Goal: Communication & Community: Answer question/provide support

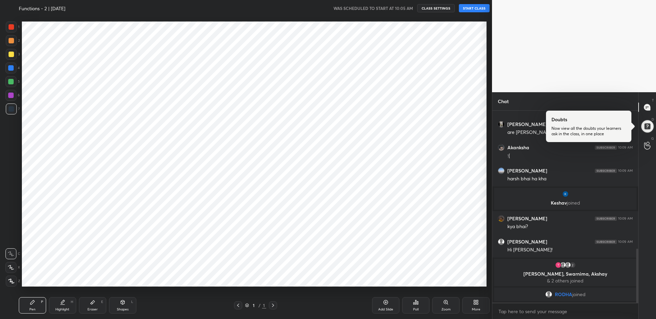
scroll to position [275, 464]
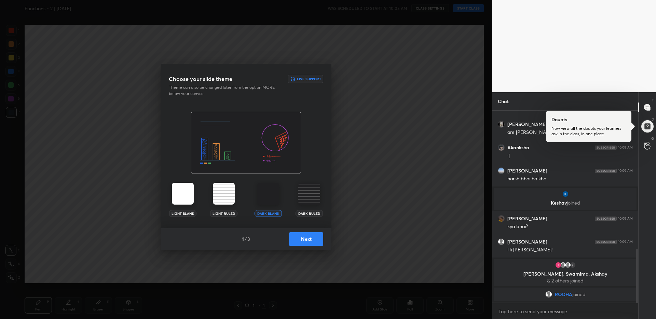
click at [307, 240] on button "Next" at bounding box center [306, 239] width 34 height 14
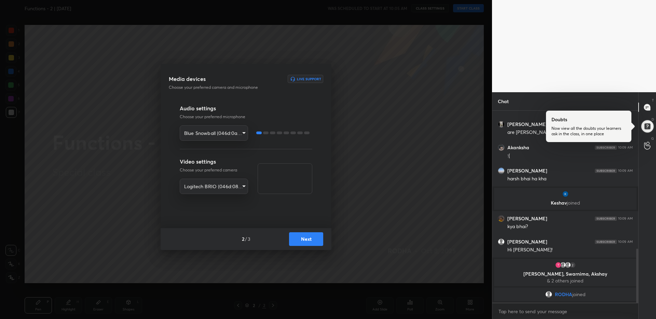
click at [307, 239] on button "Next" at bounding box center [306, 239] width 34 height 14
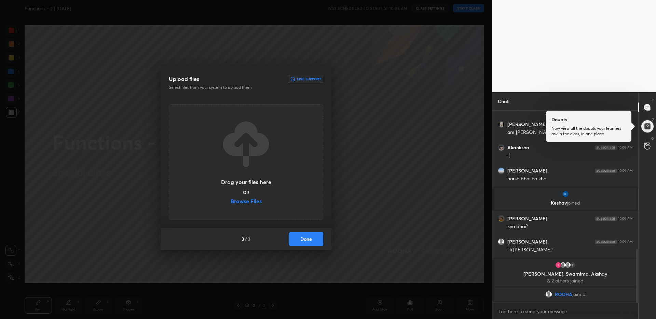
click at [307, 239] on button "Done" at bounding box center [306, 239] width 34 height 14
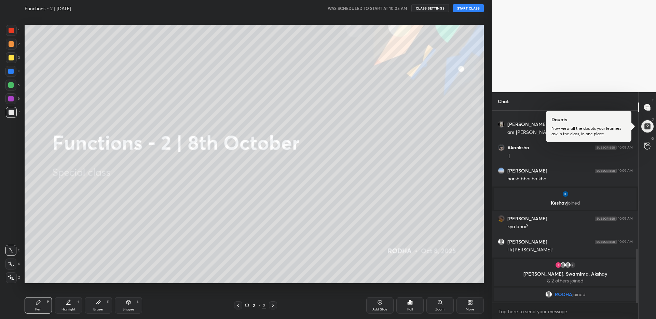
click at [307, 239] on div "Upload files Live Support Select files from your system to upload them Drag you…" at bounding box center [246, 159] width 492 height 319
click at [469, 11] on button "START CLASS" at bounding box center [468, 8] width 31 height 8
click at [399, 10] on span "mute" at bounding box center [401, 8] width 10 height 5
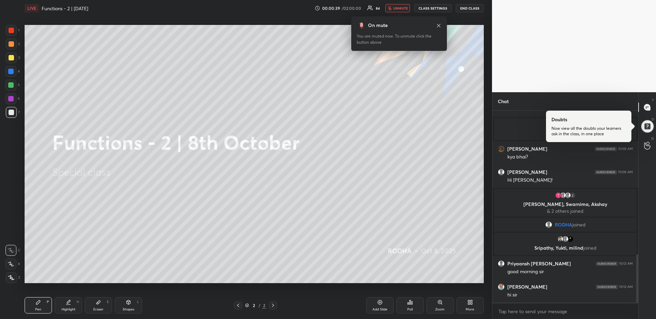
scroll to position [572, 0]
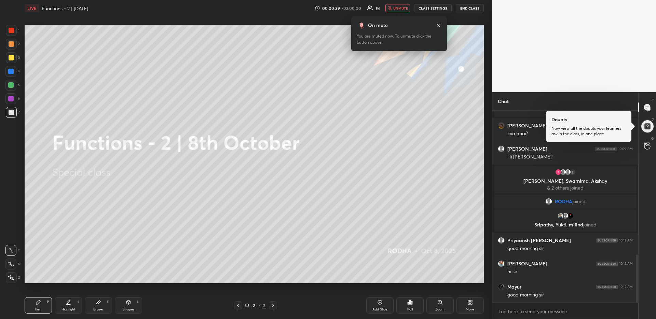
click at [400, 8] on span "unmute" at bounding box center [400, 8] width 15 height 5
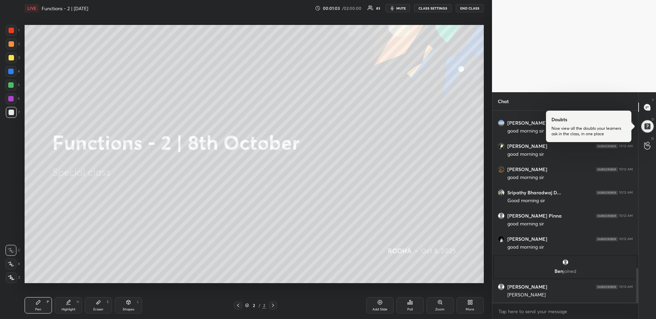
scroll to position [879, 0]
click at [591, 139] on div at bounding box center [588, 126] width 85 height 31
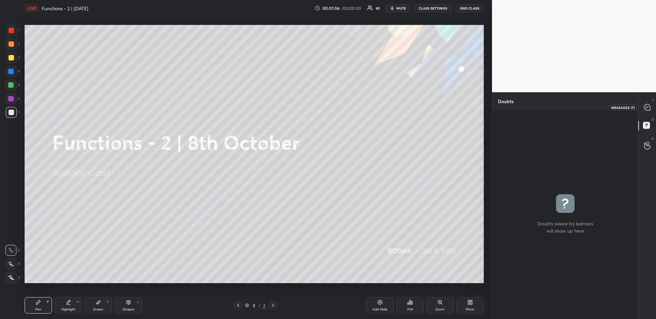
click at [648, 107] on icon at bounding box center [647, 107] width 6 height 6
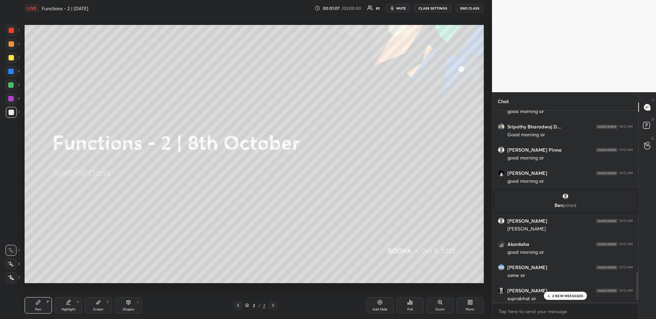
scroll to position [1107, 0]
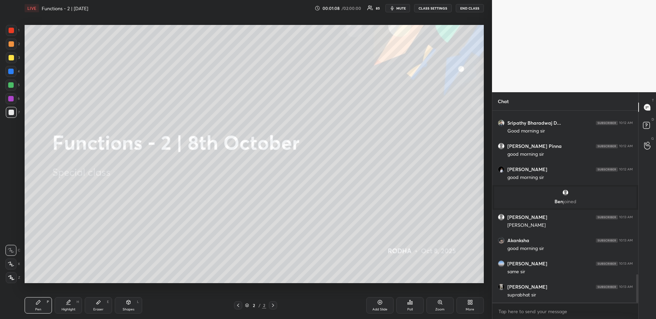
click at [463, 308] on div "More" at bounding box center [469, 305] width 27 height 16
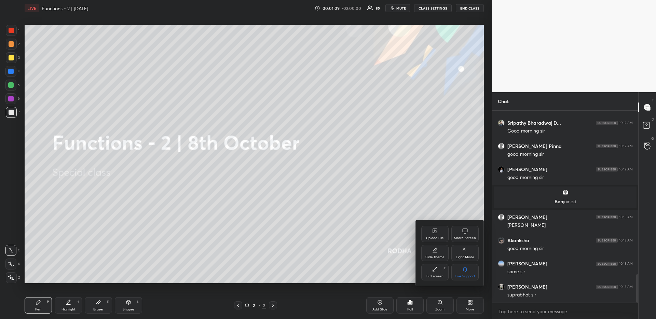
click at [432, 237] on div "Upload File" at bounding box center [435, 237] width 18 height 3
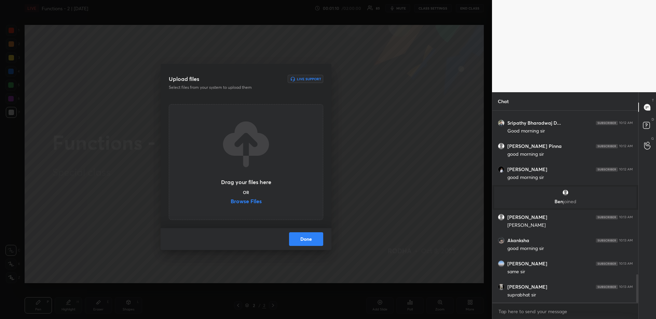
click at [255, 200] on label "Browse Files" at bounding box center [246, 201] width 31 height 7
click at [231, 200] on input "Browse Files" at bounding box center [231, 201] width 0 height 7
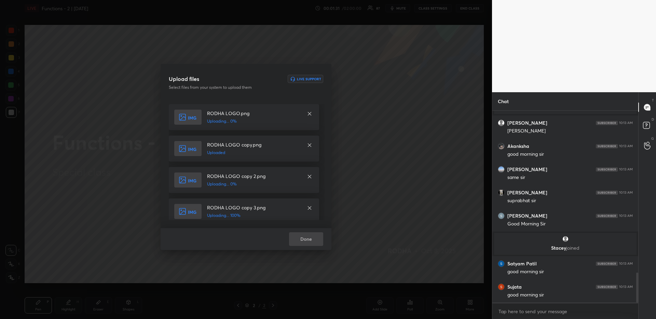
scroll to position [1028, 0]
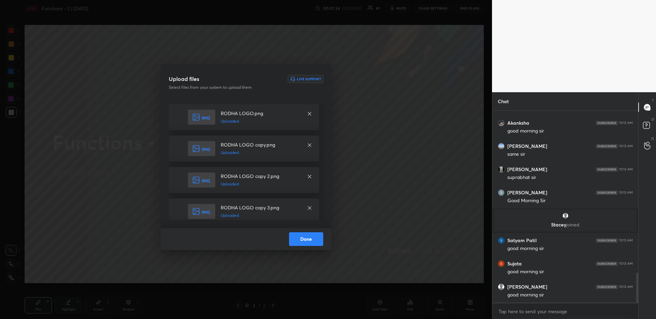
click at [320, 236] on button "Done" at bounding box center [306, 239] width 34 height 14
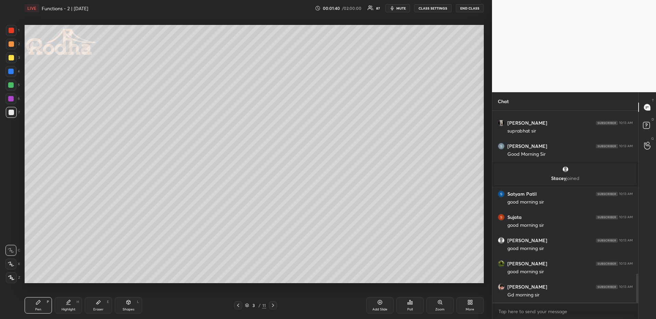
scroll to position [1099, 0]
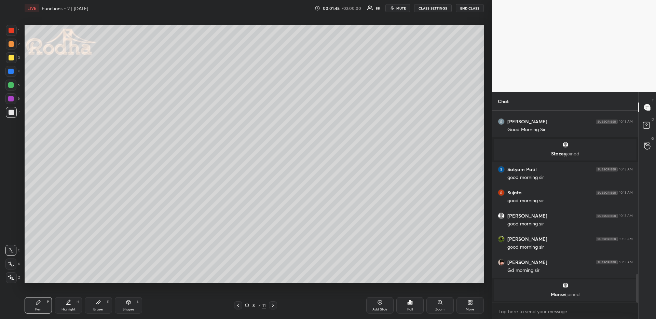
drag, startPoint x: 11, startPoint y: 84, endPoint x: 9, endPoint y: 90, distance: 6.0
click at [11, 85] on div at bounding box center [10, 84] width 5 height 5
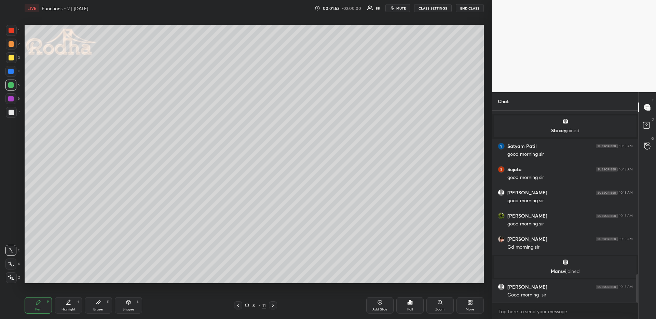
scroll to position [1109, 0]
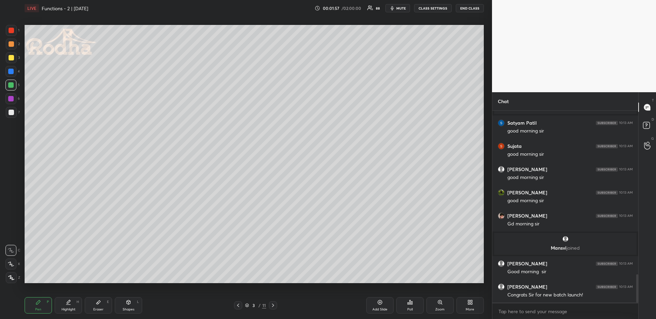
click at [238, 304] on icon at bounding box center [237, 305] width 5 height 5
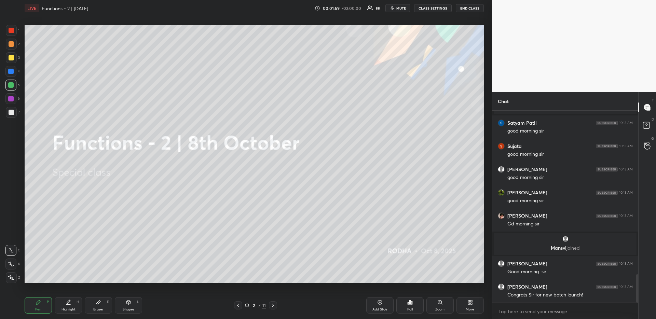
scroll to position [1132, 0]
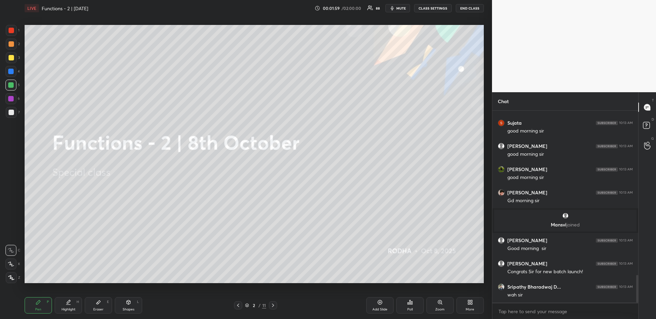
click at [274, 302] on div at bounding box center [273, 305] width 8 height 8
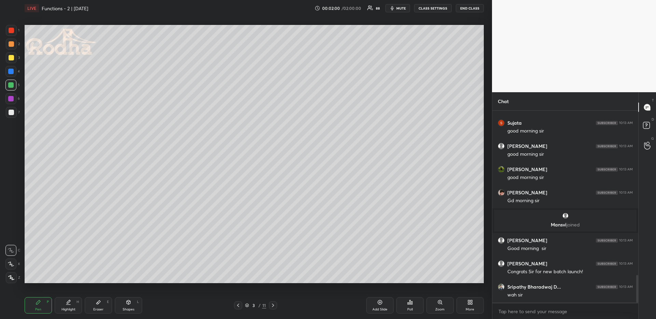
click at [10, 68] on div at bounding box center [10, 71] width 11 height 11
click at [11, 283] on div "1 2 3 4 5 6 7 R O A L C X Z Erase all C X Z LIVE Functions - 2 | [DATE] 00:02:0…" at bounding box center [243, 159] width 486 height 319
drag, startPoint x: 14, startPoint y: 282, endPoint x: 16, endPoint y: 279, distance: 3.7
click at [14, 282] on div at bounding box center [11, 277] width 11 height 11
click at [128, 295] on div "Pen P Highlight H Eraser E Shapes L 3 / 11 Add Slide Poll Zoom More" at bounding box center [254, 305] width 459 height 27
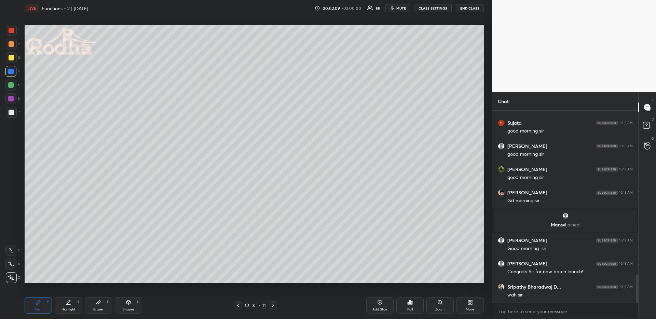
click at [122, 304] on div "Shapes L" at bounding box center [128, 305] width 27 height 16
click at [13, 277] on icon at bounding box center [11, 277] width 5 height 5
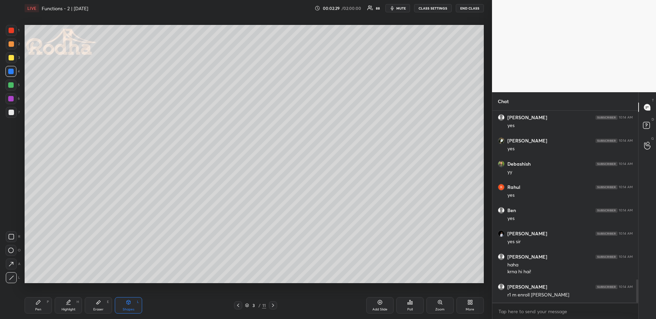
scroll to position [1394, 0]
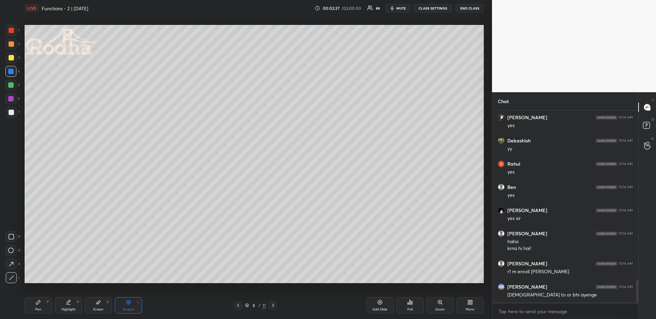
click at [40, 309] on div "Pen" at bounding box center [38, 309] width 6 height 3
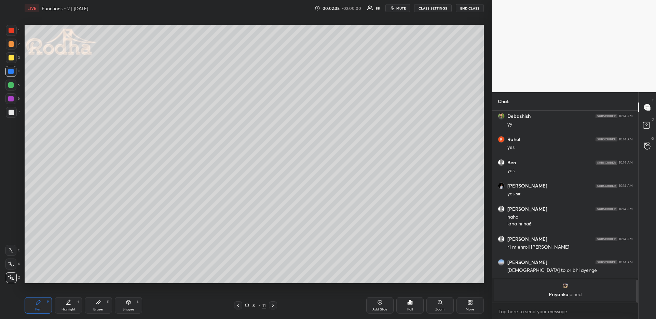
click at [11, 111] on div at bounding box center [11, 112] width 5 height 5
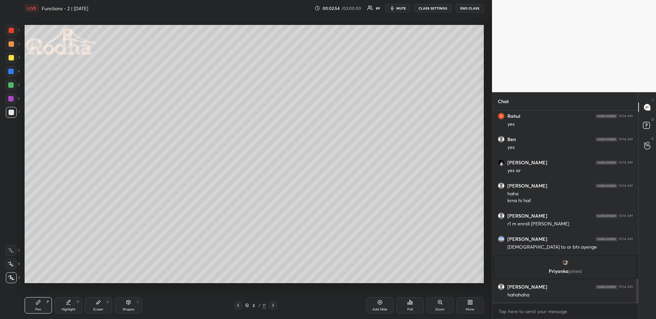
scroll to position [1370, 0]
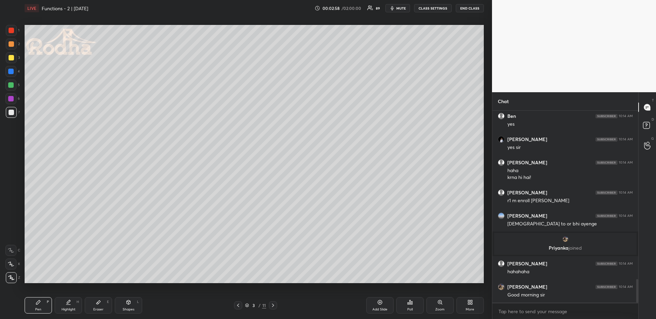
drag, startPoint x: 123, startPoint y: 295, endPoint x: 126, endPoint y: 297, distance: 3.6
click at [123, 295] on div "Pen P Highlight H Eraser E Shapes L 3 / 11 Add Slide Poll Zoom More" at bounding box center [254, 305] width 459 height 27
click at [127, 302] on icon at bounding box center [129, 302] width 4 height 4
drag, startPoint x: 9, startPoint y: 276, endPoint x: 9, endPoint y: 269, distance: 7.2
click at [10, 276] on icon at bounding box center [11, 277] width 5 height 5
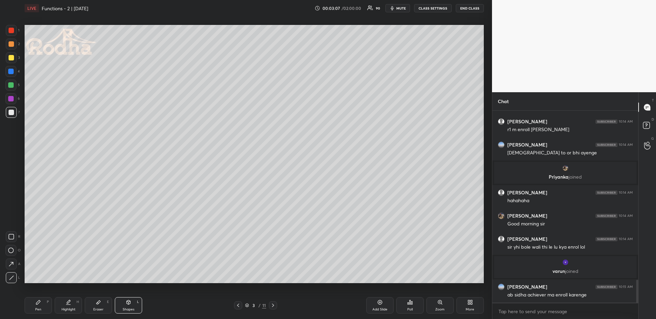
scroll to position [1417, 0]
click at [44, 307] on div "Pen P" at bounding box center [38, 305] width 27 height 16
click at [11, 71] on div at bounding box center [10, 71] width 5 height 5
click at [13, 83] on div at bounding box center [10, 84] width 5 height 5
click at [14, 113] on div at bounding box center [11, 112] width 11 height 11
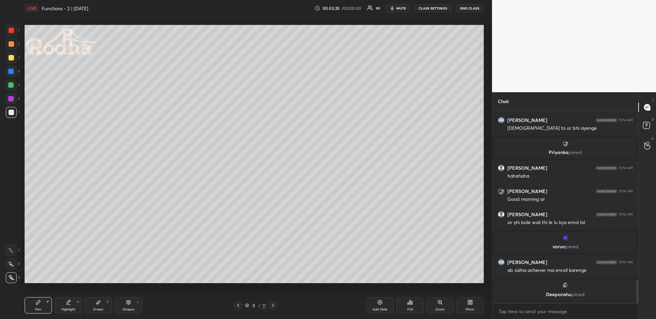
scroll to position [1451, 0]
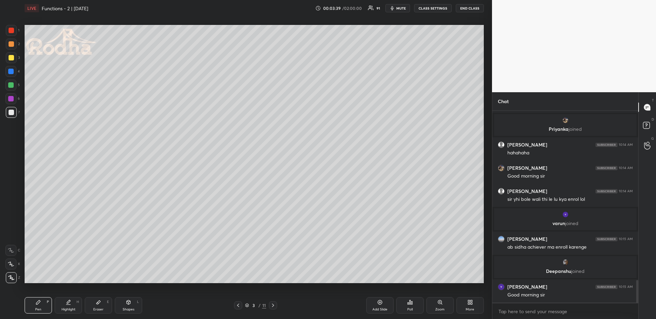
click at [15, 44] on div at bounding box center [11, 44] width 11 height 11
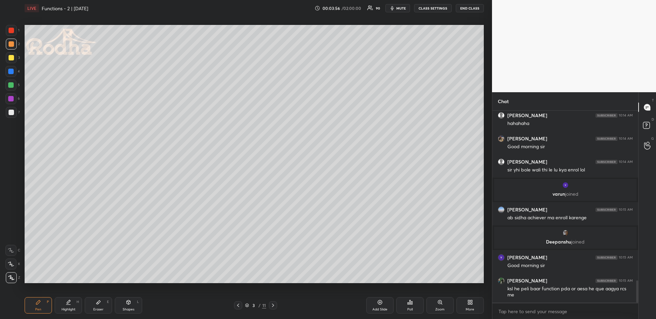
scroll to position [1505, 0]
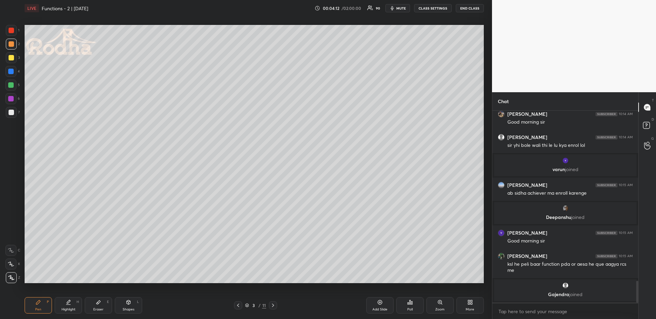
click at [406, 304] on div "Poll" at bounding box center [409, 305] width 27 height 16
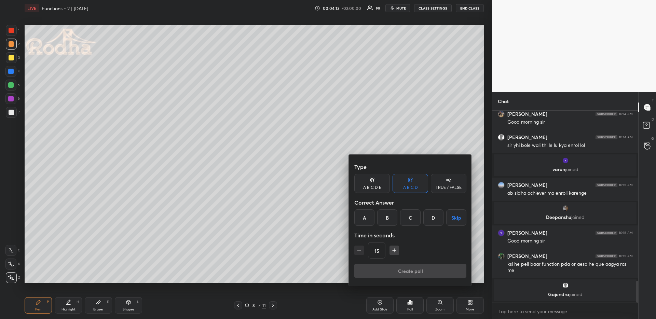
drag, startPoint x: 370, startPoint y: 182, endPoint x: 371, endPoint y: 193, distance: 11.4
click at [370, 181] on icon at bounding box center [371, 180] width 5 height 7
click at [386, 218] on div "B" at bounding box center [381, 217] width 16 height 16
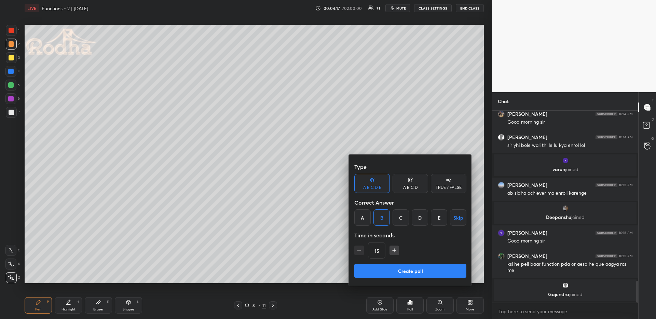
drag, startPoint x: 387, startPoint y: 268, endPoint x: 387, endPoint y: 260, distance: 7.9
click at [387, 268] on button "Create poll" at bounding box center [410, 271] width 112 height 14
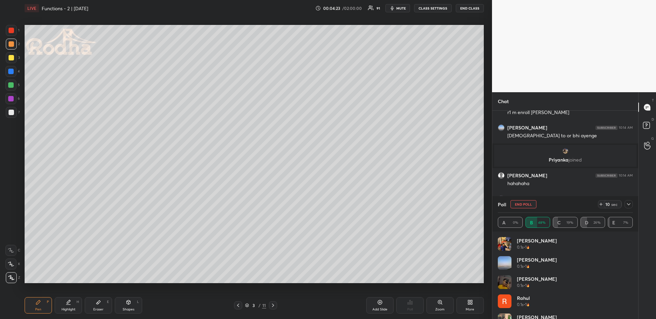
scroll to position [1557, 0]
click at [38, 302] on icon at bounding box center [38, 302] width 4 height 4
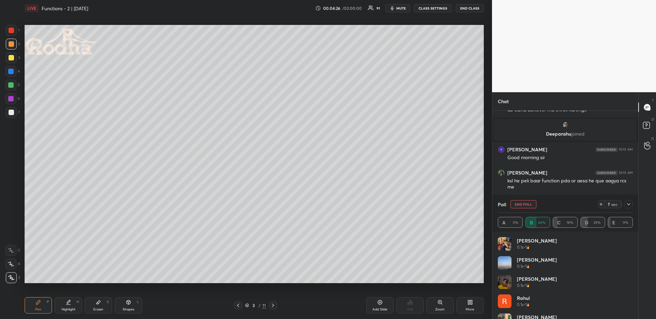
click at [12, 72] on div at bounding box center [10, 71] width 5 height 5
click at [10, 46] on div at bounding box center [11, 44] width 11 height 11
click at [629, 205] on icon at bounding box center [628, 203] width 5 height 5
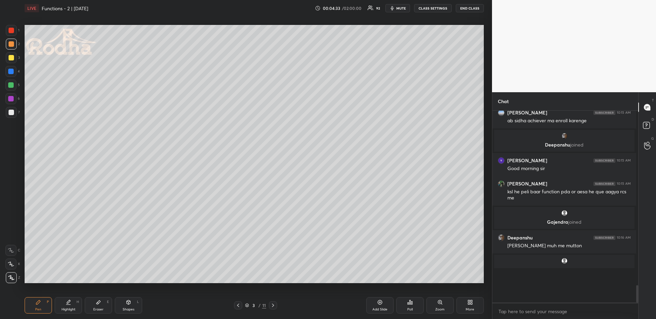
scroll to position [188, 142]
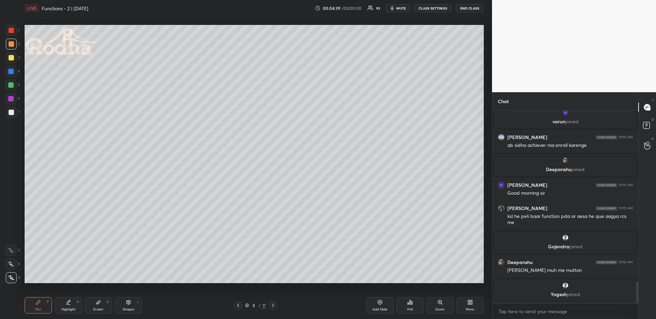
click at [13, 84] on div at bounding box center [10, 85] width 11 height 11
click at [63, 306] on div "Highlight H" at bounding box center [68, 305] width 27 height 16
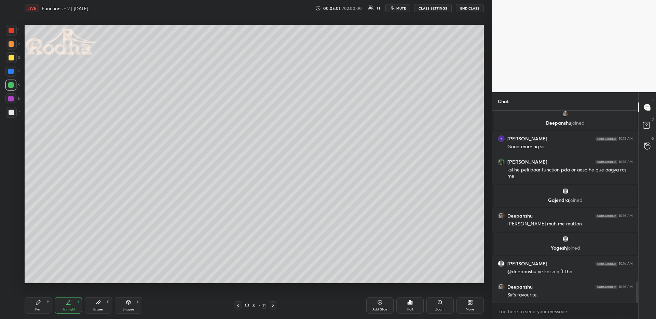
click at [46, 307] on div "Pen P" at bounding box center [38, 305] width 27 height 16
drag, startPoint x: 75, startPoint y: 303, endPoint x: 73, endPoint y: 293, distance: 10.2
click at [75, 303] on div "Highlight H" at bounding box center [68, 305] width 27 height 16
click at [43, 307] on div "Pen P" at bounding box center [38, 305] width 27 height 16
drag, startPoint x: 70, startPoint y: 299, endPoint x: 71, endPoint y: 291, distance: 8.3
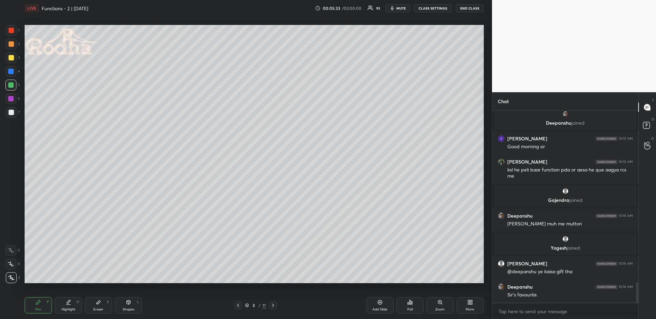
click at [70, 300] on div "Highlight H" at bounding box center [68, 305] width 27 height 16
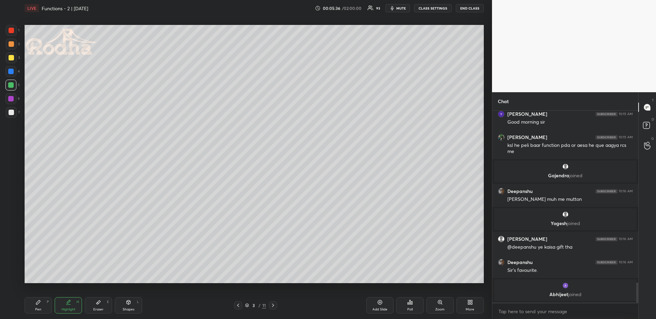
click at [44, 307] on div "Pen P" at bounding box center [38, 305] width 27 height 16
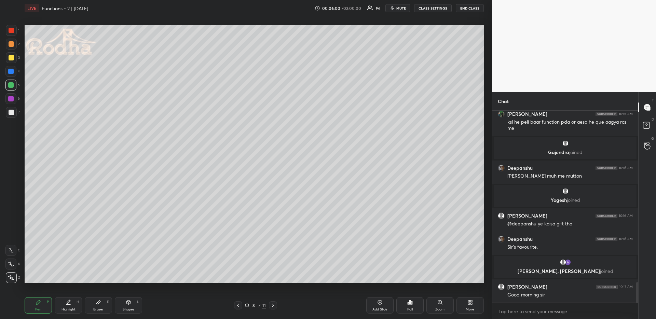
click at [72, 301] on div "Highlight H" at bounding box center [68, 305] width 27 height 16
click at [44, 306] on div "Pen P" at bounding box center [38, 305] width 27 height 16
drag, startPoint x: 75, startPoint y: 305, endPoint x: 72, endPoint y: 285, distance: 20.0
click at [74, 304] on div "Highlight H" at bounding box center [68, 305] width 27 height 16
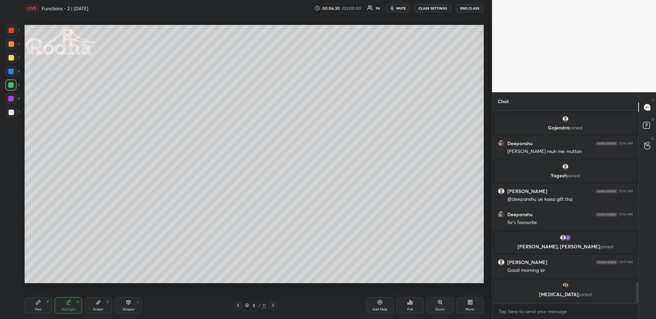
click at [31, 302] on div "Pen P" at bounding box center [38, 305] width 27 height 16
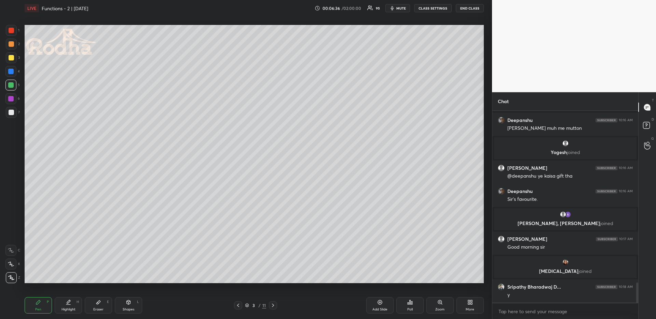
click at [10, 75] on div at bounding box center [10, 71] width 11 height 11
click at [9, 43] on div at bounding box center [11, 43] width 5 height 5
drag, startPoint x: 120, startPoint y: 298, endPoint x: 124, endPoint y: 300, distance: 4.6
click at [121, 299] on div "Pen P Highlight H Eraser E Shapes L 3 / 11 Add Slide Poll Zoom More" at bounding box center [254, 305] width 459 height 27
click at [128, 305] on div "Shapes L" at bounding box center [128, 305] width 27 height 16
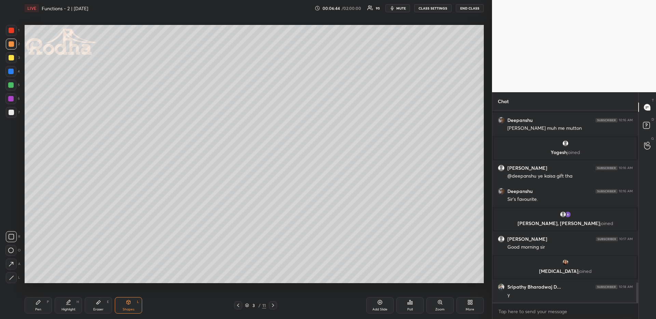
click at [12, 262] on icon at bounding box center [11, 264] width 4 height 4
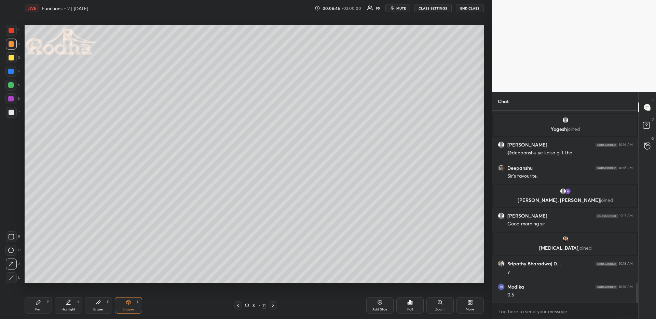
drag, startPoint x: 38, startPoint y: 311, endPoint x: 37, endPoint y: 303, distance: 8.7
click at [38, 311] on div "Pen" at bounding box center [38, 309] width 6 height 3
click at [10, 85] on div at bounding box center [10, 84] width 5 height 5
click at [11, 43] on div at bounding box center [11, 43] width 5 height 5
drag, startPoint x: 12, startPoint y: 82, endPoint x: 12, endPoint y: 89, distance: 7.2
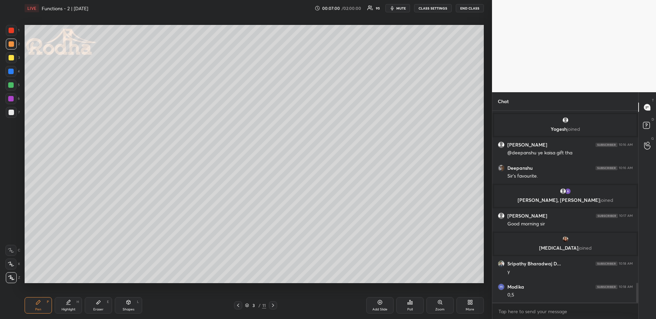
click at [11, 82] on div at bounding box center [10, 84] width 5 height 5
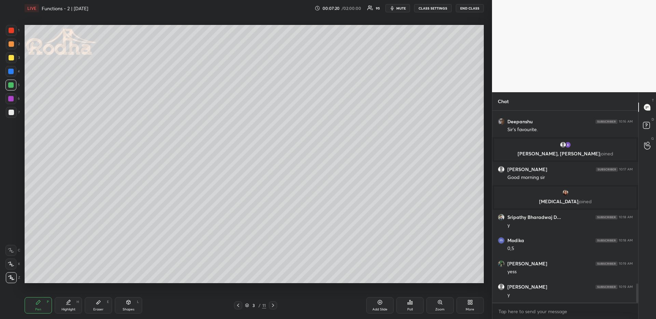
scroll to position [1726, 0]
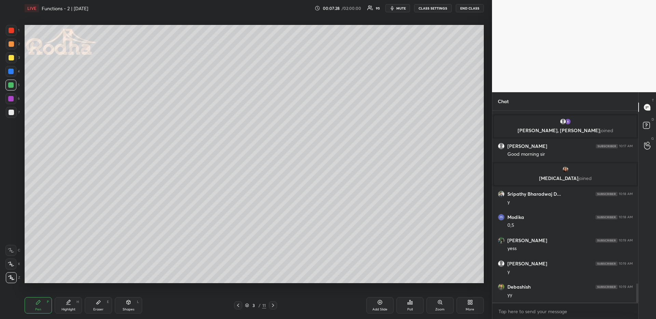
click at [126, 307] on div "Shapes L" at bounding box center [128, 305] width 27 height 16
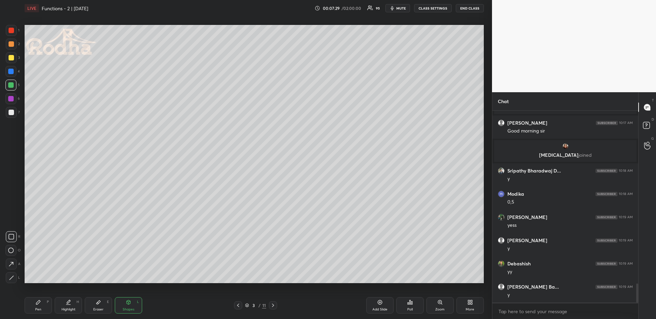
drag, startPoint x: 16, startPoint y: 276, endPoint x: 24, endPoint y: 268, distance: 11.4
click at [17, 276] on div "L" at bounding box center [13, 277] width 14 height 11
click at [13, 276] on icon at bounding box center [12, 278] width 4 height 4
click at [71, 301] on div "Highlight H" at bounding box center [68, 305] width 27 height 16
click at [36, 300] on div "Pen P" at bounding box center [38, 305] width 27 height 16
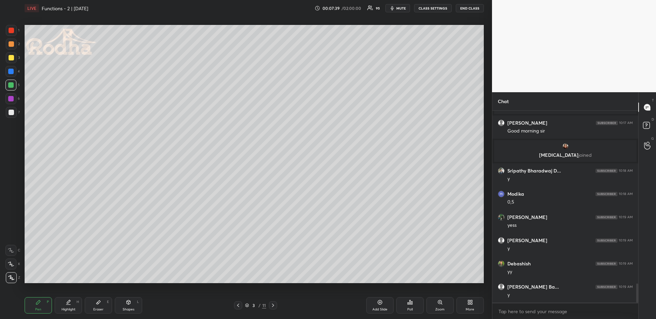
click at [14, 45] on div at bounding box center [11, 44] width 11 height 11
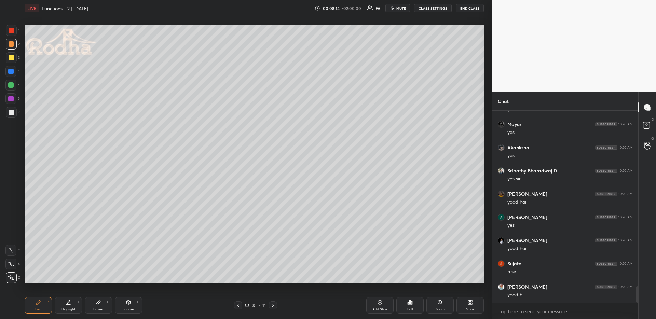
scroll to position [2034, 0]
click at [12, 85] on div at bounding box center [10, 84] width 5 height 5
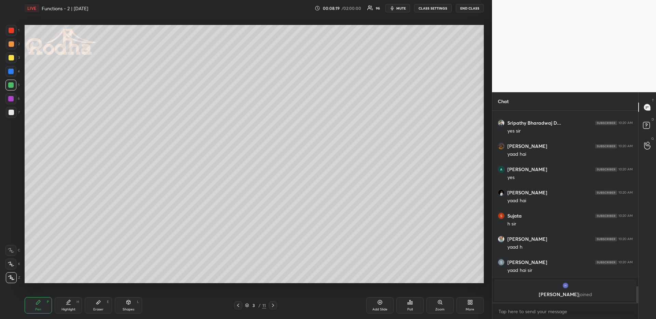
click at [10, 45] on div at bounding box center [11, 43] width 5 height 5
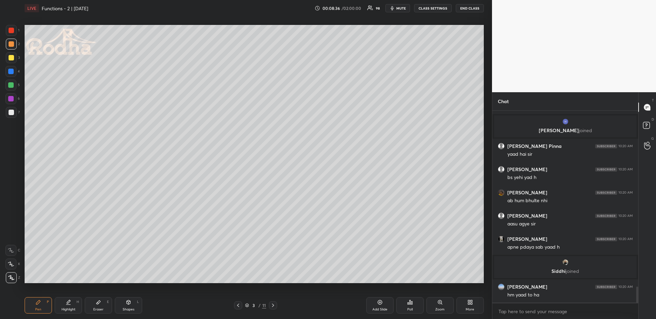
scroll to position [2116, 0]
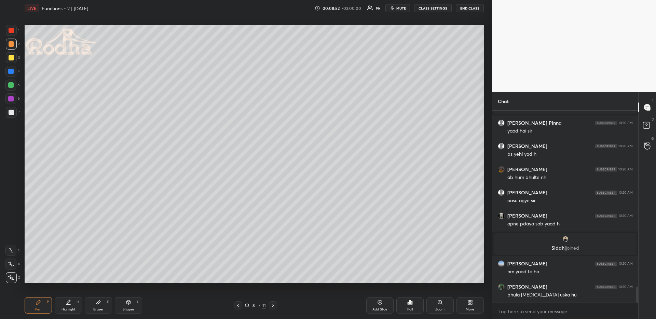
click at [12, 73] on div at bounding box center [10, 71] width 5 height 5
click at [13, 85] on div at bounding box center [10, 84] width 5 height 5
drag, startPoint x: 125, startPoint y: 305, endPoint x: 121, endPoint y: 299, distance: 7.5
click at [125, 306] on div "Shapes L" at bounding box center [128, 305] width 27 height 16
click at [13, 264] on icon at bounding box center [11, 264] width 7 height 7
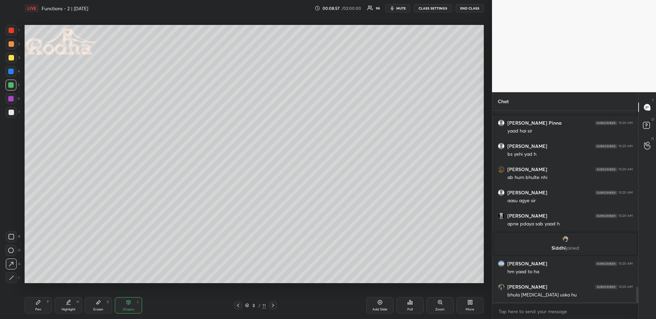
click at [34, 304] on div "Pen P" at bounding box center [38, 305] width 27 height 16
click at [13, 42] on div at bounding box center [11, 43] width 5 height 5
click at [11, 72] on div at bounding box center [10, 71] width 5 height 5
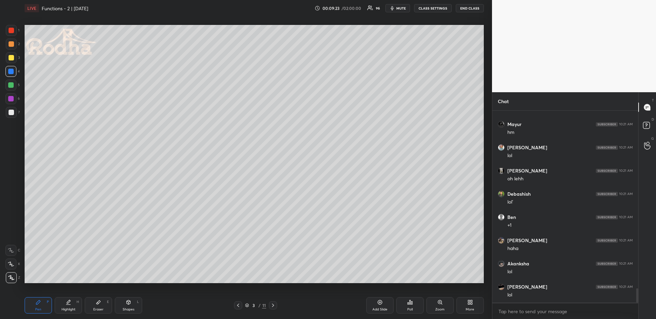
scroll to position [2396, 0]
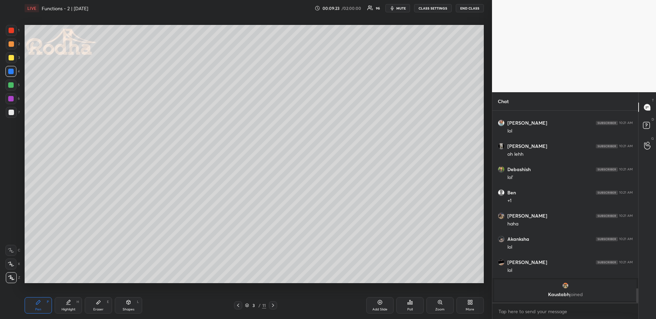
click at [69, 306] on div "Highlight H" at bounding box center [68, 305] width 27 height 16
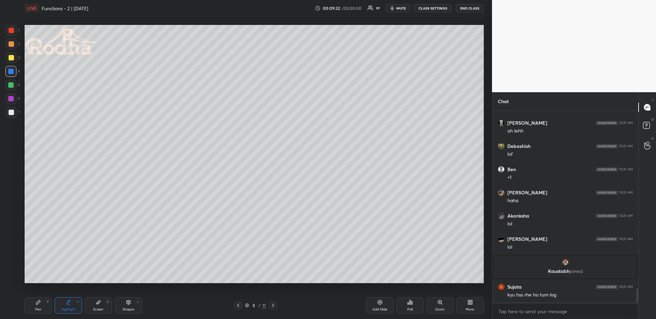
scroll to position [2354, 0]
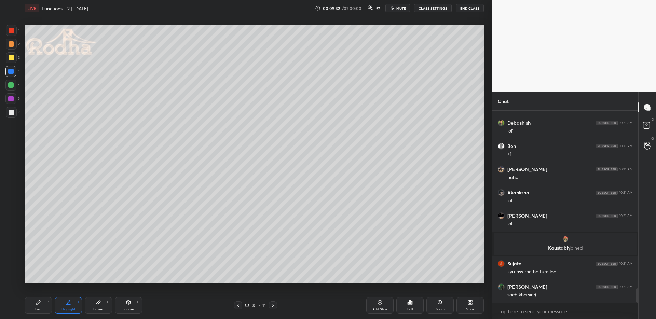
click at [45, 306] on div "Pen P" at bounding box center [38, 305] width 27 height 16
click at [9, 44] on div at bounding box center [11, 43] width 5 height 5
click at [12, 85] on div at bounding box center [10, 84] width 5 height 5
click at [70, 302] on icon at bounding box center [68, 302] width 5 height 5
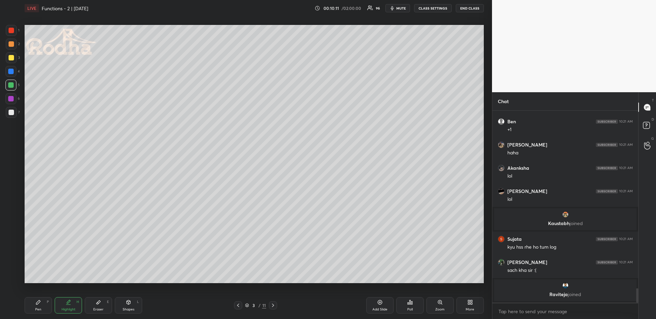
click at [43, 306] on div "Pen P" at bounding box center [38, 305] width 27 height 16
click at [10, 111] on div at bounding box center [11, 112] width 5 height 5
click at [9, 56] on div at bounding box center [11, 57] width 5 height 5
click at [10, 71] on div at bounding box center [10, 71] width 5 height 5
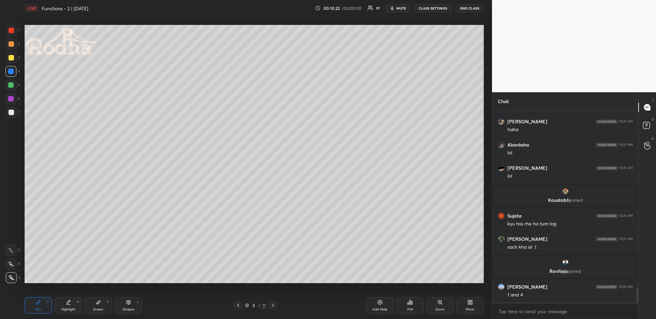
scroll to position [2406, 0]
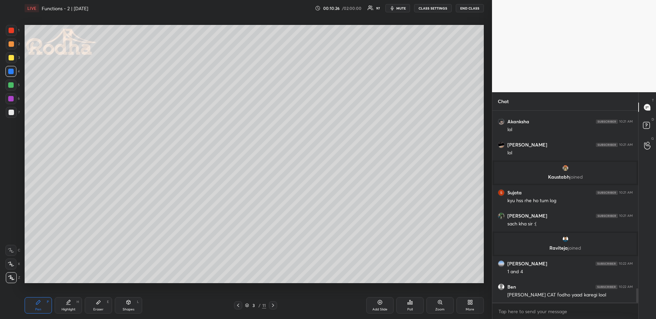
click at [15, 40] on div at bounding box center [11, 44] width 11 height 11
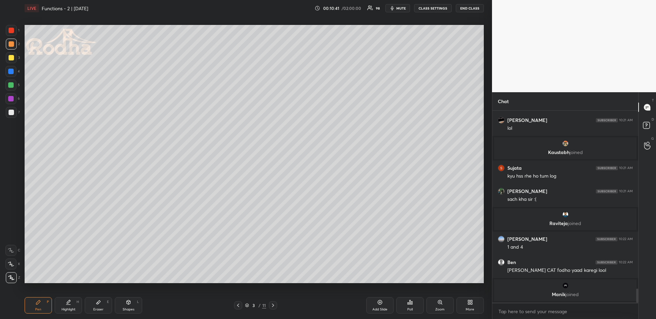
drag, startPoint x: 135, startPoint y: 304, endPoint x: 136, endPoint y: 301, distance: 3.8
click at [135, 303] on div "Shapes L" at bounding box center [128, 305] width 27 height 16
click at [13, 265] on icon at bounding box center [11, 264] width 7 height 7
drag, startPoint x: 38, startPoint y: 306, endPoint x: 48, endPoint y: 288, distance: 20.5
click at [38, 306] on div "Pen P" at bounding box center [38, 305] width 27 height 16
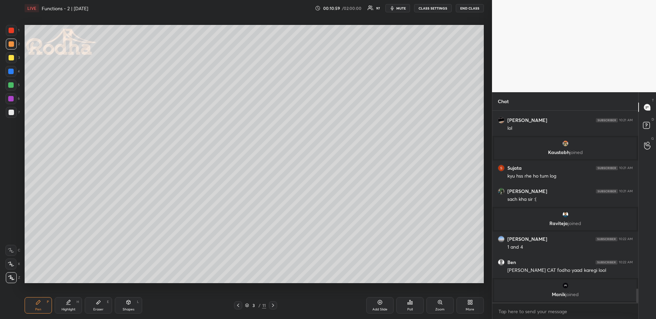
drag, startPoint x: 12, startPoint y: 69, endPoint x: 13, endPoint y: 75, distance: 6.5
click at [12, 69] on div at bounding box center [10, 71] width 5 height 5
drag, startPoint x: 68, startPoint y: 305, endPoint x: 85, endPoint y: 286, distance: 25.9
click at [68, 305] on div "Highlight H" at bounding box center [68, 305] width 27 height 16
drag, startPoint x: 45, startPoint y: 302, endPoint x: 48, endPoint y: 296, distance: 5.8
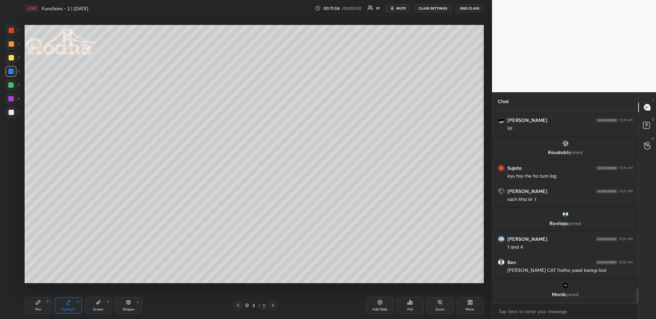
click at [43, 302] on div "Pen P" at bounding box center [38, 305] width 27 height 16
click at [67, 305] on div "Highlight H" at bounding box center [68, 305] width 27 height 16
drag, startPoint x: 44, startPoint y: 304, endPoint x: 44, endPoint y: 286, distance: 17.8
click at [43, 304] on div "Pen P" at bounding box center [38, 305] width 27 height 16
click at [10, 87] on div at bounding box center [10, 84] width 5 height 5
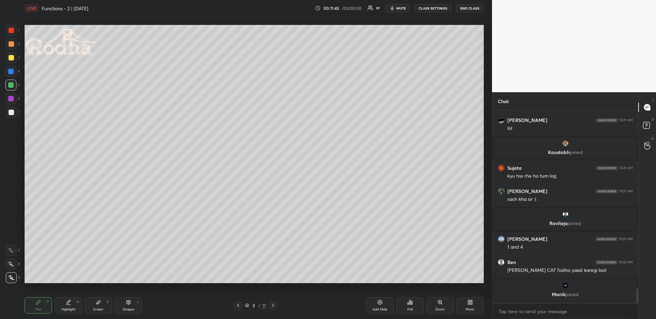
click at [79, 308] on div "Highlight H" at bounding box center [68, 305] width 27 height 16
click at [44, 305] on div "Pen P" at bounding box center [38, 305] width 27 height 16
drag, startPoint x: 12, startPoint y: 106, endPoint x: 13, endPoint y: 110, distance: 3.7
click at [12, 107] on div "1 2 3 4 5 6 7" at bounding box center [12, 73] width 14 height 96
click at [12, 59] on div at bounding box center [11, 57] width 5 height 5
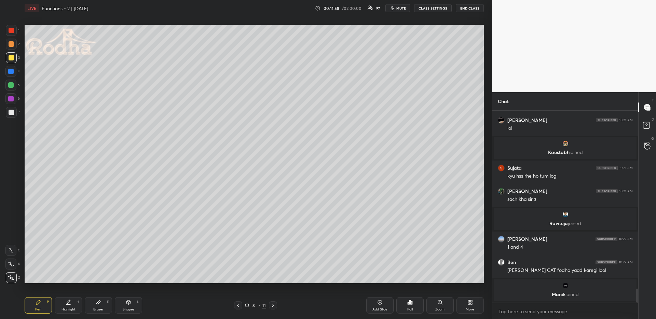
click at [12, 32] on div at bounding box center [11, 30] width 5 height 5
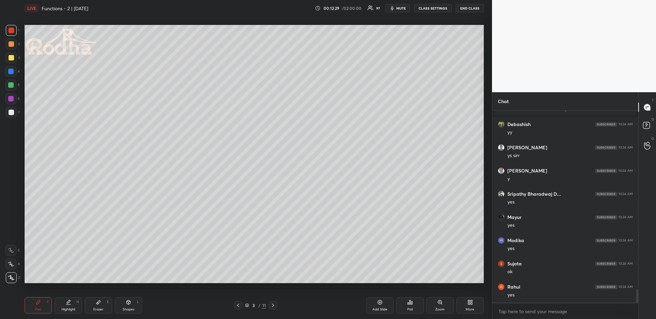
scroll to position [2620, 0]
click at [274, 304] on icon at bounding box center [272, 305] width 5 height 5
drag, startPoint x: 32, startPoint y: 302, endPoint x: 28, endPoint y: 286, distance: 16.3
click at [33, 303] on div "Pen P" at bounding box center [38, 305] width 27 height 16
click at [11, 113] on div at bounding box center [11, 112] width 5 height 5
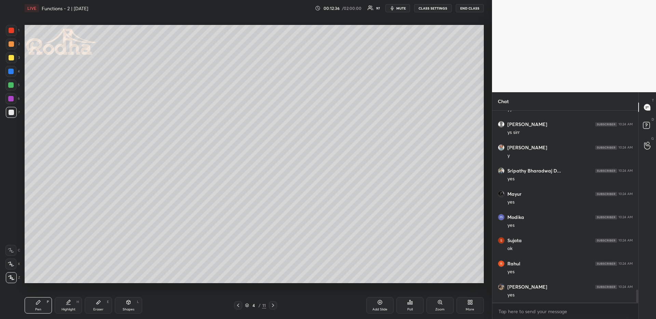
click at [128, 304] on icon at bounding box center [128, 302] width 5 height 5
click at [13, 278] on icon at bounding box center [11, 277] width 5 height 5
click at [34, 311] on div "Pen P" at bounding box center [38, 305] width 27 height 16
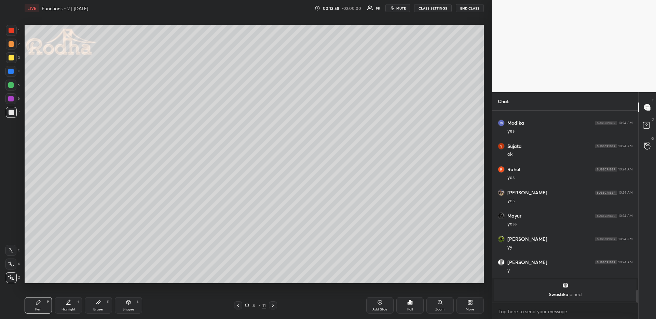
click at [9, 47] on div at bounding box center [11, 44] width 11 height 11
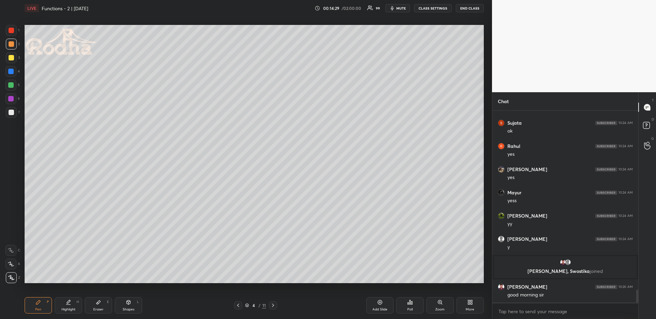
scroll to position [2682, 0]
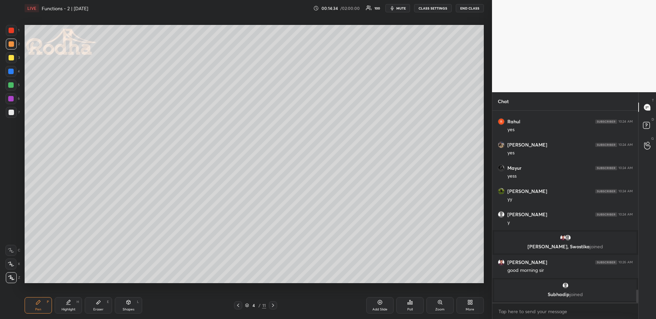
click at [411, 300] on icon at bounding box center [409, 302] width 5 height 5
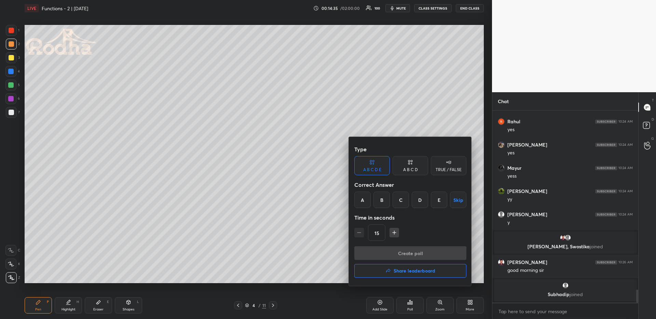
click at [380, 201] on div "B" at bounding box center [381, 200] width 16 height 16
click at [383, 252] on button "Create poll" at bounding box center [410, 253] width 112 height 14
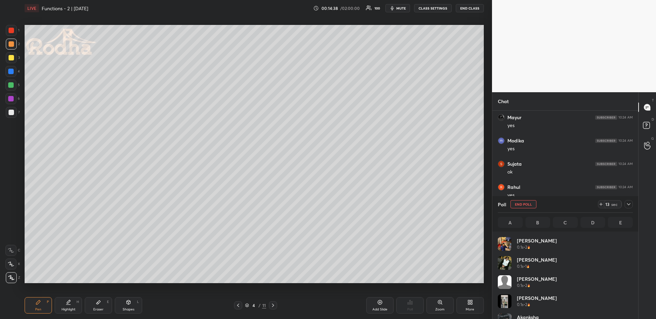
scroll to position [80, 133]
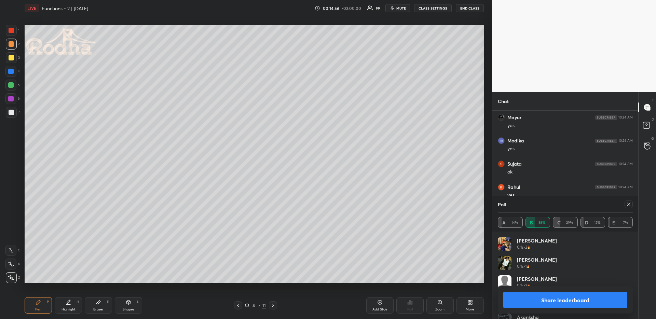
click at [402, 9] on span "mute" at bounding box center [401, 8] width 10 height 5
click at [14, 78] on div "1 2 3 4 5 6 7" at bounding box center [12, 73] width 14 height 96
click at [14, 83] on div at bounding box center [10, 85] width 11 height 11
click at [627, 204] on icon at bounding box center [628, 203] width 5 height 5
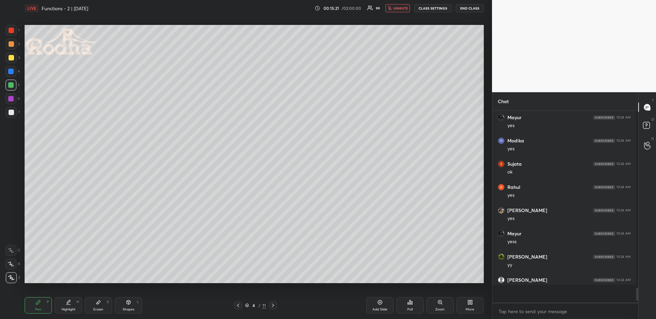
scroll to position [205, 142]
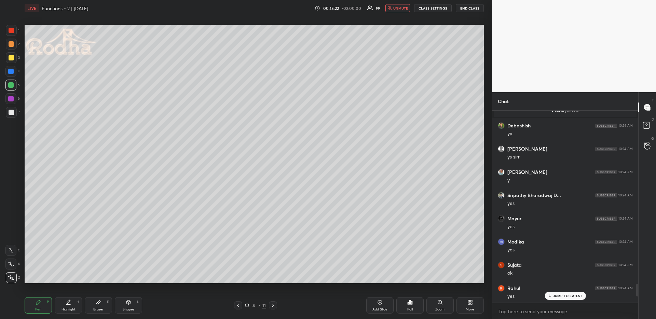
drag, startPoint x: 401, startPoint y: 8, endPoint x: 390, endPoint y: 12, distance: 12.4
click at [401, 8] on span "unmute" at bounding box center [400, 8] width 15 height 5
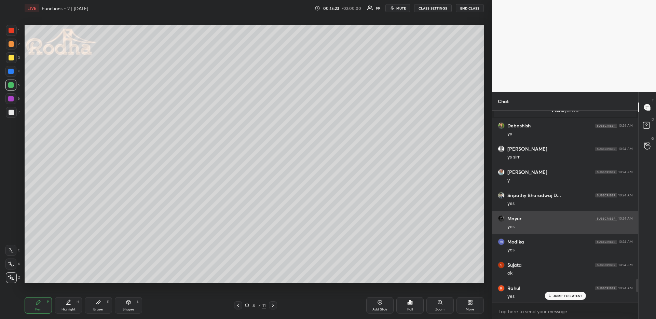
scroll to position [2707, 0]
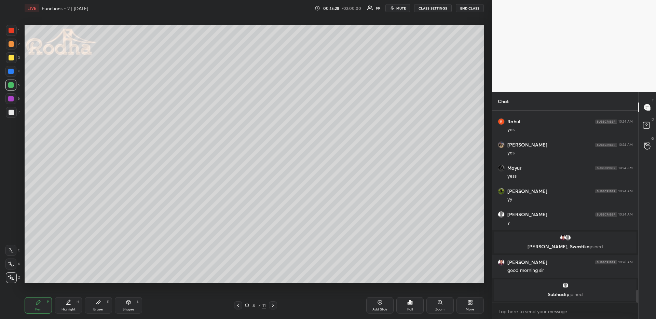
click at [69, 302] on icon at bounding box center [68, 302] width 5 height 5
click at [94, 304] on div "Eraser E" at bounding box center [98, 305] width 27 height 16
click at [14, 277] on div at bounding box center [10, 277] width 11 height 11
click at [48, 305] on div "Pen P" at bounding box center [38, 305] width 27 height 16
drag, startPoint x: 10, startPoint y: 112, endPoint x: 13, endPoint y: 105, distance: 7.9
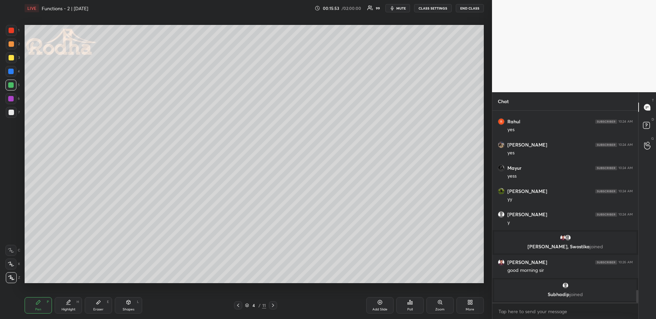
click at [10, 112] on div at bounding box center [11, 112] width 5 height 5
click at [13, 85] on div at bounding box center [10, 84] width 5 height 5
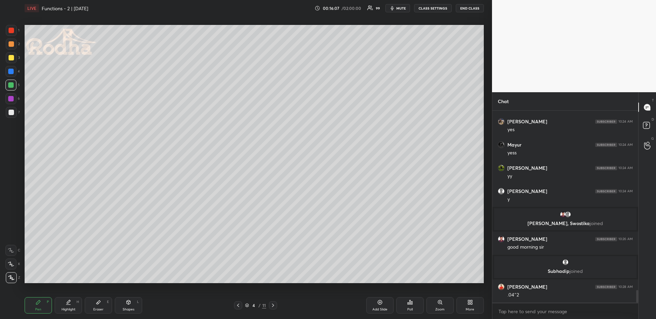
scroll to position [2753, 0]
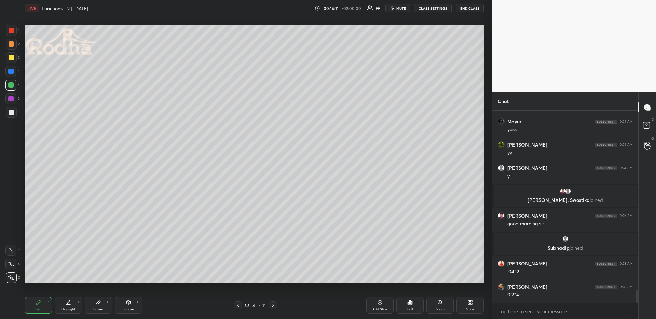
click at [68, 303] on icon at bounding box center [68, 301] width 3 height 3
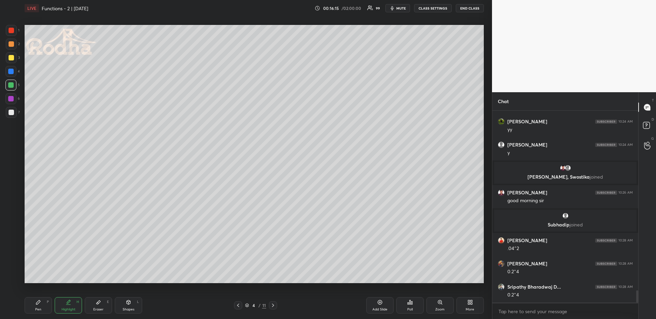
scroll to position [2801, 0]
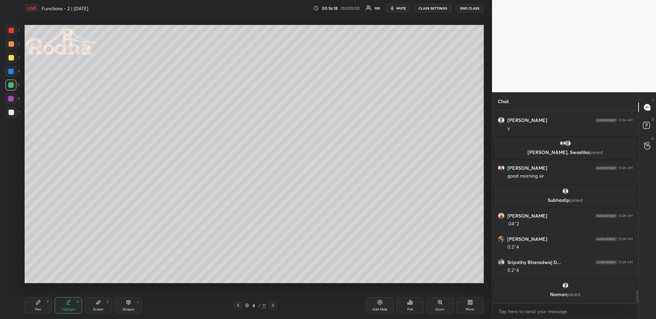
click at [37, 304] on icon at bounding box center [38, 302] width 5 height 5
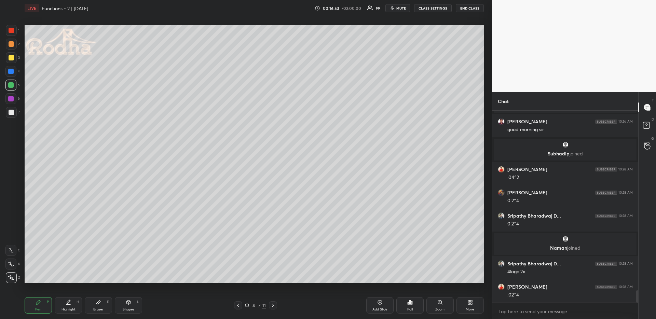
scroll to position [2807, 0]
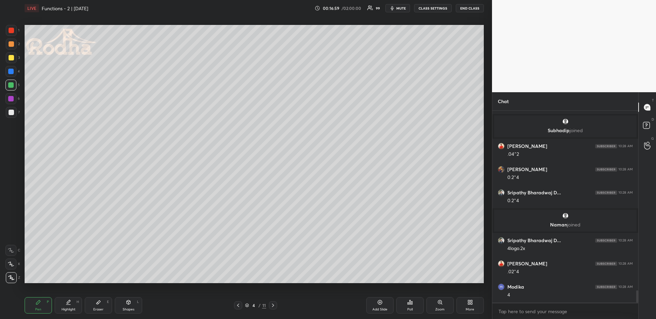
click at [11, 70] on div at bounding box center [10, 71] width 5 height 5
click at [72, 302] on div "Highlight H" at bounding box center [68, 305] width 27 height 16
click at [42, 307] on div "Pen P" at bounding box center [38, 305] width 27 height 16
drag, startPoint x: 12, startPoint y: 46, endPoint x: 10, endPoint y: 53, distance: 6.6
click at [13, 46] on div at bounding box center [11, 44] width 11 height 11
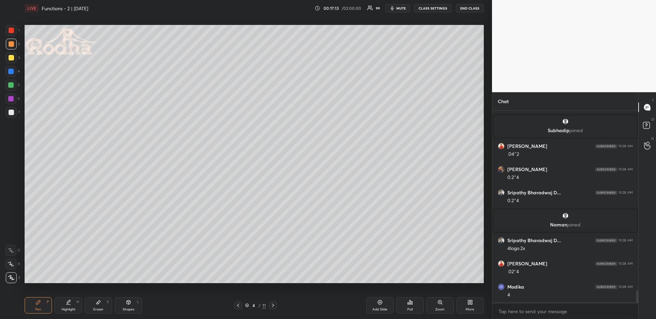
click at [10, 88] on div at bounding box center [10, 85] width 11 height 11
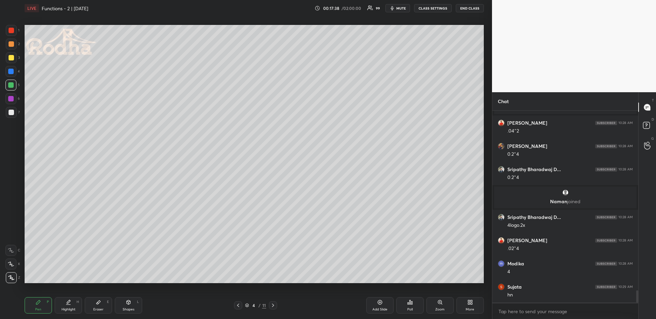
drag, startPoint x: 85, startPoint y: 306, endPoint x: 89, endPoint y: 303, distance: 5.4
click at [86, 307] on div "Eraser E" at bounding box center [98, 305] width 27 height 16
drag, startPoint x: 38, startPoint y: 306, endPoint x: 32, endPoint y: 290, distance: 16.7
click at [38, 307] on div "Pen P" at bounding box center [38, 305] width 27 height 16
click at [13, 46] on div at bounding box center [11, 44] width 11 height 11
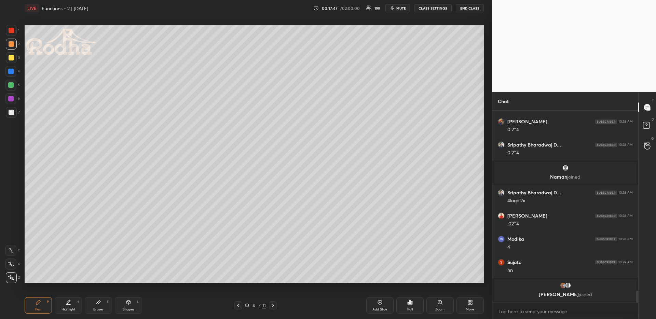
scroll to position [2846, 0]
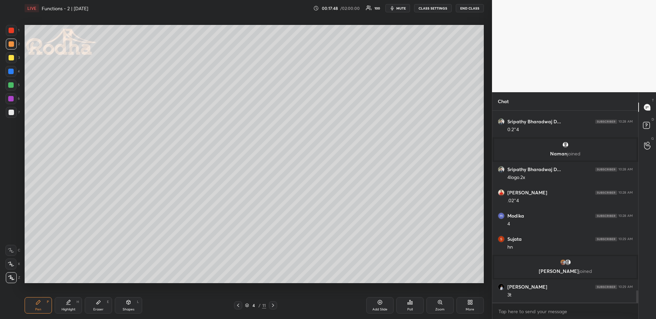
drag, startPoint x: 68, startPoint y: 307, endPoint x: 69, endPoint y: 286, distance: 21.2
click at [68, 308] on div "Highlight" at bounding box center [68, 309] width 14 height 3
click at [42, 304] on div "Pen P" at bounding box center [38, 305] width 27 height 16
click at [69, 306] on div "Highlight H" at bounding box center [68, 305] width 27 height 16
drag, startPoint x: 38, startPoint y: 301, endPoint x: 37, endPoint y: 286, distance: 15.7
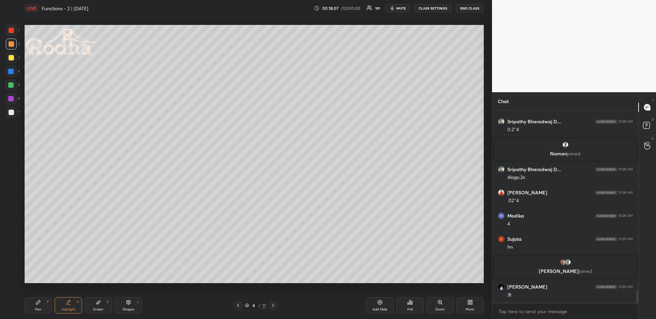
click at [38, 301] on icon at bounding box center [38, 302] width 5 height 5
click at [68, 300] on icon at bounding box center [68, 302] width 5 height 5
click at [33, 307] on div "Pen P" at bounding box center [38, 305] width 27 height 16
click at [70, 298] on div "Highlight H" at bounding box center [68, 305] width 27 height 16
click at [36, 305] on div "Pen P" at bounding box center [38, 305] width 27 height 16
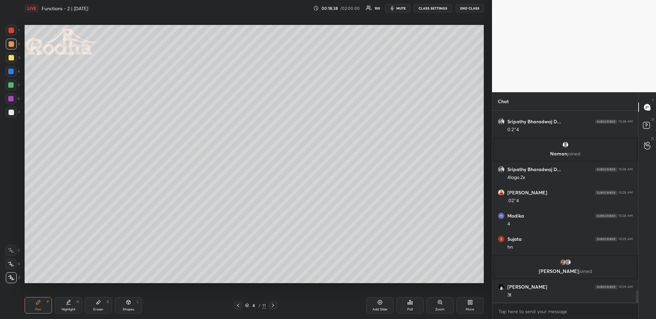
click at [68, 309] on div "Highlight" at bounding box center [68, 309] width 14 height 3
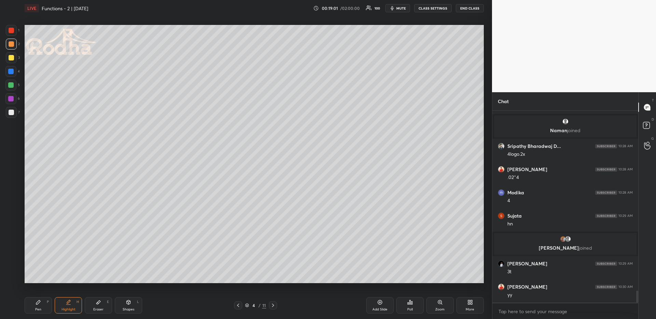
click at [34, 303] on div "Pen P" at bounding box center [38, 305] width 27 height 16
click at [67, 309] on div "Highlight" at bounding box center [68, 309] width 14 height 3
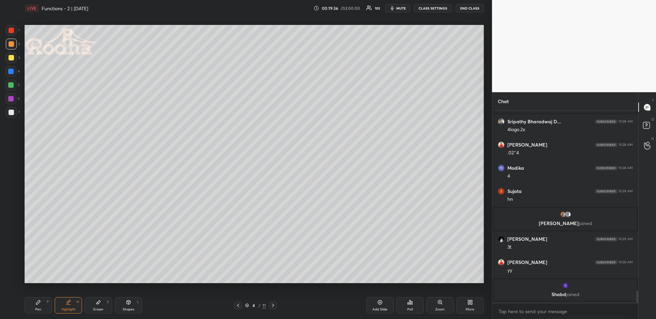
click at [30, 303] on div "Pen P" at bounding box center [38, 305] width 27 height 16
click at [13, 72] on div at bounding box center [10, 71] width 5 height 5
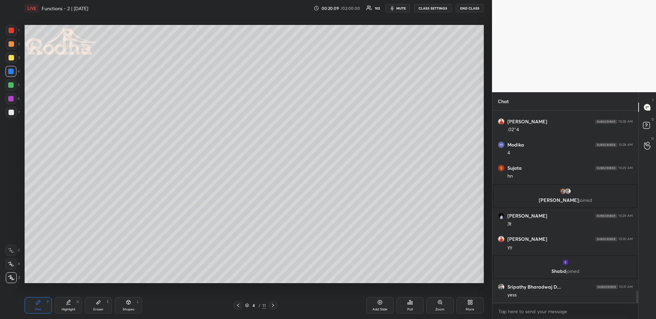
drag, startPoint x: 67, startPoint y: 305, endPoint x: 72, endPoint y: 300, distance: 6.5
click at [68, 305] on div "Highlight H" at bounding box center [68, 305] width 27 height 16
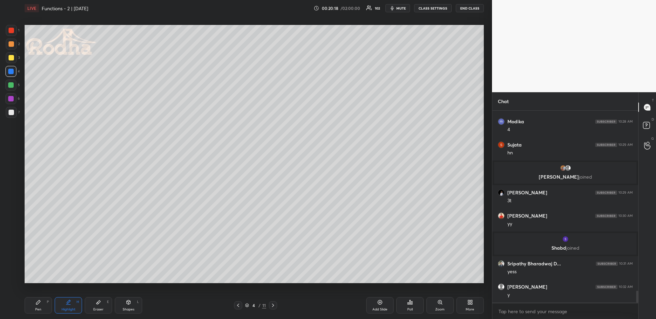
click at [128, 308] on div "Shapes" at bounding box center [129, 309] width 12 height 3
click at [11, 276] on icon at bounding box center [11, 277] width 5 height 5
click at [12, 112] on div at bounding box center [11, 112] width 5 height 5
click at [11, 84] on div at bounding box center [10, 84] width 5 height 5
drag, startPoint x: 33, startPoint y: 302, endPoint x: 34, endPoint y: 297, distance: 5.0
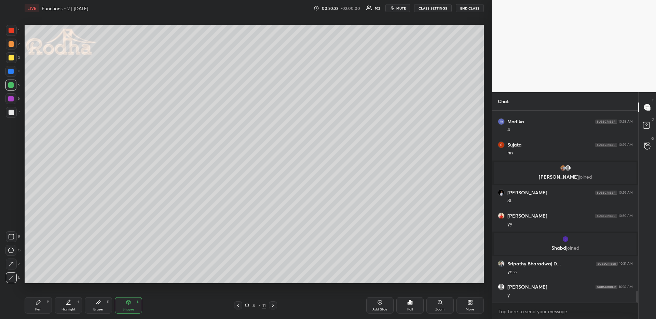
click at [33, 302] on div "Pen P" at bounding box center [38, 305] width 27 height 16
click at [73, 306] on div "Highlight H" at bounding box center [68, 305] width 27 height 16
drag, startPoint x: 40, startPoint y: 303, endPoint x: 47, endPoint y: 287, distance: 17.6
click at [40, 303] on icon at bounding box center [38, 302] width 5 height 5
click at [12, 45] on div at bounding box center [11, 43] width 5 height 5
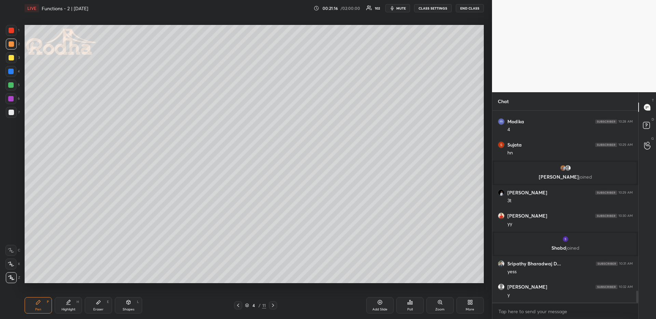
scroll to position [2945, 0]
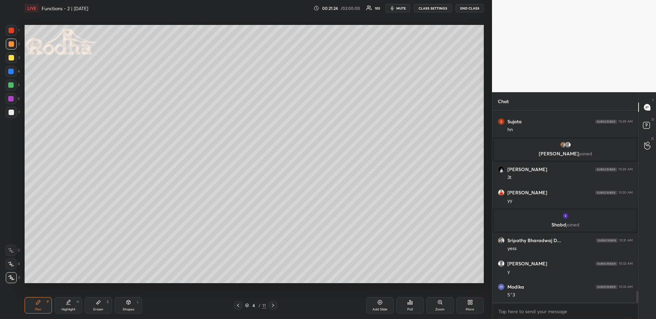
click at [12, 83] on div at bounding box center [10, 84] width 5 height 5
click at [67, 303] on icon at bounding box center [68, 302] width 5 height 5
click at [30, 303] on div "Pen P" at bounding box center [38, 305] width 27 height 16
click at [7, 26] on div at bounding box center [11, 30] width 11 height 11
click at [128, 302] on icon at bounding box center [128, 302] width 5 height 5
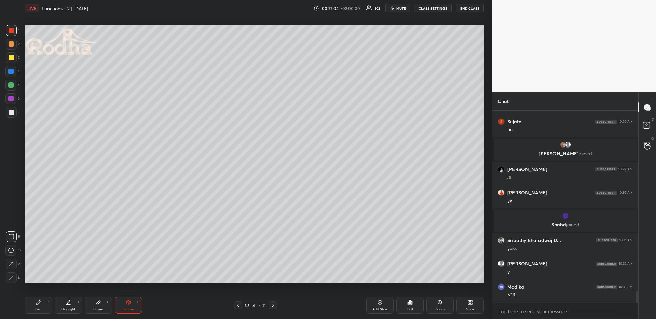
click at [14, 278] on div at bounding box center [11, 277] width 11 height 11
click at [11, 86] on div at bounding box center [10, 84] width 5 height 5
click at [46, 303] on div "Pen P" at bounding box center [38, 305] width 27 height 16
drag, startPoint x: 12, startPoint y: 56, endPoint x: 11, endPoint y: 78, distance: 21.9
click at [12, 55] on div at bounding box center [11, 57] width 5 height 5
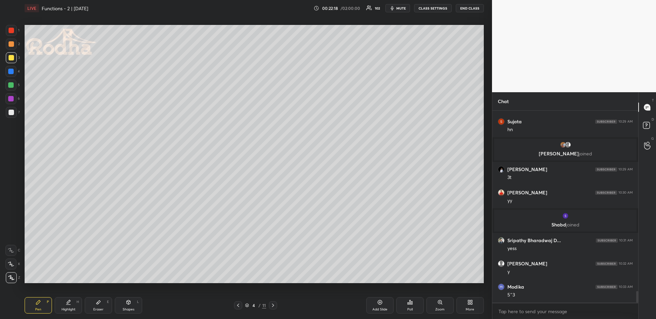
click at [72, 309] on div "Highlight" at bounding box center [68, 309] width 14 height 3
click at [44, 304] on div "Pen P" at bounding box center [38, 305] width 27 height 16
drag, startPoint x: 76, startPoint y: 305, endPoint x: 78, endPoint y: 297, distance: 8.0
click at [76, 305] on div "Highlight H" at bounding box center [68, 305] width 27 height 16
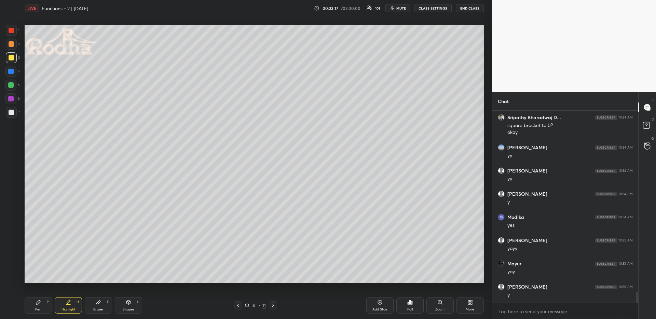
scroll to position [3160, 0]
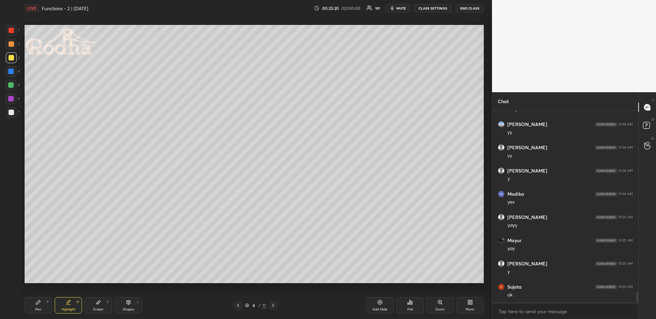
click at [274, 304] on icon at bounding box center [272, 305] width 5 height 5
click at [44, 304] on div "Pen P" at bounding box center [38, 305] width 27 height 16
click at [15, 69] on div at bounding box center [10, 71] width 11 height 11
click at [240, 304] on div at bounding box center [238, 305] width 8 height 8
click at [269, 303] on div at bounding box center [273, 305] width 8 height 8
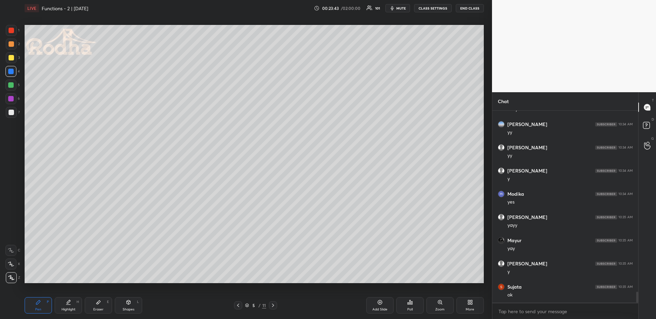
drag, startPoint x: 14, startPoint y: 114, endPoint x: 19, endPoint y: 105, distance: 10.4
click at [14, 114] on div at bounding box center [11, 112] width 11 height 11
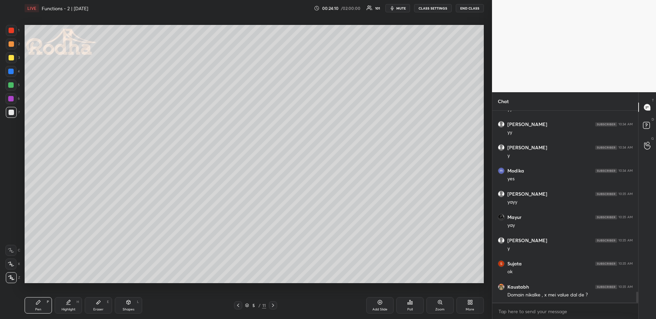
click at [91, 302] on div "Eraser E" at bounding box center [98, 305] width 27 height 16
click at [41, 301] on div "Pen P" at bounding box center [38, 305] width 27 height 16
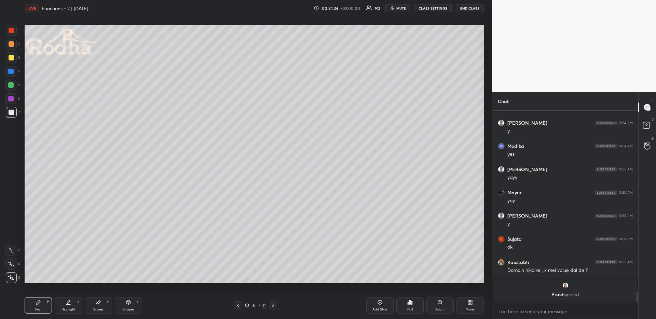
click at [65, 305] on div "Highlight H" at bounding box center [68, 305] width 27 height 16
drag, startPoint x: 40, startPoint y: 303, endPoint x: 42, endPoint y: 283, distance: 19.6
click at [39, 303] on icon at bounding box center [38, 302] width 5 height 5
click at [3, 45] on div "1 2 3 4 5 6 7 R O A L C X Z Erase all C X Z" at bounding box center [11, 154] width 22 height 258
click at [11, 44] on div at bounding box center [11, 43] width 5 height 5
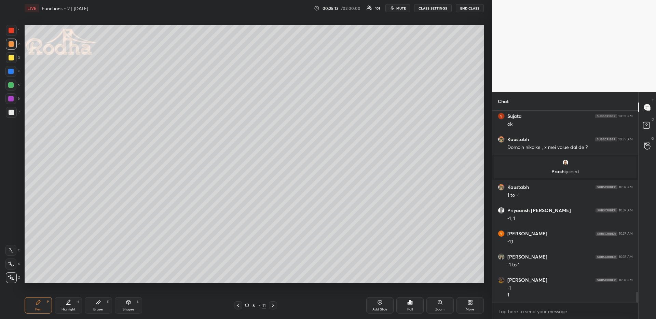
scroll to position [3311, 0]
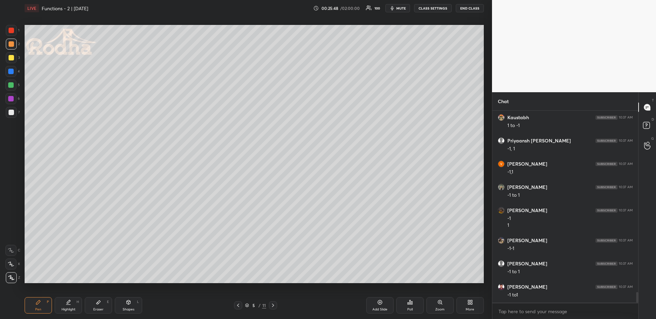
click at [95, 305] on div "Eraser E" at bounding box center [98, 305] width 27 height 16
click at [35, 301] on div "Pen P" at bounding box center [38, 305] width 27 height 16
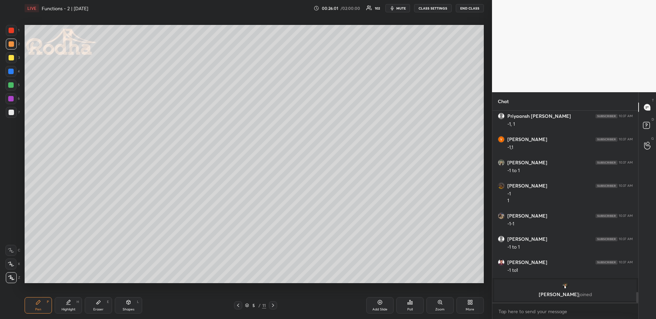
drag, startPoint x: 72, startPoint y: 304, endPoint x: 75, endPoint y: 289, distance: 15.3
click at [72, 303] on div "Highlight H" at bounding box center [68, 305] width 27 height 16
click at [98, 305] on div "Eraser E" at bounding box center [98, 305] width 27 height 16
click at [33, 307] on div "Pen P" at bounding box center [38, 305] width 27 height 16
click at [12, 265] on icon at bounding box center [11, 264] width 6 height 5
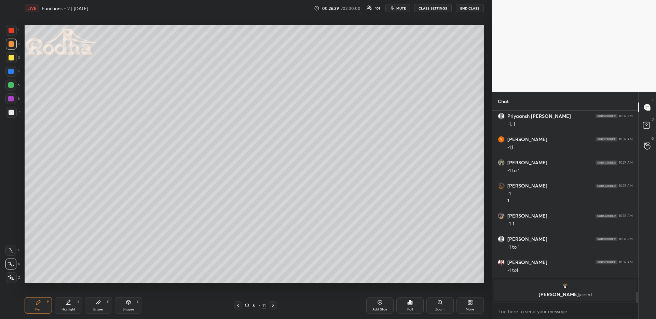
drag, startPoint x: 12, startPoint y: 279, endPoint x: 17, endPoint y: 266, distance: 13.4
click at [13, 279] on icon at bounding box center [11, 277] width 6 height 5
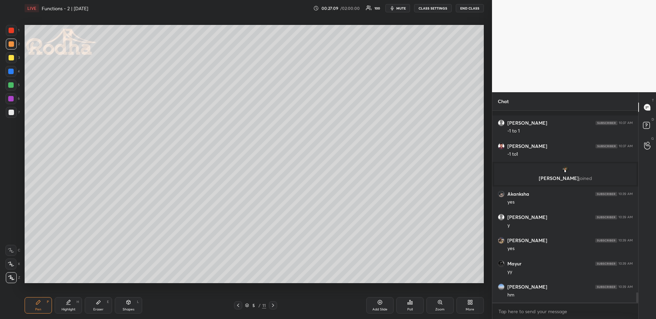
scroll to position [3440, 0]
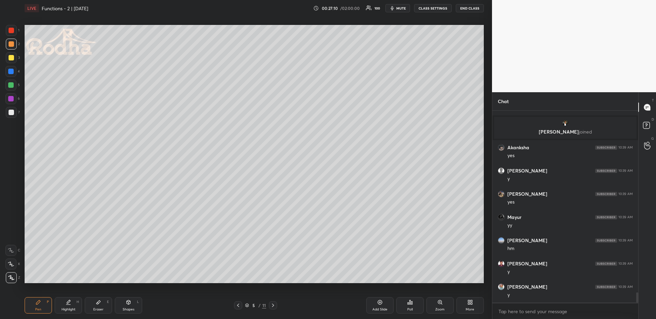
click at [69, 304] on icon at bounding box center [68, 302] width 5 height 5
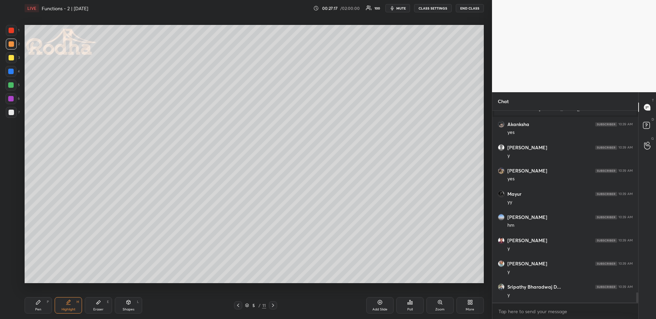
drag, startPoint x: 48, startPoint y: 301, endPoint x: 43, endPoint y: 291, distance: 10.7
click at [48, 302] on div "P" at bounding box center [48, 301] width 2 height 3
drag, startPoint x: 11, startPoint y: 85, endPoint x: 11, endPoint y: 88, distance: 3.8
click at [12, 85] on div at bounding box center [10, 84] width 5 height 5
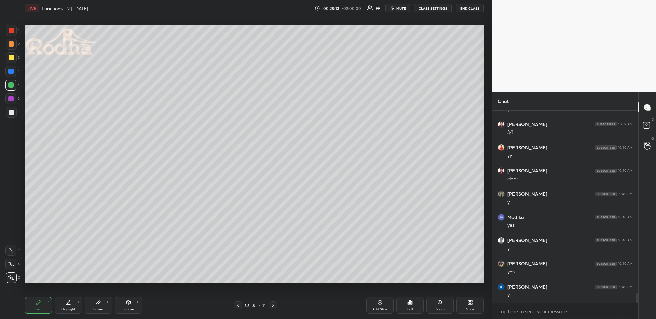
drag, startPoint x: 71, startPoint y: 304, endPoint x: 70, endPoint y: 297, distance: 7.0
click at [71, 305] on div "Highlight H" at bounding box center [68, 305] width 27 height 16
click at [273, 305] on icon at bounding box center [272, 305] width 5 height 5
click at [47, 303] on div "P" at bounding box center [48, 301] width 2 height 3
click at [36, 303] on icon at bounding box center [38, 302] width 4 height 4
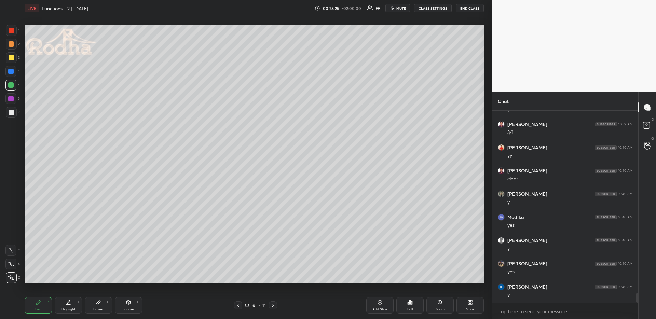
click at [12, 81] on div at bounding box center [10, 85] width 11 height 11
click at [69, 308] on div "Highlight" at bounding box center [68, 309] width 14 height 3
click at [41, 307] on div "Pen P" at bounding box center [38, 305] width 27 height 16
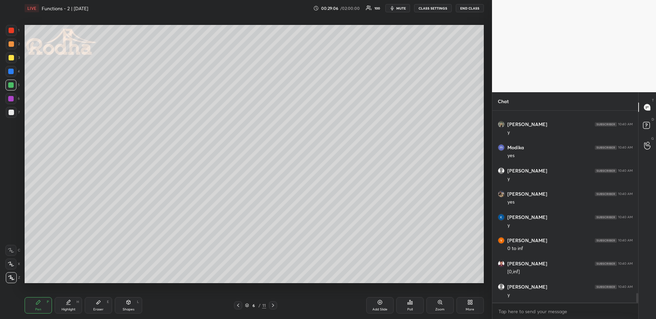
drag, startPoint x: 12, startPoint y: 43, endPoint x: 11, endPoint y: 47, distance: 4.4
click at [12, 42] on div at bounding box center [11, 43] width 5 height 5
click at [74, 303] on div "Highlight H" at bounding box center [68, 305] width 27 height 16
click at [50, 302] on div "Pen P" at bounding box center [38, 305] width 27 height 16
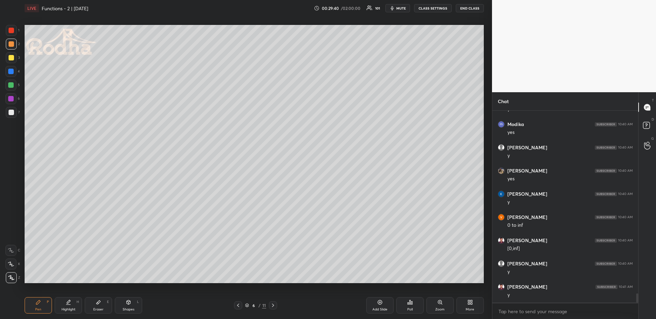
click at [72, 308] on div "Highlight" at bounding box center [68, 309] width 14 height 3
drag, startPoint x: 29, startPoint y: 303, endPoint x: 33, endPoint y: 302, distance: 4.5
click at [30, 303] on div "Pen P" at bounding box center [38, 305] width 27 height 16
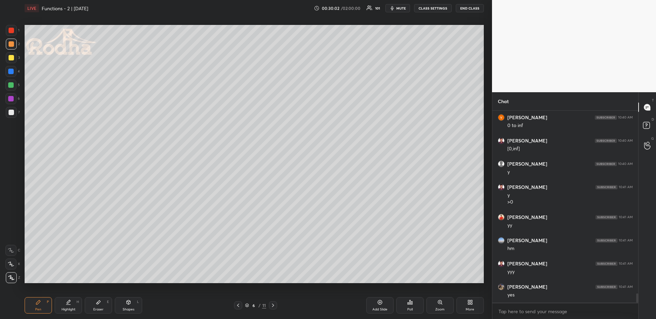
scroll to position [3865, 0]
click at [11, 111] on div at bounding box center [11, 112] width 5 height 5
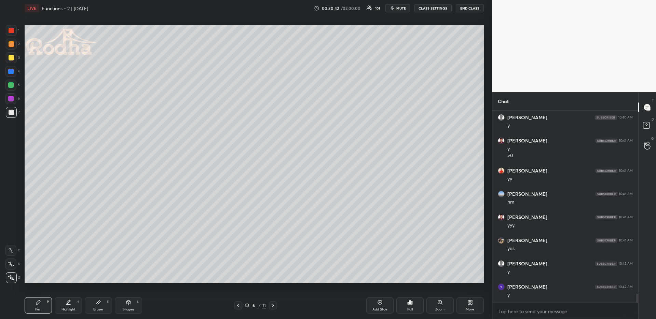
drag, startPoint x: 62, startPoint y: 306, endPoint x: 59, endPoint y: 295, distance: 11.2
click at [62, 307] on div "Highlight H" at bounding box center [68, 305] width 27 height 16
drag, startPoint x: 240, startPoint y: 302, endPoint x: 238, endPoint y: 291, distance: 11.2
click at [240, 303] on icon at bounding box center [237, 305] width 5 height 5
drag, startPoint x: 272, startPoint y: 303, endPoint x: 274, endPoint y: 296, distance: 7.0
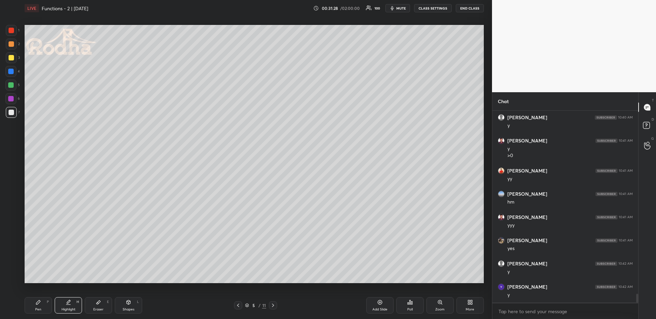
click at [272, 303] on icon at bounding box center [272, 305] width 5 height 5
click at [234, 305] on div at bounding box center [238, 305] width 8 height 8
click at [273, 306] on icon at bounding box center [273, 305] width 2 height 3
click at [50, 300] on div "Pen P" at bounding box center [38, 305] width 27 height 16
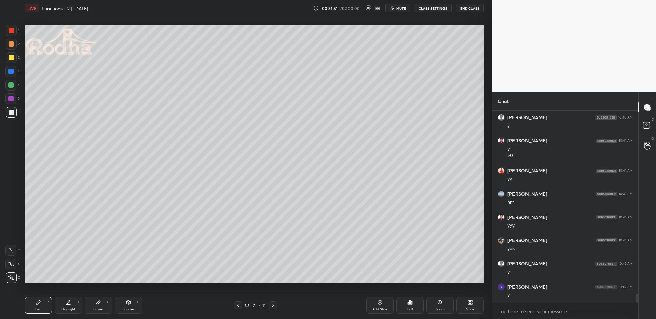
click at [236, 305] on icon at bounding box center [237, 305] width 5 height 5
click at [237, 305] on icon at bounding box center [237, 305] width 5 height 5
click at [238, 304] on icon at bounding box center [238, 305] width 2 height 3
click at [69, 309] on div "Highlight" at bounding box center [68, 309] width 14 height 3
click at [273, 305] on icon at bounding box center [272, 305] width 5 height 5
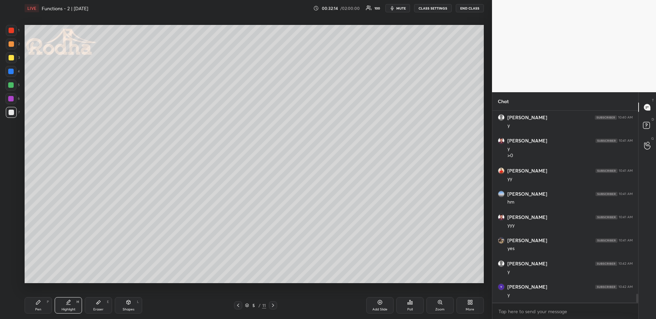
click at [276, 303] on div at bounding box center [273, 305] width 8 height 8
click at [276, 304] on div at bounding box center [273, 305] width 8 height 8
click at [36, 310] on div "Pen" at bounding box center [38, 309] width 6 height 3
drag, startPoint x: 11, startPoint y: 44, endPoint x: 6, endPoint y: 50, distance: 8.0
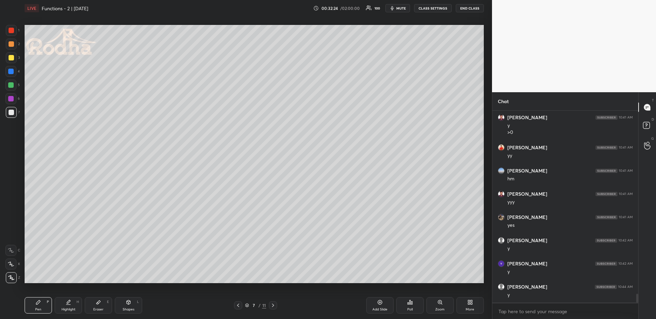
click at [11, 44] on div at bounding box center [11, 43] width 5 height 5
drag, startPoint x: 65, startPoint y: 305, endPoint x: 67, endPoint y: 301, distance: 4.0
click at [66, 304] on div "Highlight H" at bounding box center [68, 305] width 27 height 16
drag, startPoint x: 237, startPoint y: 306, endPoint x: 234, endPoint y: 302, distance: 5.6
click at [237, 306] on icon at bounding box center [237, 305] width 5 height 5
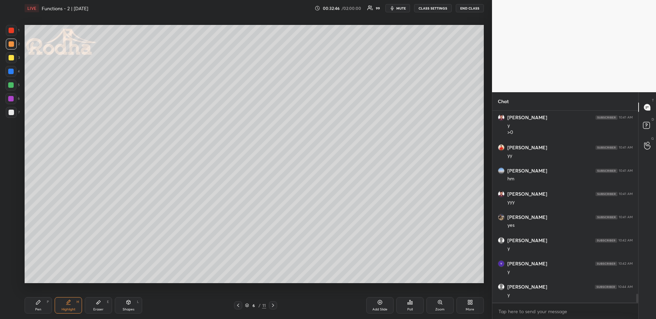
click at [273, 305] on icon at bounding box center [273, 305] width 2 height 3
click at [39, 303] on icon at bounding box center [38, 302] width 5 height 5
click at [67, 295] on div "Pen P Highlight H Eraser E Shapes L 7 / 11 Add Slide Poll Zoom More" at bounding box center [254, 305] width 459 height 27
drag, startPoint x: 72, startPoint y: 301, endPoint x: 70, endPoint y: 298, distance: 4.0
click at [71, 302] on div "Highlight H" at bounding box center [68, 305] width 27 height 16
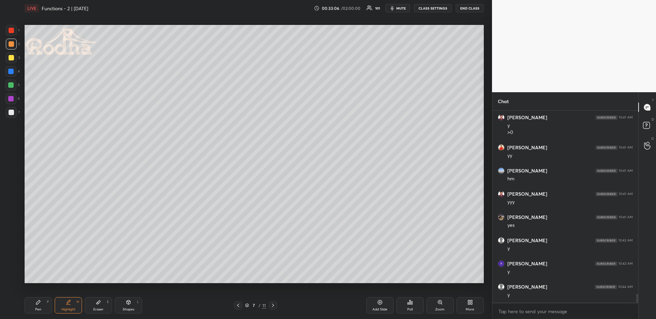
scroll to position [3934, 0]
drag, startPoint x: 235, startPoint y: 304, endPoint x: 234, endPoint y: 293, distance: 10.6
click at [235, 304] on div at bounding box center [238, 305] width 8 height 8
click at [269, 304] on div at bounding box center [273, 305] width 8 height 8
drag, startPoint x: 42, startPoint y: 305, endPoint x: 41, endPoint y: 287, distance: 18.1
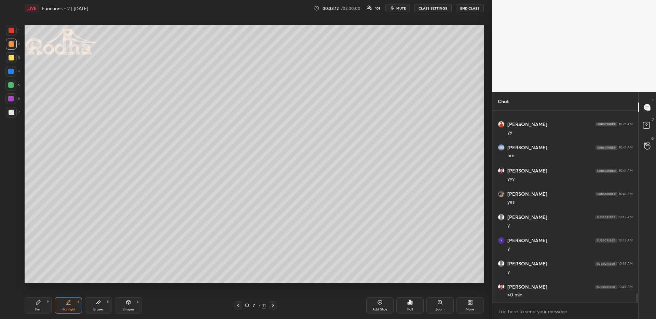
click at [42, 305] on div "Pen P" at bounding box center [38, 305] width 27 height 16
click at [11, 113] on div at bounding box center [11, 112] width 5 height 5
drag, startPoint x: 11, startPoint y: 81, endPoint x: 13, endPoint y: 85, distance: 4.2
click at [12, 83] on div at bounding box center [10, 85] width 11 height 11
drag, startPoint x: 76, startPoint y: 308, endPoint x: 75, endPoint y: 304, distance: 4.6
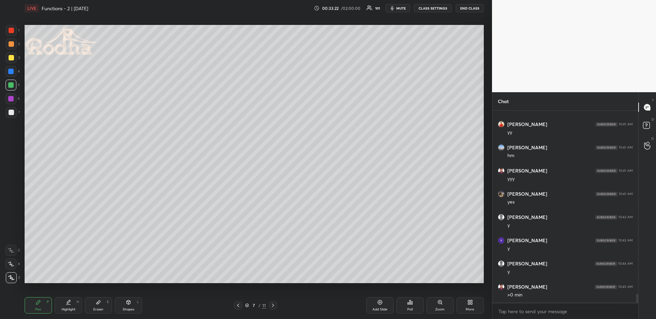
click at [77, 308] on div "Highlight H" at bounding box center [68, 305] width 27 height 16
click at [47, 305] on div "Pen P" at bounding box center [38, 305] width 27 height 16
drag, startPoint x: 11, startPoint y: 42, endPoint x: 10, endPoint y: 47, distance: 5.6
click at [11, 42] on div at bounding box center [11, 43] width 5 height 5
drag, startPoint x: 74, startPoint y: 309, endPoint x: 68, endPoint y: 284, distance: 25.6
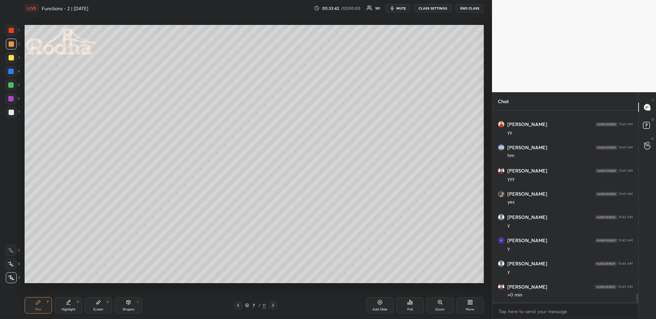
click at [74, 309] on div "Highlight" at bounding box center [68, 309] width 14 height 3
click at [40, 304] on icon at bounding box center [38, 302] width 5 height 5
click at [98, 306] on div "Eraser E" at bounding box center [98, 305] width 27 height 16
click at [41, 306] on div "Pen P" at bounding box center [38, 305] width 27 height 16
drag, startPoint x: 11, startPoint y: 264, endPoint x: 18, endPoint y: 257, distance: 9.9
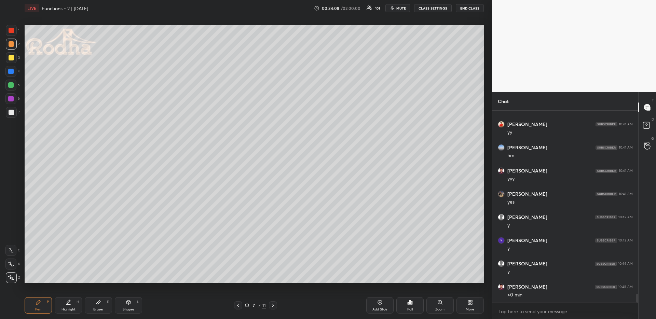
click at [11, 264] on icon at bounding box center [10, 264] width 5 height 4
click at [11, 86] on div at bounding box center [10, 84] width 5 height 5
click at [14, 72] on div at bounding box center [10, 71] width 11 height 11
click at [72, 306] on div "Highlight H" at bounding box center [68, 305] width 27 height 16
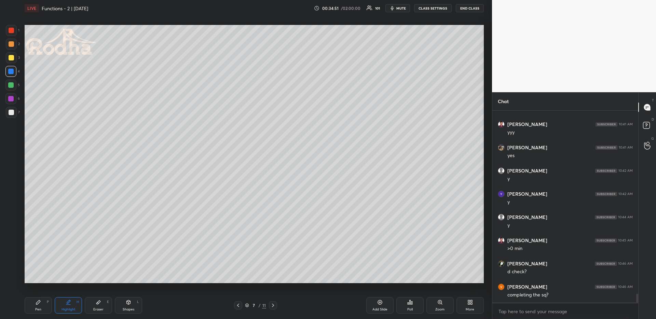
click at [69, 304] on div "Highlight H" at bounding box center [68, 305] width 27 height 16
drag, startPoint x: 41, startPoint y: 307, endPoint x: 43, endPoint y: 291, distance: 15.8
click at [41, 307] on div "Pen P" at bounding box center [38, 305] width 27 height 16
click at [13, 44] on div at bounding box center [11, 44] width 11 height 11
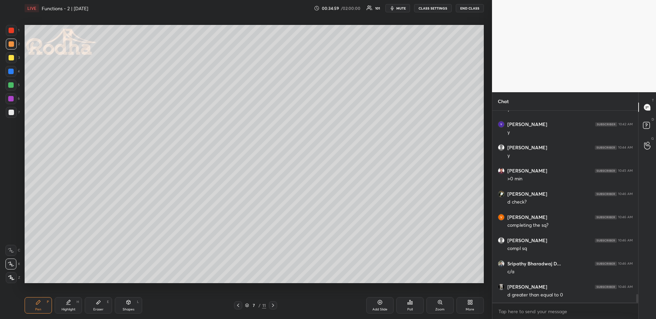
click at [14, 276] on icon at bounding box center [11, 277] width 6 height 5
click at [71, 305] on div "Highlight H" at bounding box center [68, 305] width 27 height 16
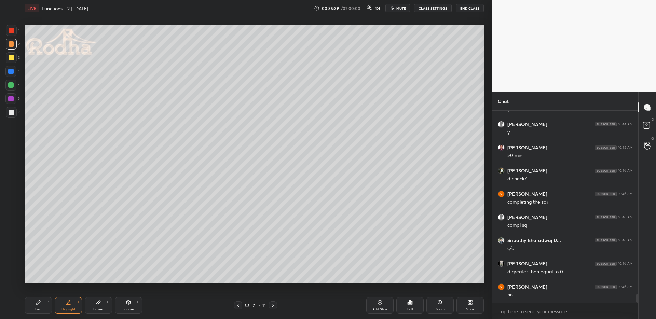
click at [43, 304] on div "Pen P" at bounding box center [38, 305] width 27 height 16
click at [10, 31] on div at bounding box center [11, 30] width 5 height 5
click at [10, 44] on div at bounding box center [11, 43] width 5 height 5
click at [66, 308] on div "Highlight" at bounding box center [68, 309] width 14 height 3
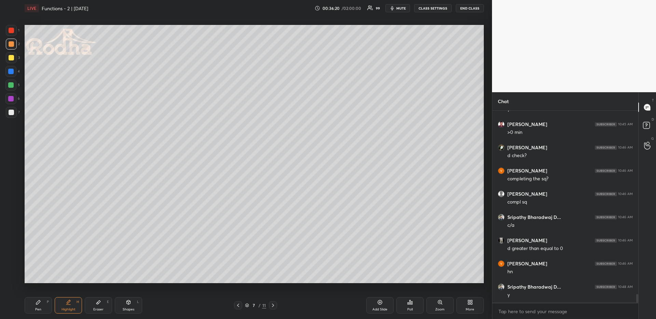
drag, startPoint x: 40, startPoint y: 307, endPoint x: 37, endPoint y: 300, distance: 8.1
click at [41, 308] on div "Pen" at bounding box center [38, 309] width 6 height 3
click at [12, 263] on icon at bounding box center [11, 264] width 6 height 5
drag, startPoint x: 39, startPoint y: 305, endPoint x: 46, endPoint y: 295, distance: 12.0
click at [40, 305] on div "Pen P" at bounding box center [38, 305] width 27 height 16
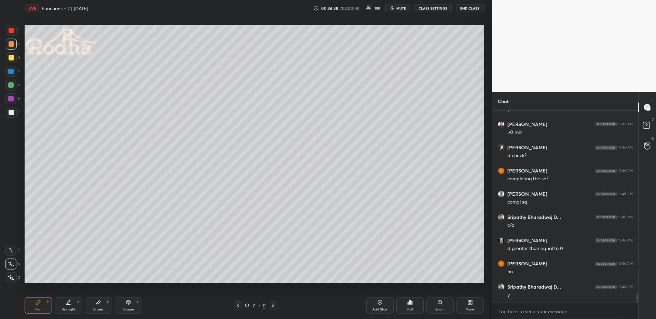
drag, startPoint x: 7, startPoint y: 280, endPoint x: 19, endPoint y: 269, distance: 15.7
click at [7, 281] on div at bounding box center [11, 277] width 11 height 11
click at [12, 109] on div at bounding box center [11, 112] width 11 height 11
click at [10, 264] on icon at bounding box center [11, 264] width 6 height 5
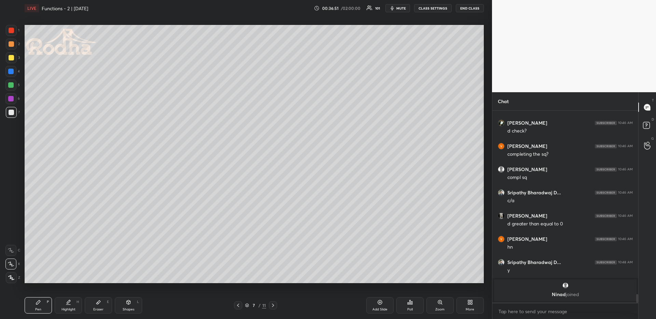
click at [10, 44] on div at bounding box center [11, 43] width 5 height 5
click at [11, 277] on icon at bounding box center [11, 277] width 6 height 5
click at [10, 70] on div at bounding box center [10, 71] width 5 height 5
click at [12, 43] on div at bounding box center [11, 43] width 5 height 5
click at [64, 305] on div "Highlight H" at bounding box center [68, 305] width 27 height 16
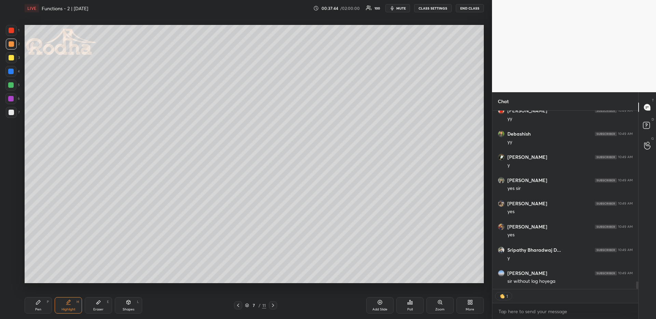
scroll to position [4106, 0]
click at [42, 302] on div "Pen P" at bounding box center [38, 305] width 27 height 16
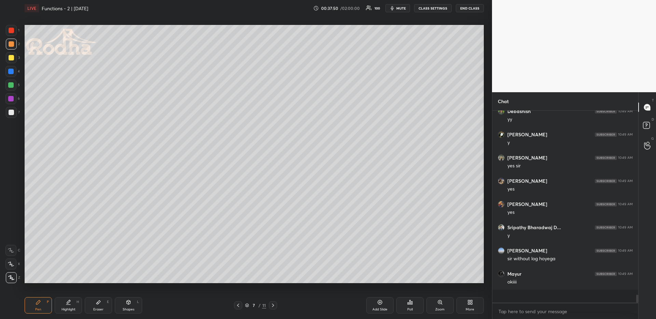
scroll to position [4093, 0]
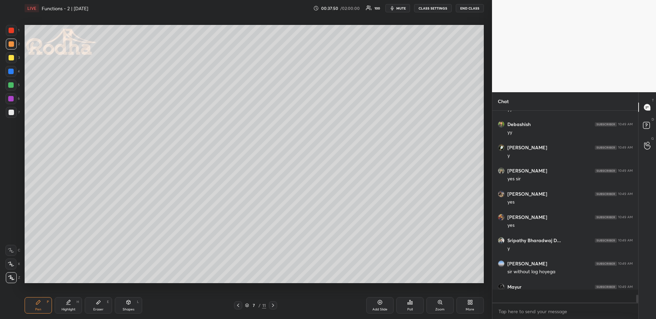
drag, startPoint x: 12, startPoint y: 83, endPoint x: 20, endPoint y: 86, distance: 8.3
click at [13, 83] on div at bounding box center [10, 84] width 5 height 5
drag, startPoint x: 10, startPoint y: 112, endPoint x: 21, endPoint y: 106, distance: 12.8
click at [10, 112] on div at bounding box center [11, 112] width 5 height 5
drag, startPoint x: 10, startPoint y: 58, endPoint x: 22, endPoint y: 66, distance: 14.5
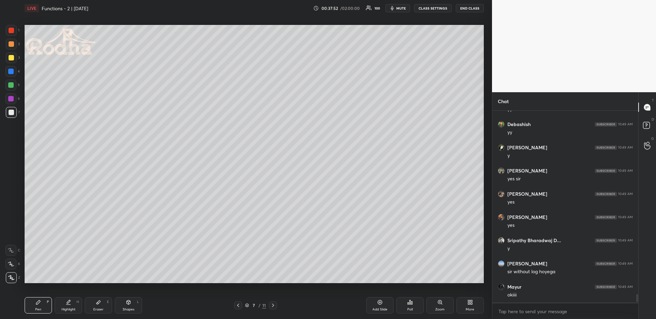
click at [11, 58] on div at bounding box center [11, 57] width 5 height 5
click at [241, 307] on div at bounding box center [238, 305] width 8 height 8
click at [73, 305] on div "Highlight H" at bounding box center [68, 305] width 27 height 16
drag, startPoint x: 272, startPoint y: 307, endPoint x: 268, endPoint y: 287, distance: 21.0
click at [272, 308] on icon at bounding box center [272, 305] width 5 height 5
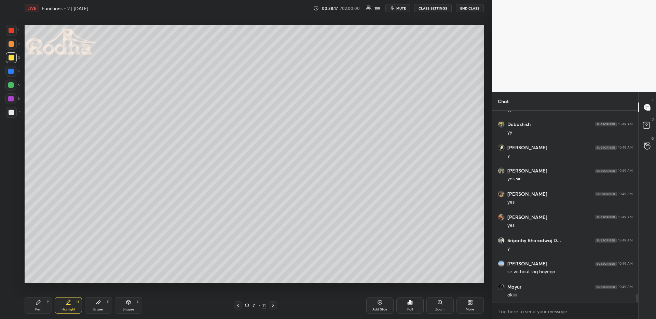
click at [240, 305] on icon at bounding box center [237, 305] width 5 height 5
click at [240, 306] on icon at bounding box center [237, 305] width 5 height 5
click at [274, 303] on icon at bounding box center [272, 305] width 5 height 5
click at [274, 304] on icon at bounding box center [272, 305] width 5 height 5
click at [275, 305] on icon at bounding box center [272, 305] width 5 height 5
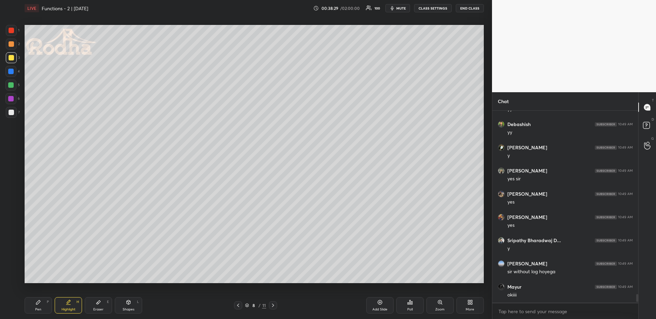
click at [38, 306] on div "Pen P" at bounding box center [38, 305] width 27 height 16
click at [13, 83] on div at bounding box center [10, 84] width 5 height 5
click at [10, 110] on div at bounding box center [11, 112] width 5 height 5
click at [12, 43] on div at bounding box center [11, 43] width 5 height 5
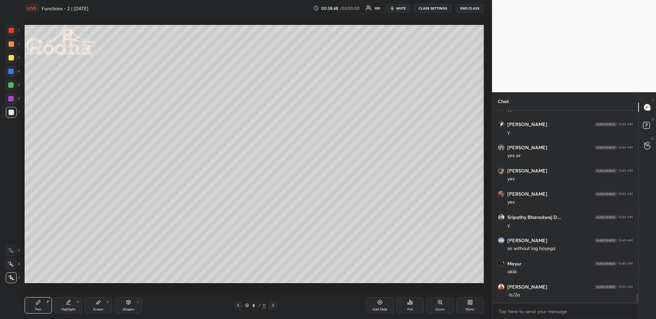
scroll to position [4139, 0]
click at [12, 71] on div at bounding box center [10, 71] width 5 height 5
click at [11, 45] on div at bounding box center [11, 43] width 5 height 5
click at [13, 70] on div at bounding box center [10, 71] width 11 height 11
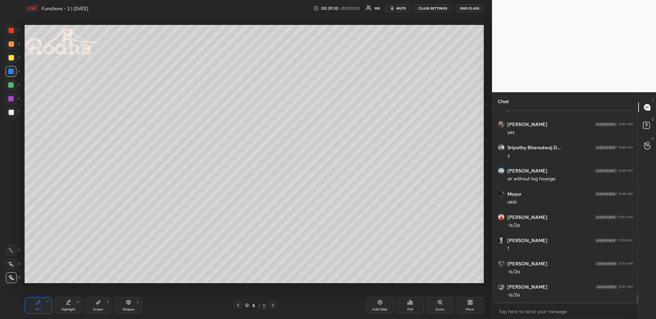
click at [129, 306] on div "Shapes L" at bounding box center [128, 305] width 27 height 16
click at [14, 261] on icon at bounding box center [11, 264] width 7 height 7
click at [41, 305] on div "Pen P" at bounding box center [38, 305] width 27 height 16
click at [9, 115] on div at bounding box center [11, 112] width 5 height 5
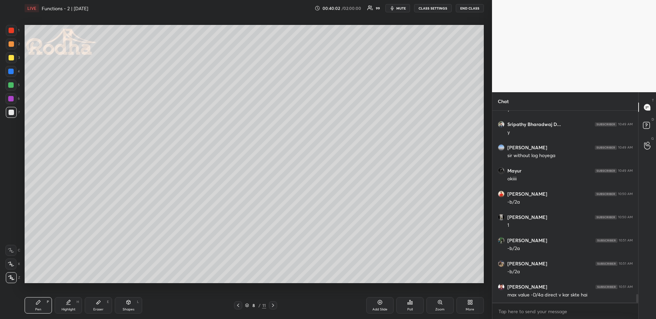
click at [12, 74] on div at bounding box center [10, 71] width 11 height 11
click at [10, 42] on div at bounding box center [11, 43] width 5 height 5
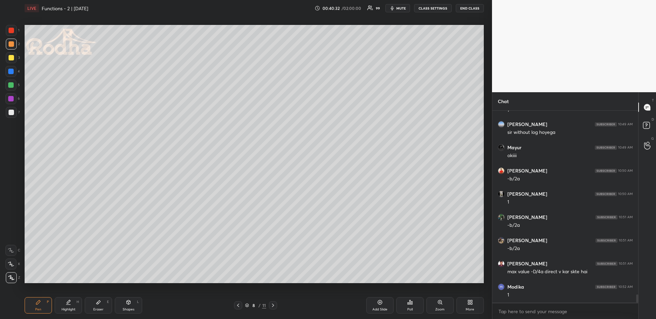
drag, startPoint x: 75, startPoint y: 306, endPoint x: 88, endPoint y: 285, distance: 25.0
click at [73, 306] on div "Highlight H" at bounding box center [68, 305] width 27 height 16
drag, startPoint x: 51, startPoint y: 300, endPoint x: 49, endPoint y: 297, distance: 4.0
click at [49, 302] on div "Pen P" at bounding box center [38, 305] width 27 height 16
click at [10, 82] on div at bounding box center [10, 85] width 11 height 11
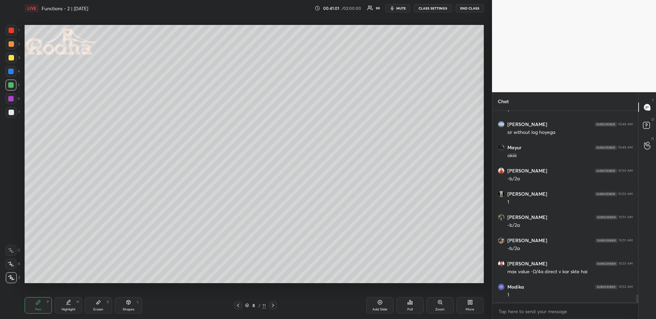
click at [95, 303] on div "Eraser E" at bounding box center [98, 305] width 27 height 16
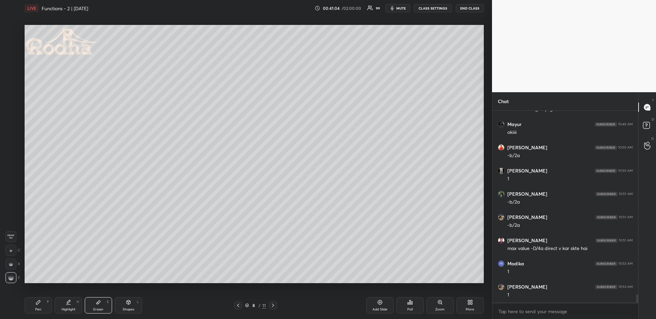
drag, startPoint x: 42, startPoint y: 301, endPoint x: 50, endPoint y: 286, distance: 17.0
click at [41, 302] on div "Pen P" at bounding box center [38, 305] width 27 height 16
click at [9, 43] on div at bounding box center [11, 43] width 5 height 5
drag, startPoint x: 62, startPoint y: 303, endPoint x: 62, endPoint y: 294, distance: 8.5
click at [64, 305] on div "Highlight H" at bounding box center [68, 305] width 27 height 16
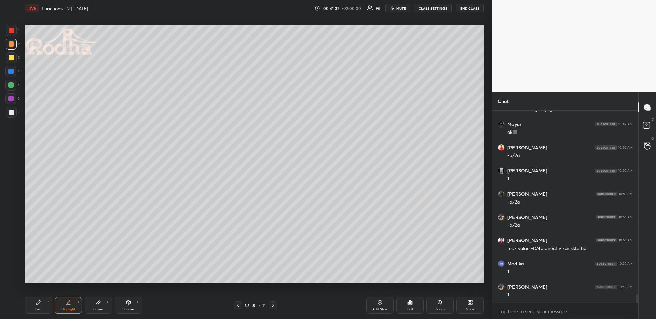
click at [38, 299] on div "Pen P" at bounding box center [38, 305] width 27 height 16
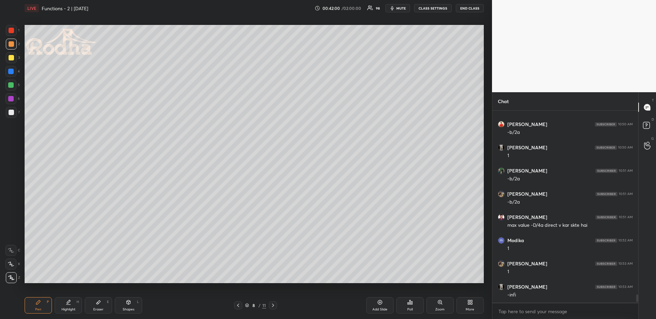
scroll to position [4279, 0]
drag, startPoint x: 79, startPoint y: 305, endPoint x: 80, endPoint y: 287, distance: 18.2
click at [77, 305] on div "Highlight H" at bounding box center [68, 305] width 27 height 16
click at [46, 302] on div "Pen P" at bounding box center [38, 305] width 27 height 16
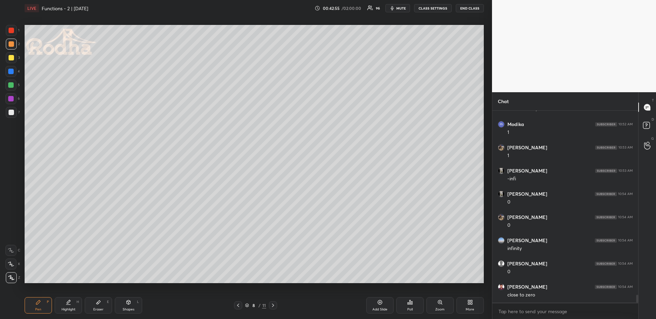
scroll to position [4418, 0]
click at [377, 304] on icon at bounding box center [379, 302] width 5 height 5
click at [238, 303] on icon at bounding box center [237, 305] width 5 height 5
drag, startPoint x: 72, startPoint y: 305, endPoint x: 73, endPoint y: 299, distance: 6.3
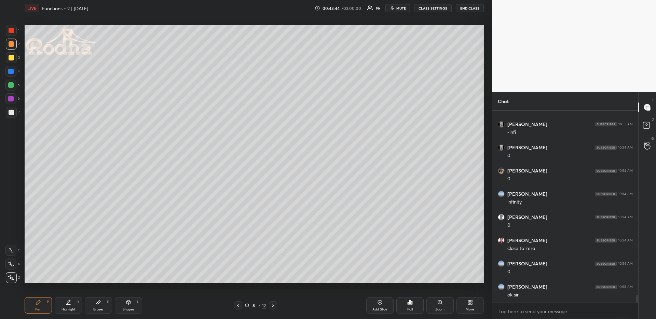
click at [72, 305] on div "Highlight H" at bounding box center [68, 305] width 27 height 16
click at [236, 307] on icon at bounding box center [237, 305] width 5 height 5
click at [269, 304] on div at bounding box center [273, 305] width 8 height 8
click at [48, 305] on div "Pen P" at bounding box center [38, 305] width 27 height 16
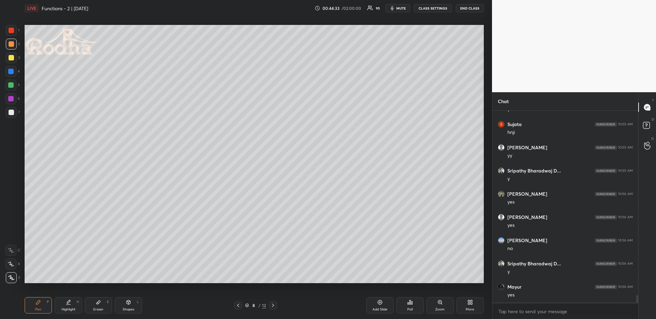
click at [14, 70] on div at bounding box center [10, 71] width 11 height 11
click at [274, 304] on icon at bounding box center [272, 305] width 5 height 5
drag, startPoint x: 273, startPoint y: 304, endPoint x: 265, endPoint y: 304, distance: 7.5
click at [273, 304] on icon at bounding box center [272, 305] width 5 height 5
click at [41, 305] on div "Pen P" at bounding box center [38, 305] width 27 height 16
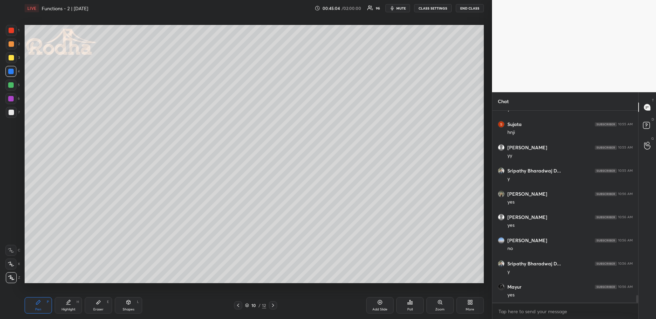
scroll to position [4720, 0]
click at [12, 43] on div at bounding box center [11, 43] width 5 height 5
click at [273, 303] on icon at bounding box center [272, 305] width 5 height 5
click at [38, 308] on div "Pen" at bounding box center [38, 309] width 6 height 3
click at [242, 308] on div "11 / 12" at bounding box center [255, 305] width 43 height 8
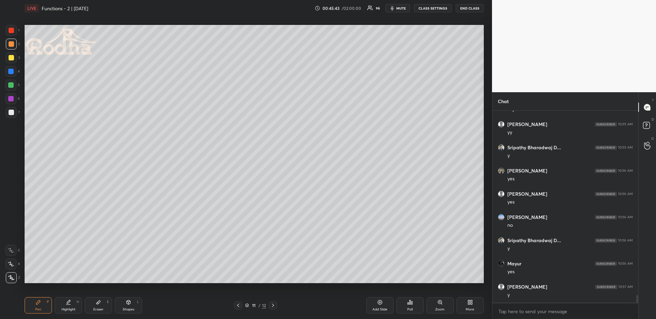
click at [242, 309] on div "11 / 12" at bounding box center [255, 305] width 43 height 8
click at [239, 306] on icon at bounding box center [237, 305] width 5 height 5
drag, startPoint x: 11, startPoint y: 72, endPoint x: 20, endPoint y: 80, distance: 12.4
click at [11, 72] on div at bounding box center [10, 71] width 5 height 5
click at [10, 113] on div at bounding box center [11, 112] width 5 height 5
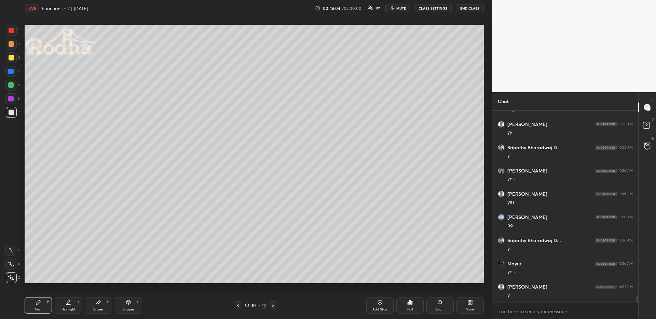
drag, startPoint x: 274, startPoint y: 303, endPoint x: 273, endPoint y: 292, distance: 10.9
click at [274, 303] on icon at bounding box center [272, 305] width 5 height 5
click at [13, 83] on div at bounding box center [10, 84] width 5 height 5
drag, startPoint x: 128, startPoint y: 308, endPoint x: 126, endPoint y: 297, distance: 11.2
click at [127, 308] on div "Shapes" at bounding box center [129, 309] width 12 height 3
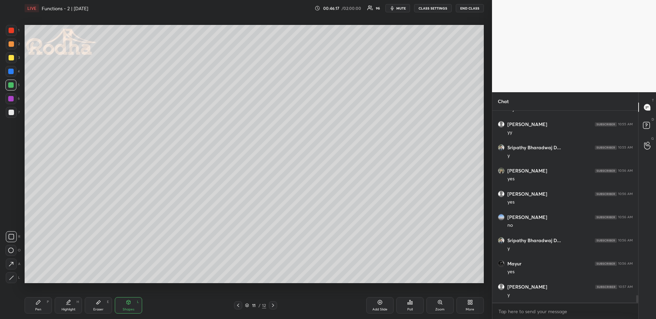
click at [15, 279] on div at bounding box center [11, 277] width 11 height 11
drag, startPoint x: 42, startPoint y: 306, endPoint x: 42, endPoint y: 296, distance: 9.6
click at [41, 307] on div "Pen P" at bounding box center [38, 305] width 27 height 16
click at [10, 108] on div at bounding box center [11, 112] width 11 height 11
click at [74, 309] on div "Highlight" at bounding box center [68, 309] width 14 height 3
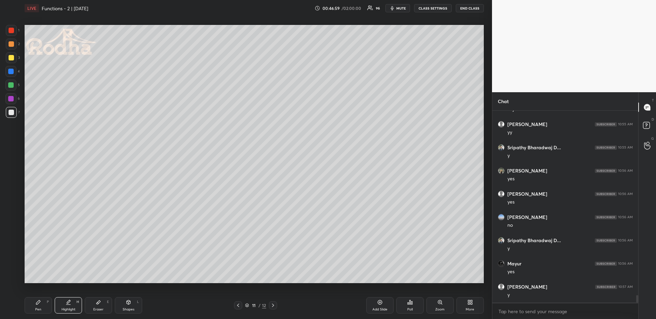
click at [41, 304] on div "Pen P" at bounding box center [38, 305] width 27 height 16
click at [13, 73] on div at bounding box center [10, 71] width 5 height 5
click at [11, 43] on div at bounding box center [11, 43] width 5 height 5
click at [75, 307] on div "Highlight H" at bounding box center [68, 305] width 27 height 16
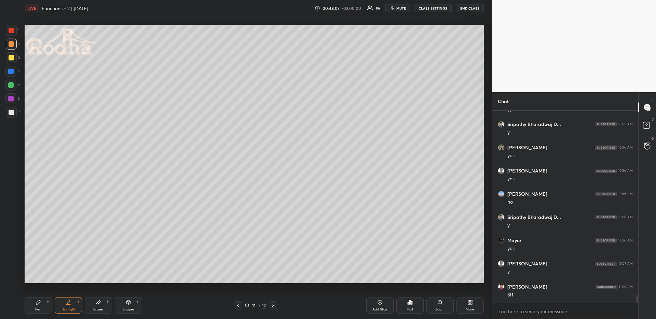
drag, startPoint x: 42, startPoint y: 302, endPoint x: 45, endPoint y: 297, distance: 5.9
click at [43, 302] on div "Pen P" at bounding box center [38, 305] width 27 height 16
click at [74, 304] on div "Highlight H" at bounding box center [68, 305] width 27 height 16
click at [38, 310] on div "Pen" at bounding box center [38, 309] width 6 height 3
click at [62, 309] on div "Highlight" at bounding box center [68, 309] width 14 height 3
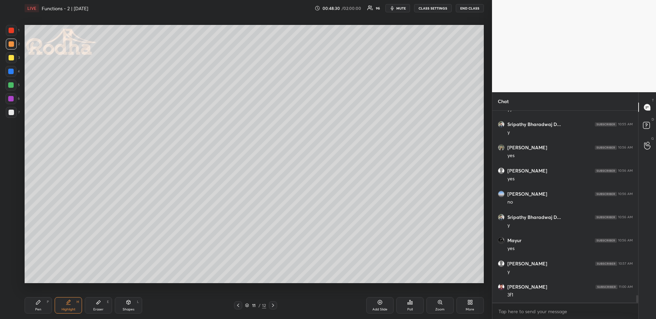
click at [38, 302] on icon at bounding box center [38, 302] width 4 height 4
drag, startPoint x: 88, startPoint y: 301, endPoint x: 85, endPoint y: 303, distance: 4.2
click at [87, 302] on div "Eraser E" at bounding box center [98, 305] width 27 height 16
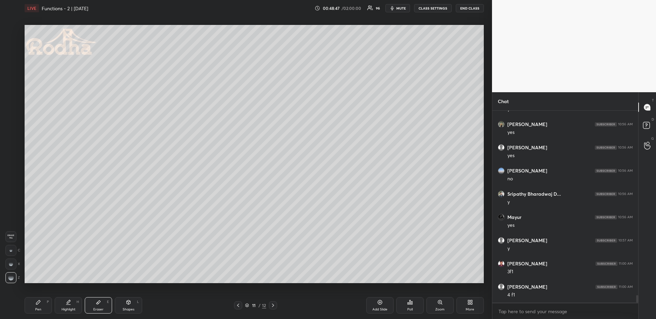
click at [79, 306] on div "Highlight H" at bounding box center [68, 305] width 27 height 16
click at [39, 306] on div "Pen P" at bounding box center [38, 305] width 27 height 16
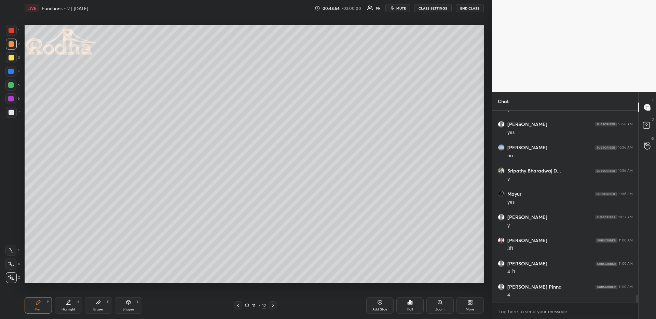
scroll to position [4813, 0]
drag, startPoint x: 73, startPoint y: 306, endPoint x: 80, endPoint y: 297, distance: 10.5
click at [73, 306] on div "Highlight H" at bounding box center [68, 305] width 27 height 16
click at [40, 306] on div "Pen P" at bounding box center [38, 305] width 27 height 16
click at [11, 84] on div at bounding box center [10, 84] width 5 height 5
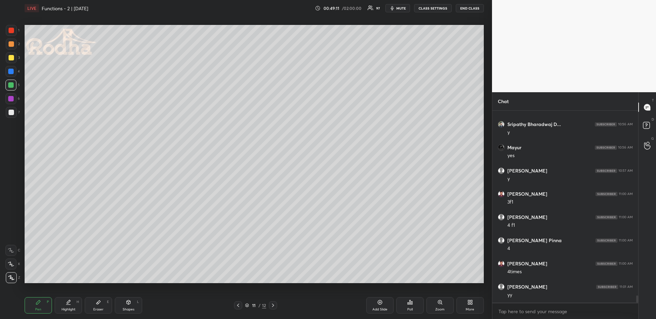
scroll to position [4860, 0]
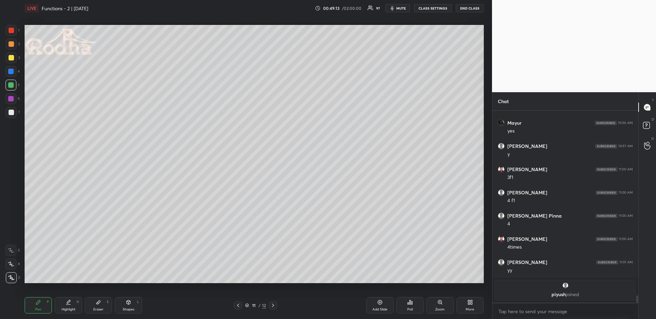
click at [63, 308] on div "Highlight" at bounding box center [68, 309] width 14 height 3
click at [38, 305] on div "Pen P" at bounding box center [38, 305] width 27 height 16
click at [71, 308] on div "Highlight" at bounding box center [68, 309] width 14 height 3
click at [42, 307] on div "Pen P" at bounding box center [38, 305] width 27 height 16
click at [67, 306] on div "Highlight H" at bounding box center [68, 305] width 27 height 16
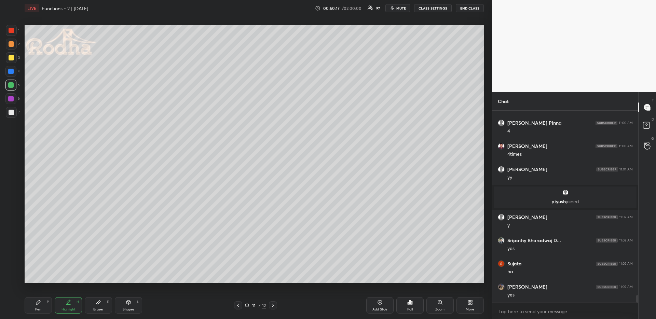
scroll to position [4710, 0]
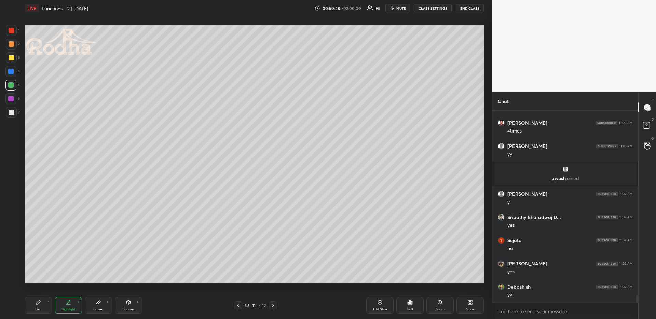
click at [273, 304] on icon at bounding box center [272, 305] width 5 height 5
click at [45, 306] on div "Pen P" at bounding box center [38, 305] width 27 height 16
click at [12, 111] on div at bounding box center [11, 112] width 5 height 5
click at [14, 85] on div at bounding box center [10, 85] width 11 height 11
click at [14, 53] on div at bounding box center [11, 57] width 11 height 11
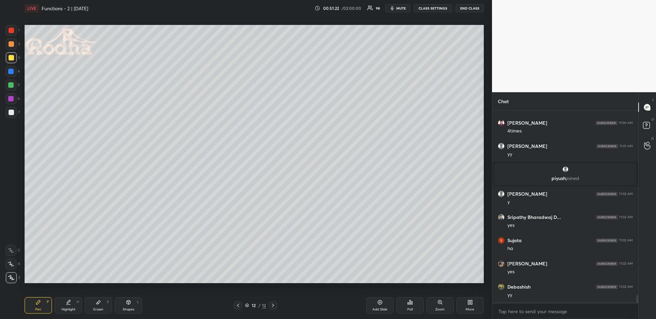
click at [14, 45] on div at bounding box center [11, 44] width 11 height 11
drag, startPoint x: 9, startPoint y: 83, endPoint x: 13, endPoint y: 85, distance: 4.6
click at [10, 83] on div at bounding box center [10, 84] width 5 height 5
click at [70, 305] on div "Highlight H" at bounding box center [68, 305] width 27 height 16
click at [239, 304] on icon at bounding box center [237, 305] width 5 height 5
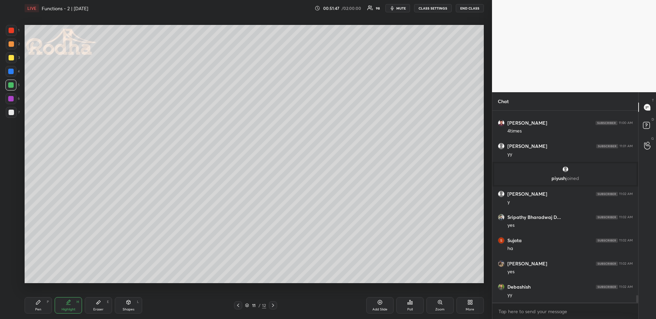
click at [274, 306] on div at bounding box center [273, 305] width 8 height 8
click at [239, 305] on icon at bounding box center [237, 305] width 5 height 5
drag, startPoint x: 272, startPoint y: 307, endPoint x: 270, endPoint y: 302, distance: 6.0
click at [272, 307] on icon at bounding box center [272, 305] width 5 height 5
click at [42, 303] on div "Pen P" at bounding box center [38, 305] width 27 height 16
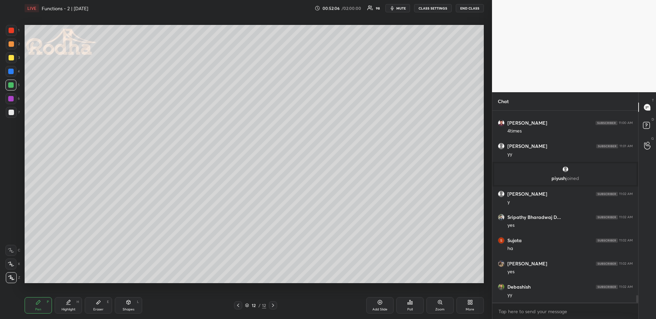
click at [9, 84] on div at bounding box center [10, 84] width 5 height 5
click at [10, 43] on div at bounding box center [11, 43] width 5 height 5
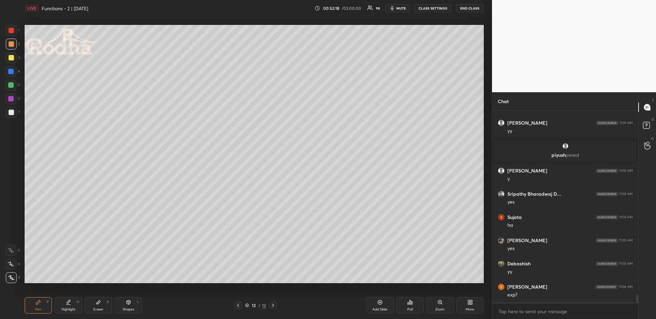
scroll to position [4757, 0]
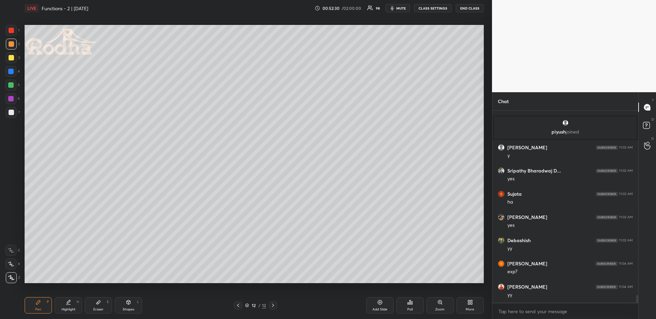
click at [69, 303] on icon at bounding box center [68, 302] width 5 height 5
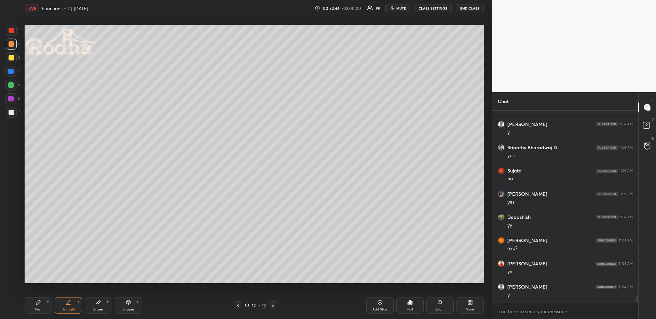
click at [100, 305] on div "Eraser E" at bounding box center [98, 305] width 27 height 16
drag, startPoint x: 72, startPoint y: 305, endPoint x: 75, endPoint y: 286, distance: 20.1
click at [72, 305] on div "Highlight H" at bounding box center [68, 305] width 27 height 16
click at [100, 303] on icon at bounding box center [98, 302] width 5 height 5
click at [47, 304] on div "P" at bounding box center [48, 301] width 2 height 3
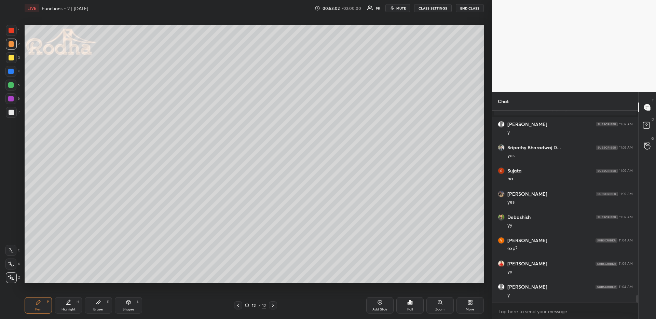
click at [13, 85] on div at bounding box center [10, 84] width 5 height 5
drag, startPoint x: 76, startPoint y: 304, endPoint x: 77, endPoint y: 283, distance: 20.2
click at [75, 304] on div "Highlight H" at bounding box center [68, 305] width 27 height 16
drag, startPoint x: 237, startPoint y: 305, endPoint x: 231, endPoint y: 285, distance: 20.5
click at [238, 305] on icon at bounding box center [237, 305] width 5 height 5
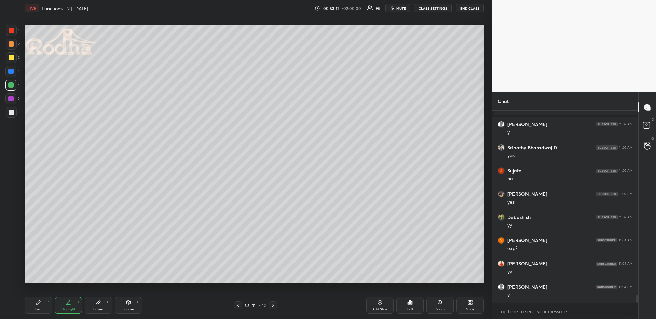
click at [273, 305] on icon at bounding box center [272, 305] width 5 height 5
drag, startPoint x: 38, startPoint y: 308, endPoint x: 40, endPoint y: 297, distance: 11.1
click at [37, 308] on div "Pen" at bounding box center [38, 309] width 6 height 3
drag, startPoint x: 72, startPoint y: 297, endPoint x: 74, endPoint y: 287, distance: 10.4
click at [71, 298] on div "Highlight H" at bounding box center [68, 305] width 27 height 16
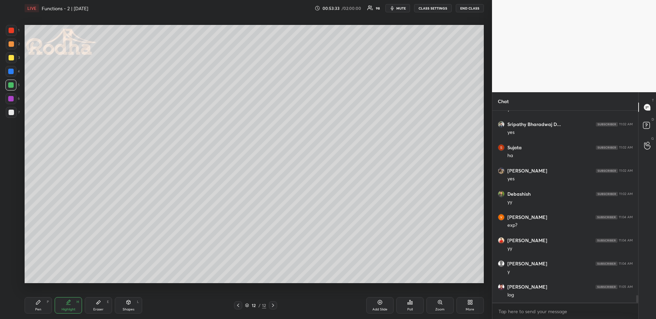
scroll to position [4826, 0]
click at [44, 306] on div "Pen P" at bounding box center [38, 305] width 27 height 16
click at [13, 46] on div at bounding box center [11, 44] width 11 height 11
click at [12, 83] on div at bounding box center [10, 84] width 5 height 5
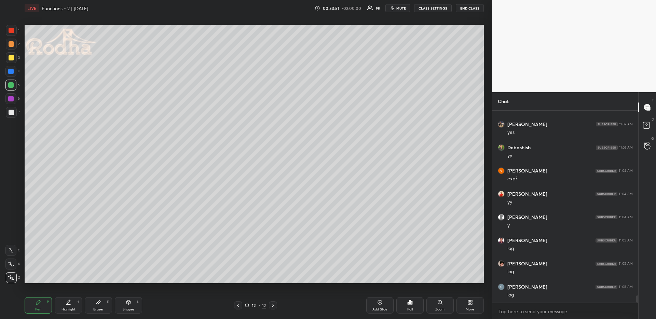
click at [68, 306] on div "Highlight H" at bounding box center [68, 305] width 27 height 16
click at [40, 301] on icon at bounding box center [38, 302] width 5 height 5
click at [10, 42] on div at bounding box center [11, 43] width 5 height 5
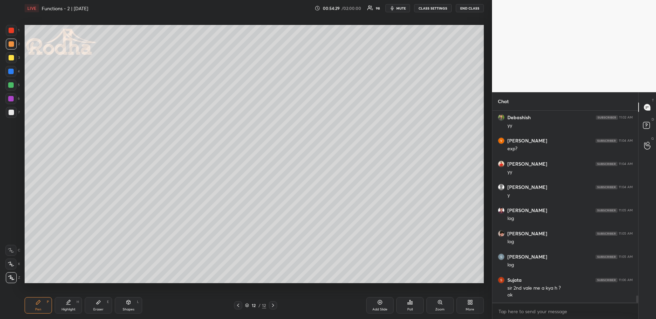
click at [12, 88] on div at bounding box center [10, 85] width 11 height 11
click at [12, 73] on div at bounding box center [10, 71] width 5 height 5
click at [12, 43] on div at bounding box center [11, 43] width 5 height 5
click at [58, 305] on div "Highlight H" at bounding box center [68, 305] width 27 height 16
click at [38, 310] on div "Pen" at bounding box center [38, 309] width 6 height 3
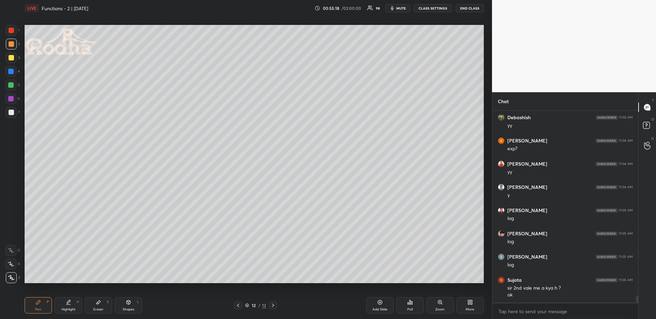
click at [61, 295] on div "Pen P Highlight H Eraser E Shapes L 12 / 12 Add Slide Poll Zoom More" at bounding box center [254, 305] width 459 height 27
drag, startPoint x: 67, startPoint y: 301, endPoint x: 64, endPoint y: 290, distance: 11.2
click at [66, 301] on icon at bounding box center [68, 302] width 5 height 5
click at [42, 303] on div "Pen P" at bounding box center [38, 305] width 27 height 16
click at [12, 87] on div at bounding box center [10, 84] width 5 height 5
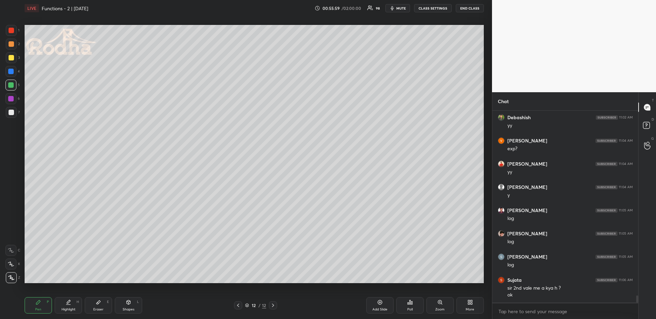
click at [68, 309] on div "Highlight" at bounding box center [68, 309] width 14 height 3
drag, startPoint x: 237, startPoint y: 306, endPoint x: 235, endPoint y: 291, distance: 15.2
click at [237, 307] on icon at bounding box center [237, 305] width 5 height 5
click at [272, 305] on icon at bounding box center [272, 305] width 5 height 5
click at [467, 305] on div "More" at bounding box center [469, 305] width 27 height 16
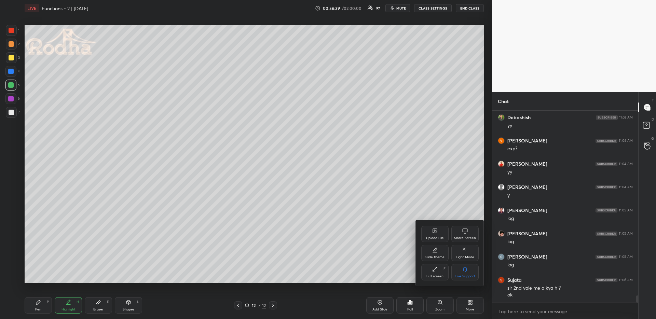
click at [438, 237] on div "Upload File" at bounding box center [435, 237] width 18 height 3
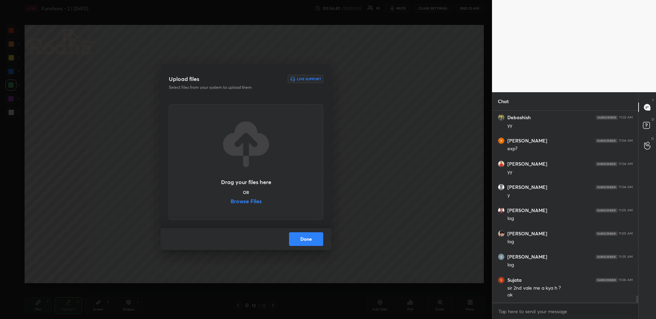
click at [252, 202] on label "Browse Files" at bounding box center [246, 201] width 31 height 7
click at [231, 202] on input "Browse Files" at bounding box center [231, 201] width 0 height 7
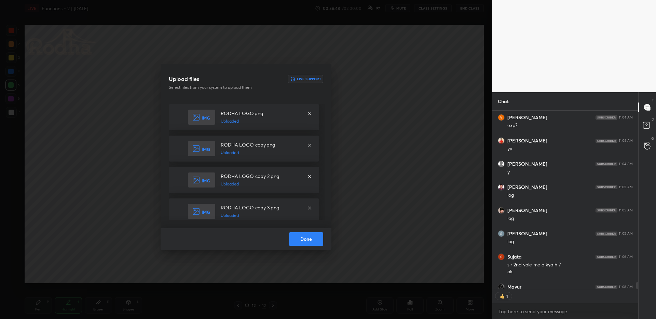
scroll to position [176, 144]
click at [317, 237] on button "Done" at bounding box center [306, 239] width 34 height 14
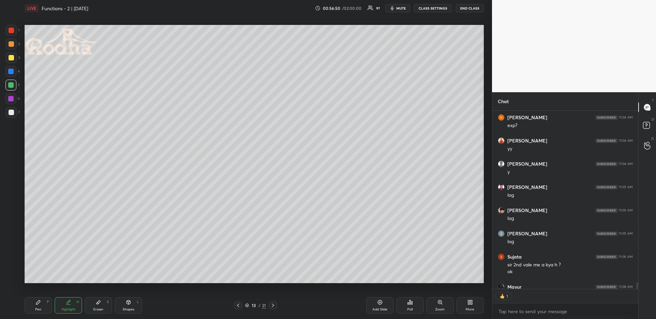
click at [240, 306] on div at bounding box center [238, 305] width 8 height 8
click at [272, 305] on icon at bounding box center [272, 305] width 5 height 5
drag, startPoint x: 39, startPoint y: 305, endPoint x: 39, endPoint y: 284, distance: 20.8
click at [38, 305] on div "Pen P" at bounding box center [38, 305] width 27 height 16
click at [11, 112] on div at bounding box center [11, 112] width 5 height 5
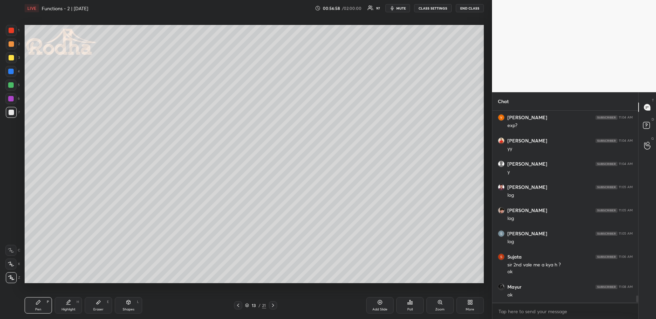
scroll to position [4903, 0]
click at [10, 47] on div at bounding box center [11, 44] width 11 height 11
click at [65, 303] on div "Highlight H" at bounding box center [68, 305] width 27 height 16
click at [237, 303] on div at bounding box center [238, 305] width 8 height 8
click at [239, 304] on icon at bounding box center [237, 305] width 5 height 5
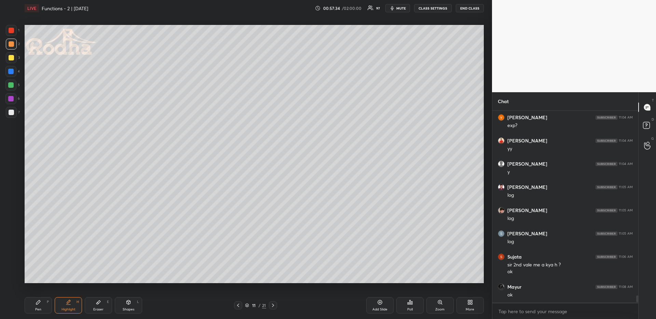
click at [273, 303] on div at bounding box center [273, 305] width 8 height 8
click at [273, 304] on icon at bounding box center [273, 305] width 2 height 3
click at [239, 304] on icon at bounding box center [237, 305] width 5 height 5
click at [274, 306] on icon at bounding box center [272, 305] width 5 height 5
click at [40, 308] on div "Pen" at bounding box center [38, 309] width 6 height 3
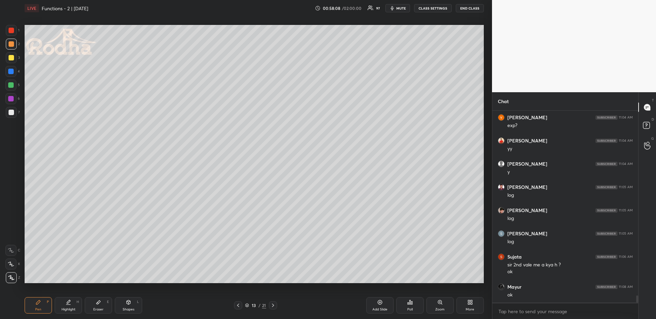
scroll to position [4926, 0]
drag, startPoint x: 14, startPoint y: 112, endPoint x: 19, endPoint y: 115, distance: 6.3
click at [13, 112] on div at bounding box center [11, 112] width 11 height 11
click at [10, 43] on div at bounding box center [11, 43] width 5 height 5
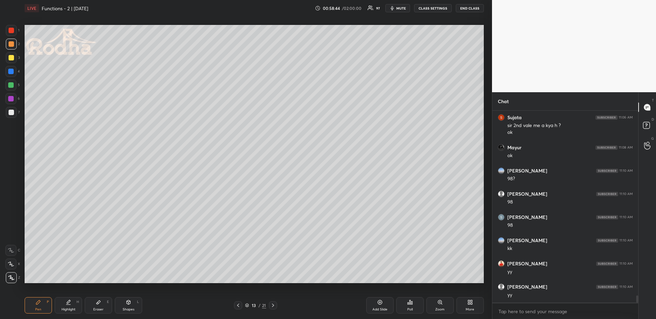
scroll to position [5089, 0]
click at [72, 311] on div "Highlight H" at bounding box center [68, 305] width 27 height 16
click at [238, 301] on div at bounding box center [238, 305] width 8 height 8
click at [273, 306] on icon at bounding box center [272, 305] width 5 height 5
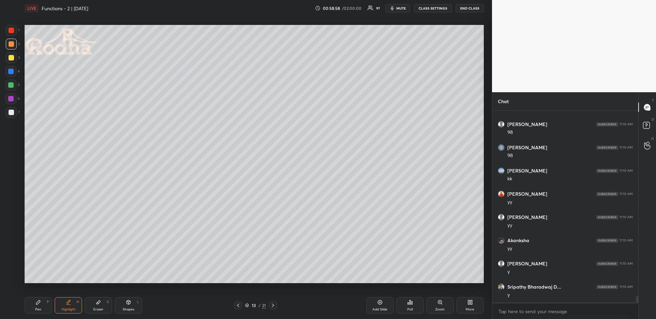
click at [275, 303] on icon at bounding box center [272, 305] width 5 height 5
click at [40, 302] on icon at bounding box center [38, 302] width 5 height 5
click at [14, 113] on div at bounding box center [11, 112] width 11 height 11
click at [479, 8] on button "END CLASS" at bounding box center [470, 8] width 28 height 8
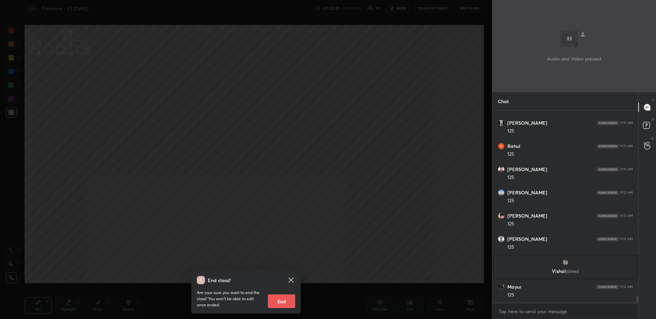
scroll to position [5153, 0]
click at [410, 103] on div "End class? Are your sure you want to end the class? You won’t be able to edit o…" at bounding box center [246, 159] width 492 height 319
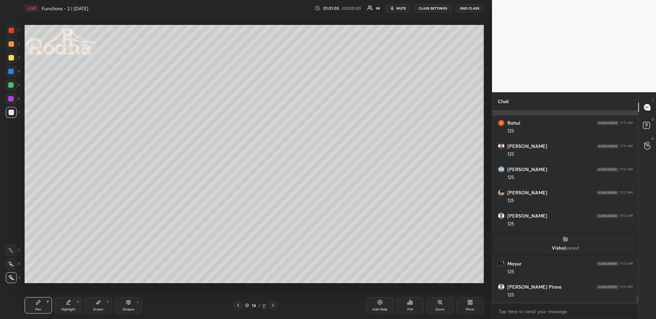
scroll to position [5200, 0]
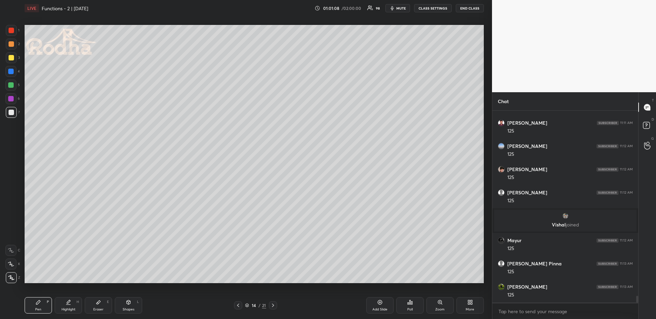
click at [12, 41] on div at bounding box center [11, 43] width 5 height 5
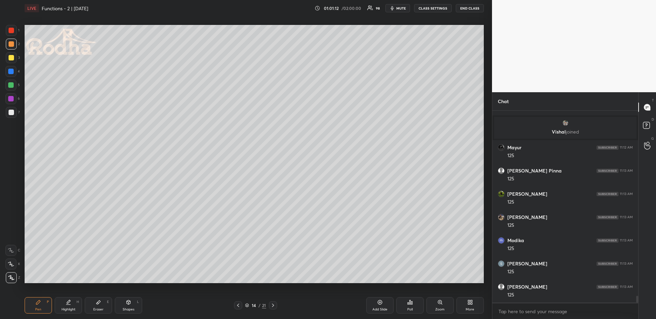
scroll to position [5316, 0]
click at [237, 304] on icon at bounding box center [237, 305] width 5 height 5
click at [238, 305] on icon at bounding box center [237, 305] width 5 height 5
click at [65, 303] on div "Highlight H" at bounding box center [68, 305] width 27 height 16
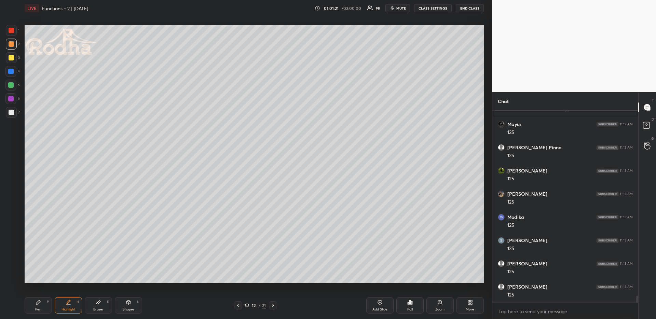
click at [272, 301] on div at bounding box center [273, 305] width 8 height 8
click at [273, 303] on icon at bounding box center [272, 305] width 5 height 5
drag, startPoint x: 46, startPoint y: 303, endPoint x: 48, endPoint y: 285, distance: 17.8
click at [46, 303] on div "Pen P" at bounding box center [38, 305] width 27 height 16
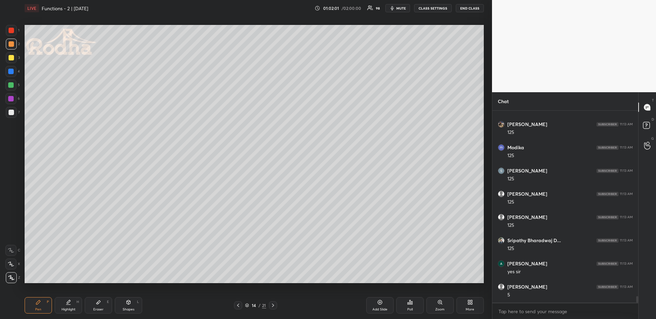
click at [98, 305] on div "Eraser E" at bounding box center [98, 305] width 27 height 16
click at [54, 303] on div "Pen P Highlight H Eraser E Shapes L" at bounding box center [117, 305] width 185 height 16
click at [48, 302] on div "P" at bounding box center [48, 301] width 2 height 3
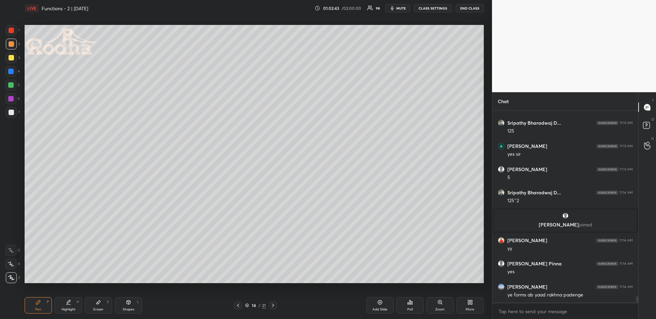
scroll to position [176, 144]
click at [273, 304] on icon at bounding box center [273, 305] width 2 height 3
click at [42, 303] on div "Pen P" at bounding box center [38, 305] width 27 height 16
click at [10, 115] on div at bounding box center [11, 112] width 5 height 5
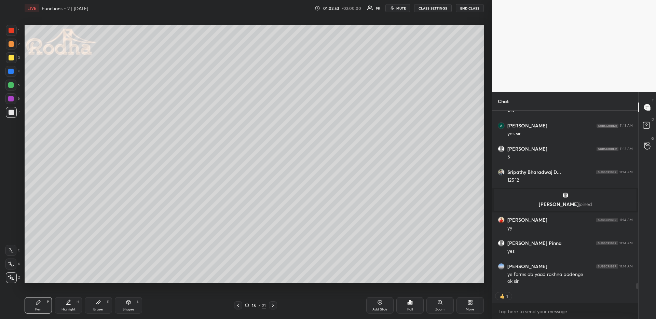
scroll to position [5423, 0]
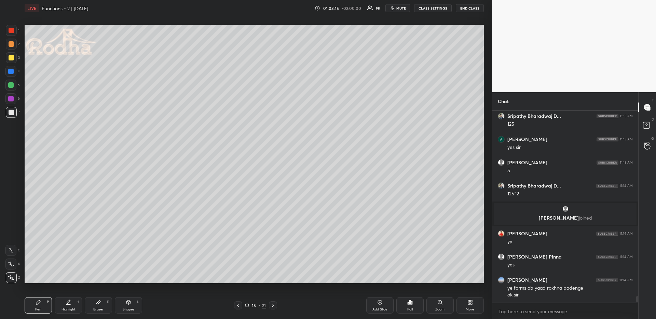
drag, startPoint x: 104, startPoint y: 297, endPoint x: 100, endPoint y: 290, distance: 8.1
click at [102, 299] on div "Eraser E" at bounding box center [98, 305] width 27 height 16
drag, startPoint x: 40, startPoint y: 299, endPoint x: 39, endPoint y: 285, distance: 14.0
click at [40, 299] on div "Pen P" at bounding box center [38, 305] width 27 height 16
click at [10, 45] on div at bounding box center [11, 43] width 5 height 5
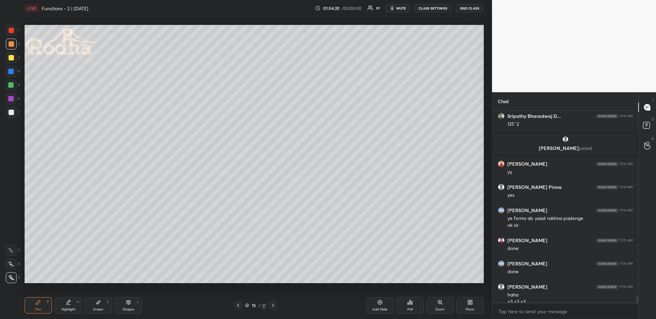
scroll to position [5500, 0]
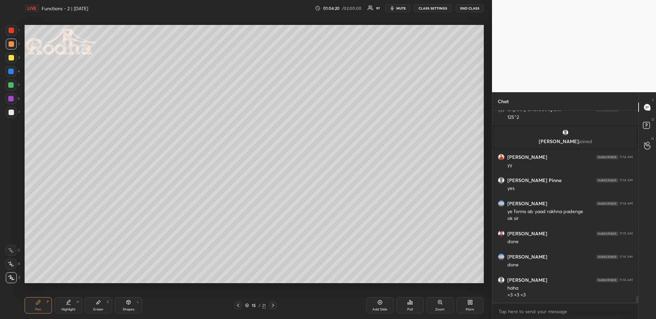
click at [13, 44] on div at bounding box center [11, 43] width 5 height 5
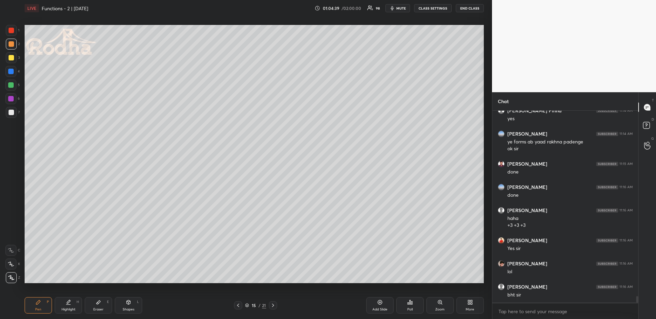
scroll to position [5593, 0]
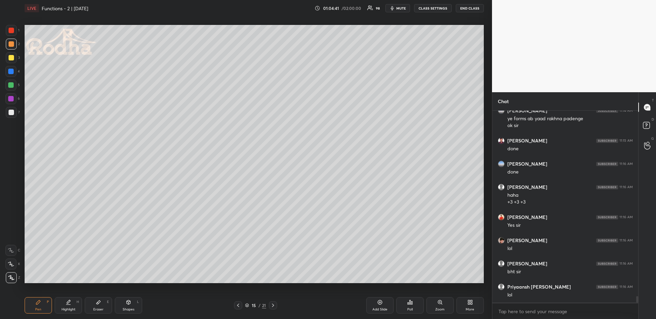
click at [72, 308] on div "Highlight" at bounding box center [68, 309] width 14 height 3
click at [46, 303] on div "Pen P" at bounding box center [38, 305] width 27 height 16
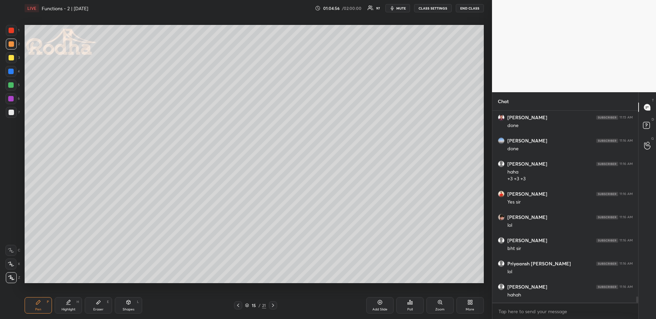
scroll to position [5639, 0]
click at [64, 298] on div "Pen P Highlight H Eraser E Shapes L 15 / 21 Add Slide Poll Zoom More" at bounding box center [254, 305] width 459 height 27
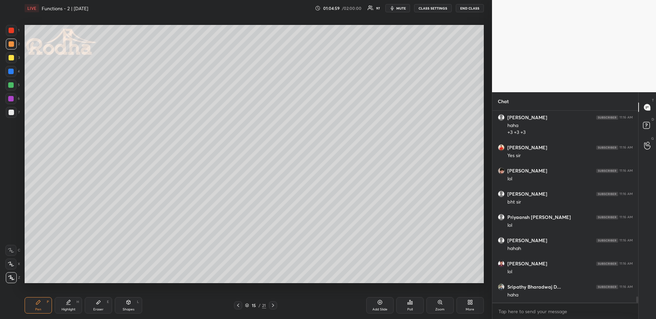
drag, startPoint x: 72, startPoint y: 306, endPoint x: 71, endPoint y: 298, distance: 7.9
click at [71, 306] on div "Highlight H" at bounding box center [68, 305] width 27 height 16
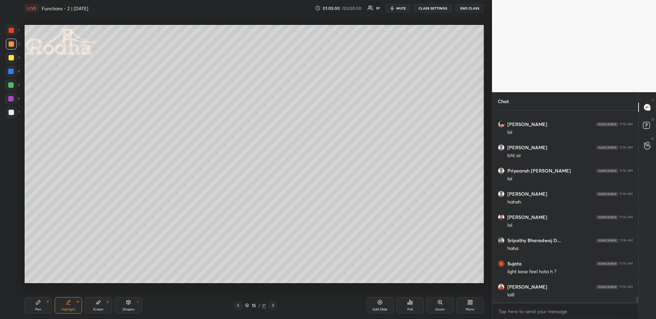
scroll to position [5732, 0]
click at [30, 312] on div "Pen P" at bounding box center [38, 305] width 27 height 16
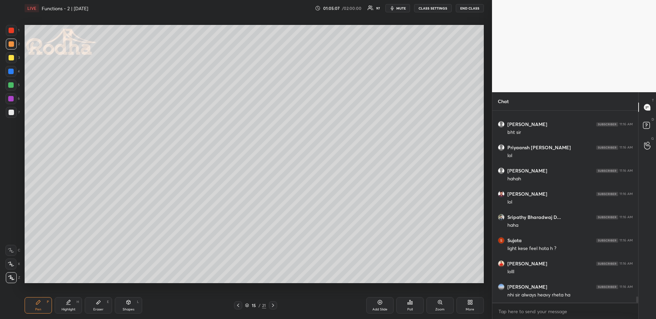
click at [238, 305] on icon at bounding box center [237, 305] width 5 height 5
click at [239, 304] on icon at bounding box center [237, 305] width 5 height 5
click at [240, 306] on icon at bounding box center [237, 305] width 5 height 5
drag, startPoint x: 66, startPoint y: 299, endPoint x: 70, endPoint y: 293, distance: 7.4
click at [66, 300] on div "Highlight H" at bounding box center [68, 305] width 27 height 16
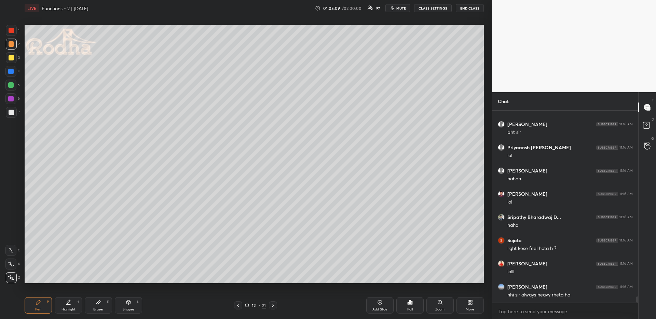
scroll to position [5757, 0]
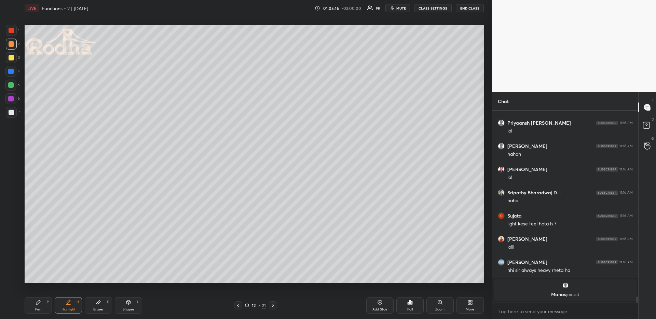
click at [271, 305] on icon at bounding box center [272, 305] width 5 height 5
click at [271, 304] on icon at bounding box center [272, 305] width 5 height 5
click at [272, 303] on icon at bounding box center [272, 305] width 5 height 5
click at [38, 301] on icon at bounding box center [38, 302] width 4 height 4
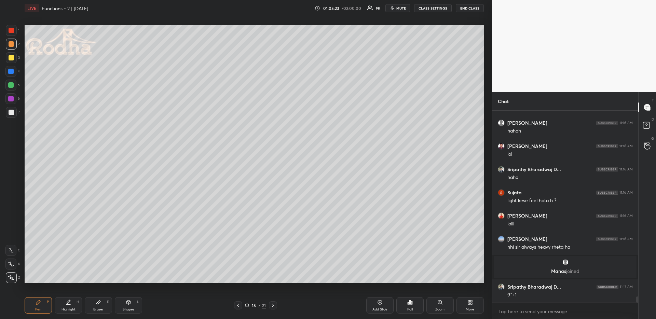
scroll to position [5680, 0]
click at [11, 69] on div at bounding box center [10, 71] width 5 height 5
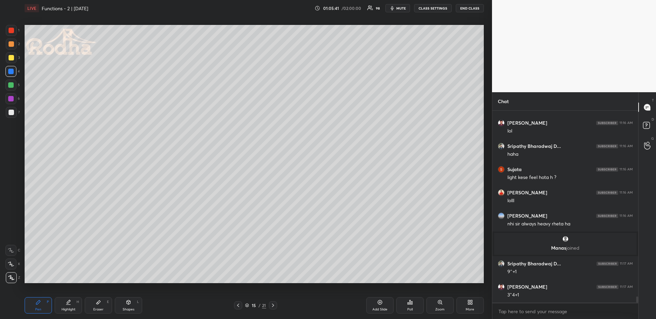
drag, startPoint x: 61, startPoint y: 305, endPoint x: 59, endPoint y: 287, distance: 18.3
click at [62, 306] on div "Highlight H" at bounding box center [68, 305] width 27 height 16
click at [238, 306] on icon at bounding box center [237, 305] width 5 height 5
click at [238, 304] on icon at bounding box center [237, 305] width 5 height 5
click at [238, 305] on icon at bounding box center [237, 305] width 5 height 5
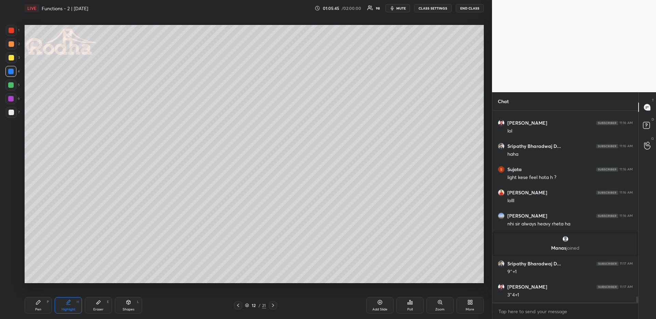
click at [237, 305] on icon at bounding box center [237, 305] width 5 height 5
click at [271, 301] on div at bounding box center [273, 305] width 8 height 8
click at [272, 303] on icon at bounding box center [272, 305] width 5 height 5
click at [273, 306] on icon at bounding box center [272, 305] width 5 height 5
click at [272, 307] on icon at bounding box center [272, 305] width 5 height 5
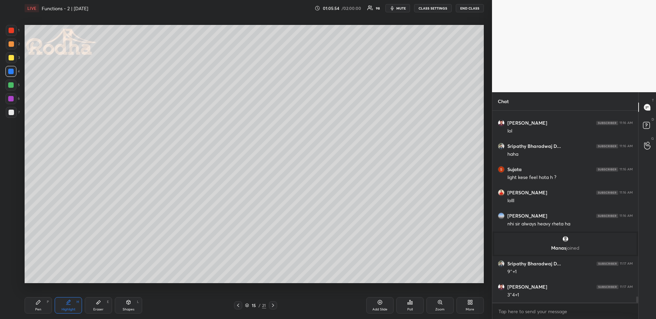
click at [39, 308] on div "Pen" at bounding box center [38, 309] width 6 height 3
click at [11, 42] on div at bounding box center [11, 43] width 5 height 5
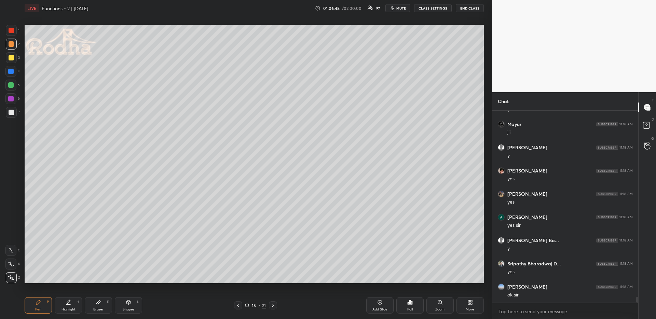
scroll to position [6099, 0]
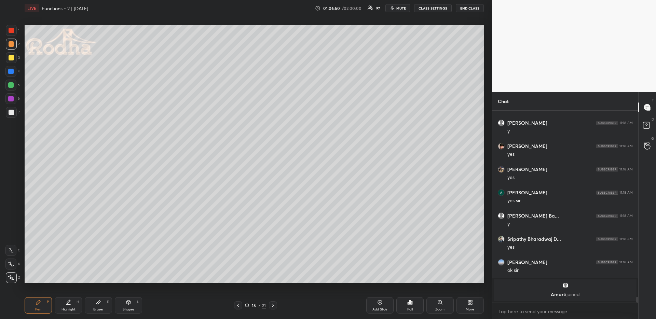
drag, startPoint x: 273, startPoint y: 303, endPoint x: 274, endPoint y: 299, distance: 3.9
click at [272, 303] on icon at bounding box center [272, 305] width 5 height 5
click at [38, 305] on div "Pen P" at bounding box center [38, 305] width 27 height 16
click at [12, 115] on div at bounding box center [11, 112] width 11 height 11
click at [14, 45] on div at bounding box center [11, 44] width 11 height 11
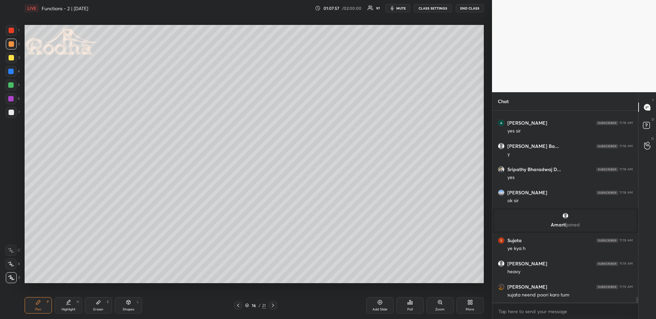
scroll to position [6054, 0]
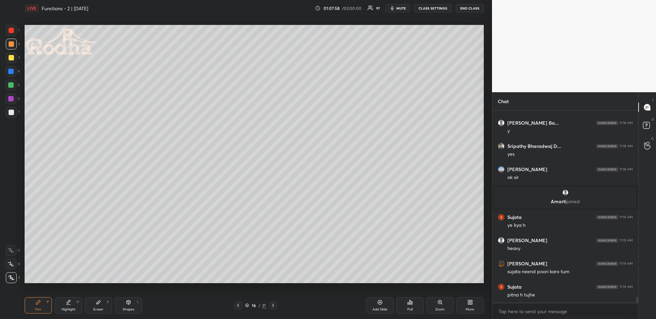
click at [34, 306] on div "Pen P" at bounding box center [38, 305] width 27 height 16
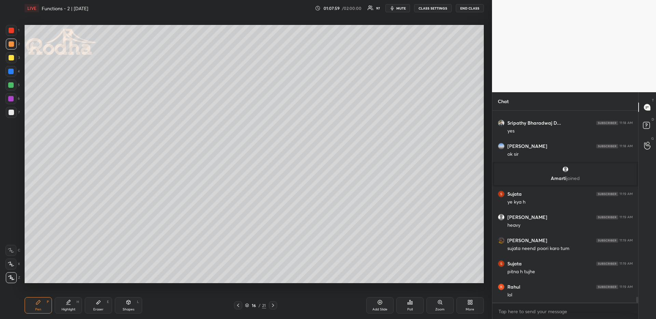
scroll to position [6124, 0]
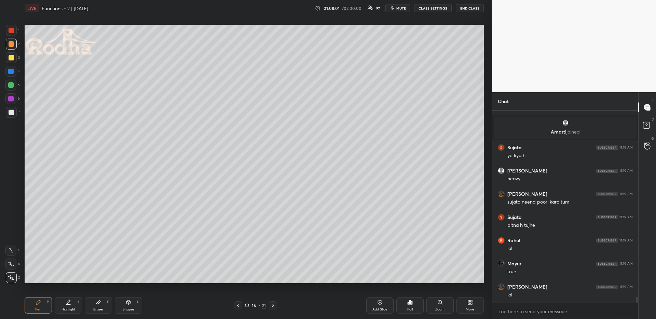
click at [12, 81] on div at bounding box center [10, 85] width 11 height 11
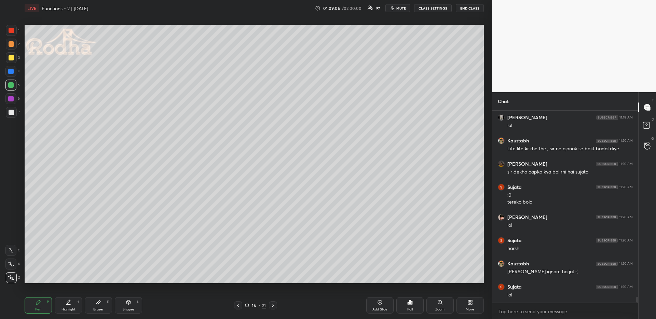
scroll to position [6340, 0]
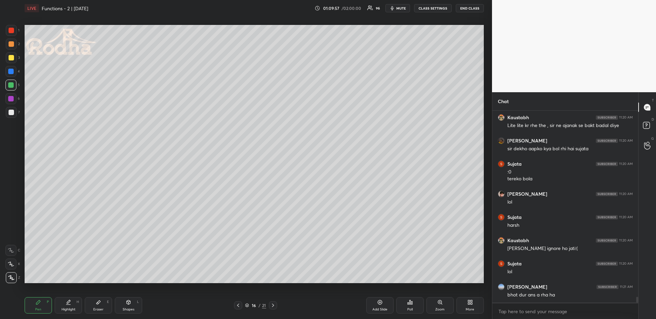
click at [398, 3] on div "LIVE Functions - 2 | [DATE] 01:09:57 / 02:00:00 96 mute CLASS SETTINGS END CLASS" at bounding box center [254, 8] width 459 height 16
click at [397, 5] on button "mute" at bounding box center [397, 8] width 25 height 8
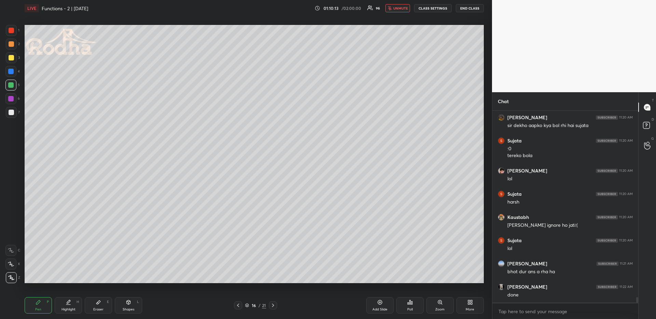
scroll to position [6386, 0]
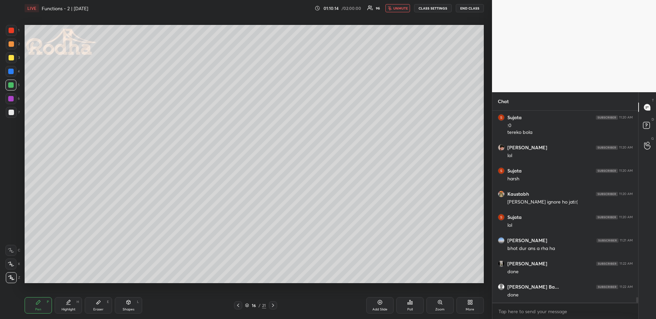
click at [12, 62] on div at bounding box center [11, 57] width 11 height 11
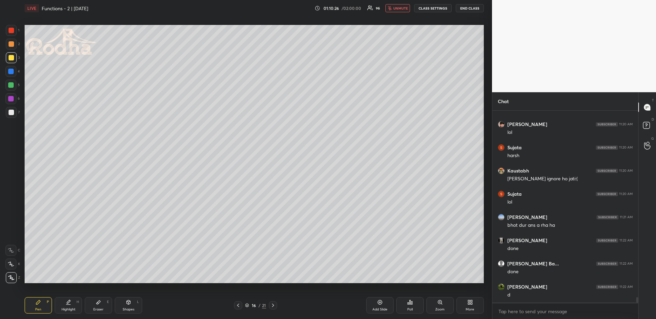
click at [395, 9] on span "unmute" at bounding box center [400, 8] width 15 height 5
click at [400, 9] on span "mute" at bounding box center [401, 8] width 10 height 5
click at [406, 302] on div "Poll" at bounding box center [409, 305] width 27 height 16
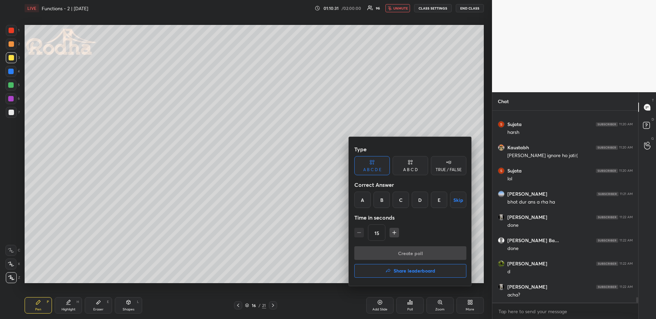
drag, startPoint x: 403, startPoint y: 198, endPoint x: 403, endPoint y: 207, distance: 8.5
click at [403, 199] on div "C" at bounding box center [400, 200] width 16 height 16
click at [398, 254] on button "Create poll" at bounding box center [410, 253] width 112 height 14
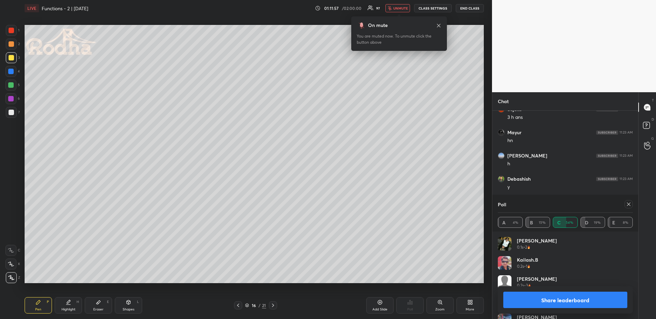
scroll to position [6494, 0]
click at [395, 8] on span "unmute" at bounding box center [400, 8] width 15 height 5
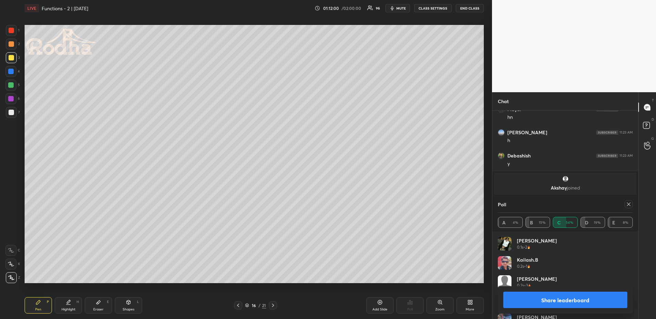
click at [629, 206] on icon at bounding box center [628, 203] width 5 height 5
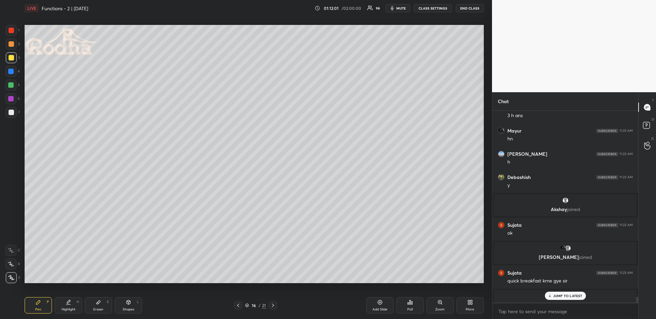
scroll to position [6520, 0]
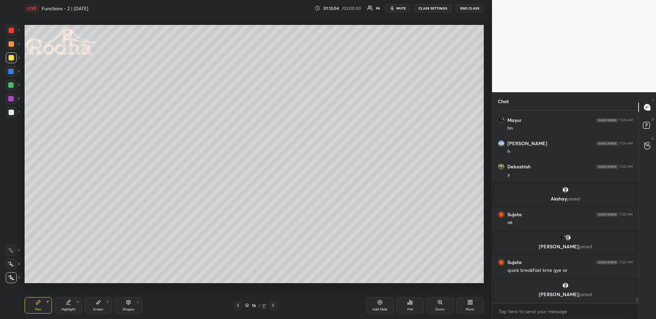
click at [13, 44] on div at bounding box center [11, 43] width 5 height 5
click at [11, 84] on div at bounding box center [10, 84] width 5 height 5
drag, startPoint x: 69, startPoint y: 301, endPoint x: 68, endPoint y: 288, distance: 13.0
click at [69, 302] on icon at bounding box center [68, 301] width 3 height 3
click at [31, 307] on div "Pen P" at bounding box center [38, 305] width 27 height 16
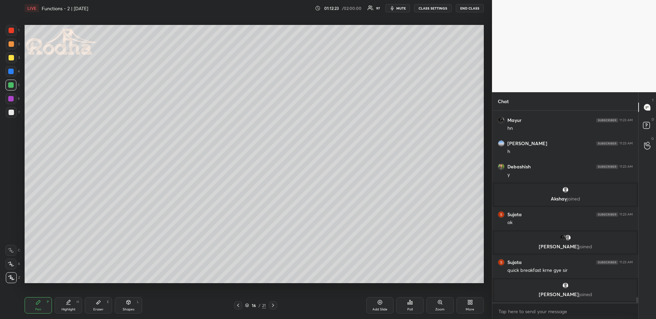
click at [55, 306] on div "Pen P Highlight H Eraser E Shapes L" at bounding box center [117, 305] width 185 height 16
drag, startPoint x: 62, startPoint y: 301, endPoint x: 57, endPoint y: 293, distance: 9.4
click at [62, 302] on div "Highlight H" at bounding box center [68, 305] width 27 height 16
click at [240, 307] on div at bounding box center [238, 305] width 8 height 8
click at [239, 307] on icon at bounding box center [237, 305] width 5 height 5
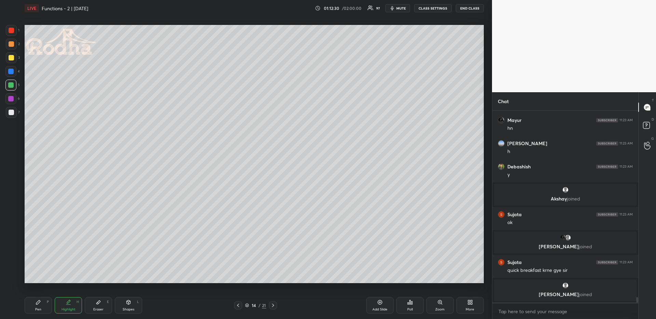
click at [240, 309] on div at bounding box center [238, 305] width 8 height 8
click at [239, 308] on div at bounding box center [238, 305] width 8 height 8
click at [274, 304] on icon at bounding box center [272, 305] width 5 height 5
click at [273, 303] on icon at bounding box center [272, 305] width 5 height 5
click at [274, 303] on icon at bounding box center [272, 305] width 5 height 5
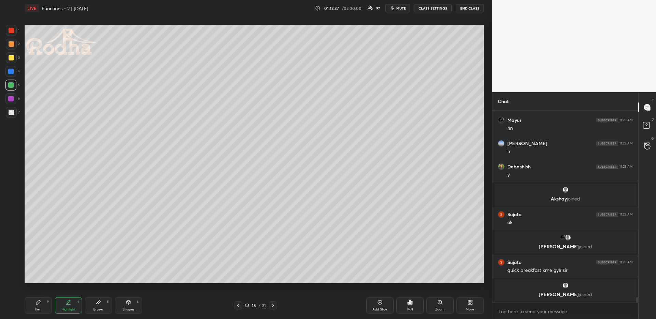
click at [274, 304] on icon at bounding box center [272, 305] width 5 height 5
click at [37, 301] on div "Pen P" at bounding box center [38, 305] width 27 height 16
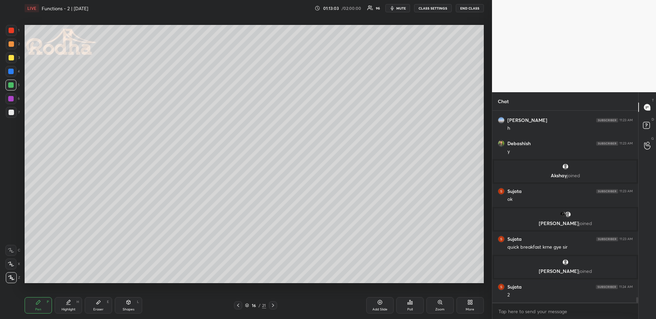
click at [10, 61] on div at bounding box center [11, 57] width 11 height 11
click at [13, 45] on div at bounding box center [11, 43] width 5 height 5
drag, startPoint x: 127, startPoint y: 306, endPoint x: 115, endPoint y: 289, distance: 20.6
click at [126, 306] on div "Shapes L" at bounding box center [128, 305] width 27 height 16
drag, startPoint x: 12, startPoint y: 275, endPoint x: 20, endPoint y: 268, distance: 11.2
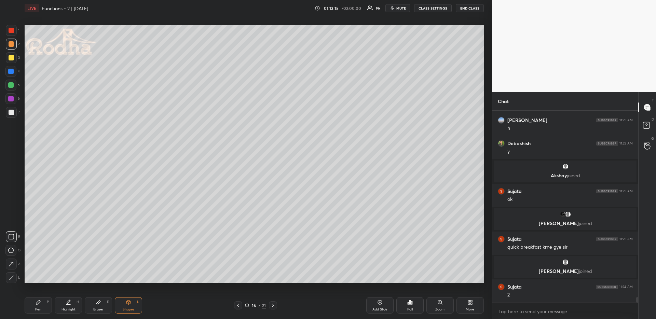
click at [12, 276] on icon at bounding box center [11, 277] width 5 height 5
drag, startPoint x: 68, startPoint y: 299, endPoint x: 72, endPoint y: 294, distance: 6.4
click at [68, 300] on icon at bounding box center [68, 302] width 5 height 5
click at [38, 305] on div "Pen P" at bounding box center [38, 305] width 27 height 16
click at [64, 303] on div "Highlight H" at bounding box center [68, 305] width 27 height 16
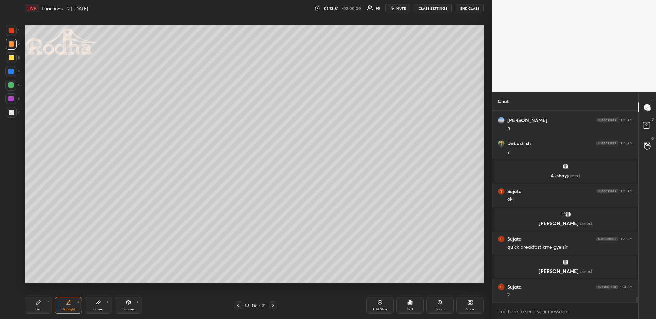
drag, startPoint x: 37, startPoint y: 311, endPoint x: 43, endPoint y: 286, distance: 26.4
click at [37, 311] on div "Pen P" at bounding box center [38, 305] width 27 height 16
click at [76, 306] on div "Highlight H" at bounding box center [68, 305] width 27 height 16
drag, startPoint x: 34, startPoint y: 304, endPoint x: 36, endPoint y: 283, distance: 21.2
click at [36, 304] on icon at bounding box center [38, 302] width 5 height 5
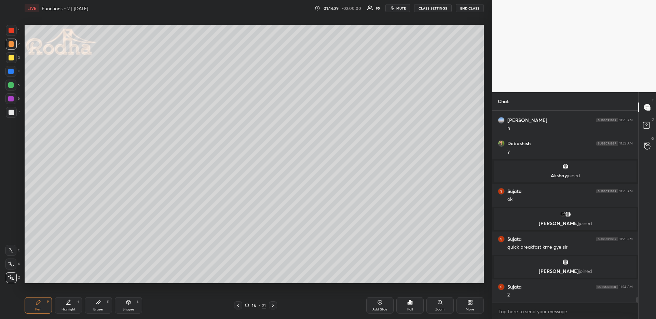
drag, startPoint x: 71, startPoint y: 304, endPoint x: 75, endPoint y: 295, distance: 10.0
click at [71, 304] on div "Highlight H" at bounding box center [68, 305] width 27 height 16
drag, startPoint x: 46, startPoint y: 306, endPoint x: 51, endPoint y: 290, distance: 17.2
click at [45, 306] on div "Pen P" at bounding box center [38, 305] width 27 height 16
click at [70, 302] on icon at bounding box center [68, 302] width 5 height 5
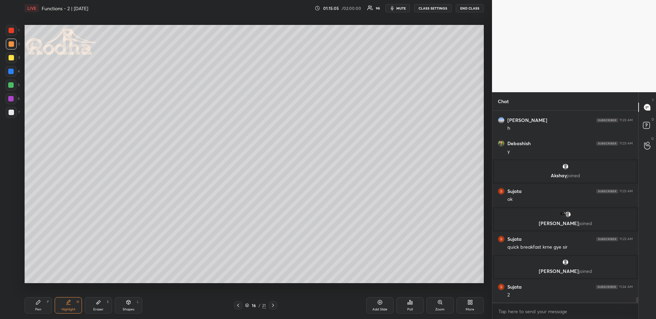
click at [43, 306] on div "Pen P" at bounding box center [38, 305] width 27 height 16
click at [66, 303] on icon at bounding box center [68, 302] width 5 height 5
drag, startPoint x: 36, startPoint y: 299, endPoint x: 39, endPoint y: 291, distance: 8.4
click at [34, 301] on div "Pen P" at bounding box center [38, 305] width 27 height 16
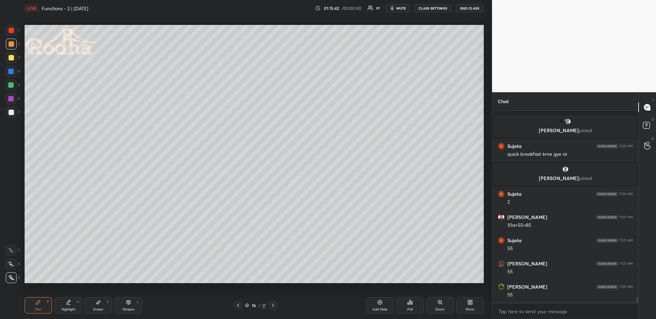
scroll to position [6666, 0]
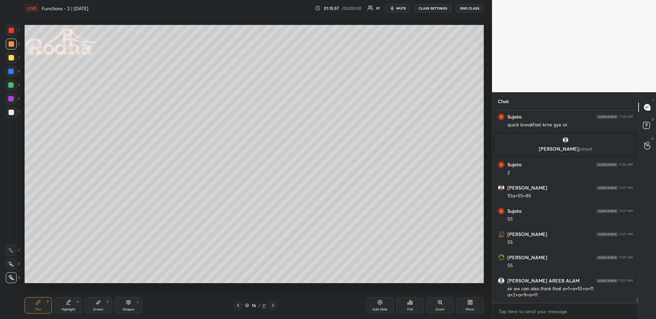
click at [70, 306] on div "Highlight H" at bounding box center [68, 305] width 27 height 16
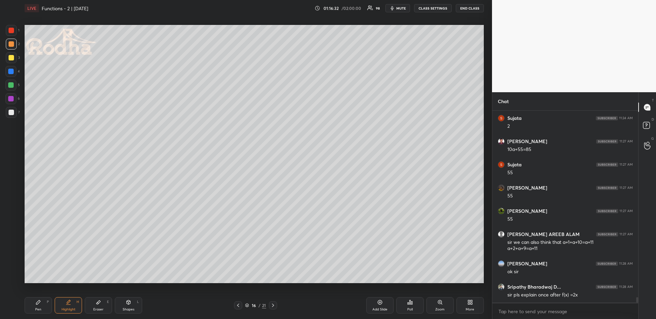
scroll to position [6737, 0]
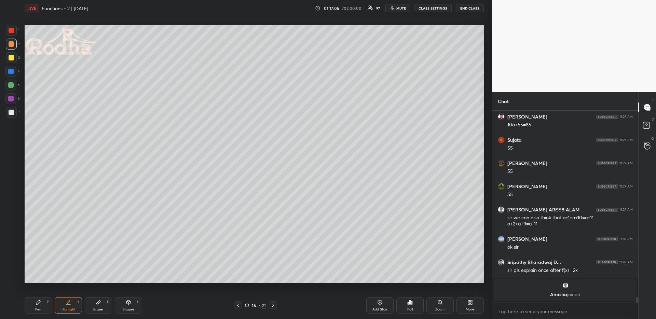
click at [35, 309] on div "Pen" at bounding box center [38, 309] width 6 height 3
click at [11, 58] on div at bounding box center [11, 57] width 5 height 5
click at [66, 284] on div "Setting up your live class Poll for secs No correct answer Start poll" at bounding box center [254, 153] width 464 height 275
click at [61, 309] on div "Highlight" at bounding box center [68, 309] width 14 height 3
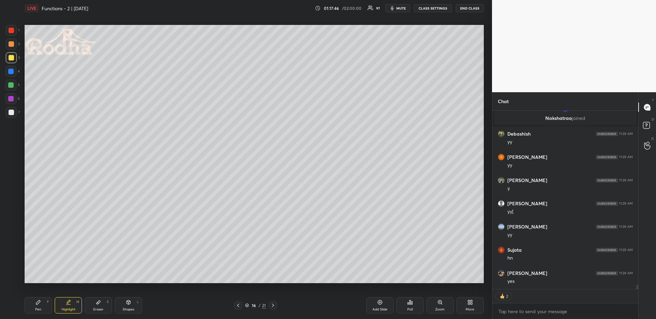
scroll to position [6834, 0]
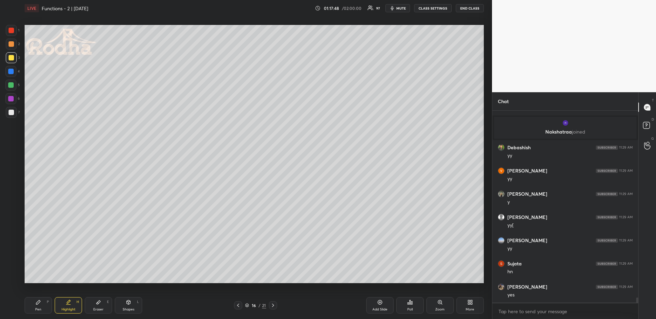
drag, startPoint x: 272, startPoint y: 305, endPoint x: 271, endPoint y: 297, distance: 8.3
click at [272, 305] on icon at bounding box center [272, 305] width 5 height 5
click at [47, 310] on div "Pen P" at bounding box center [38, 305] width 27 height 16
click at [12, 114] on div at bounding box center [11, 112] width 5 height 5
drag, startPoint x: 59, startPoint y: 300, endPoint x: 64, endPoint y: 294, distance: 7.3
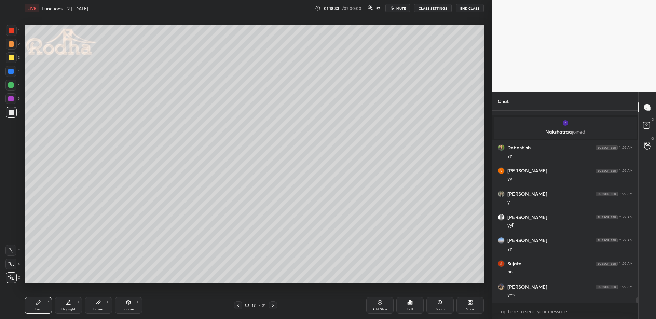
click at [61, 301] on div "Highlight H" at bounding box center [68, 305] width 27 height 16
click at [42, 308] on div "Pen P" at bounding box center [38, 305] width 27 height 16
click at [12, 84] on div at bounding box center [10, 84] width 5 height 5
click at [407, 304] on icon at bounding box center [407, 304] width 1 height 2
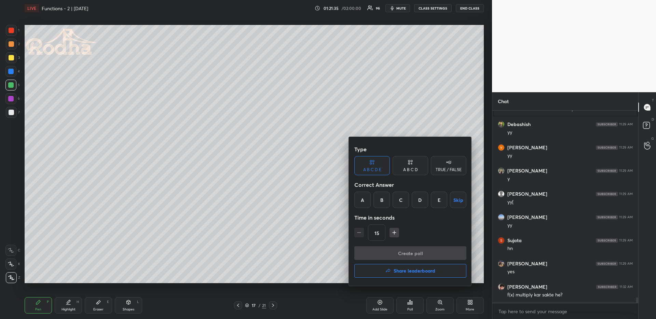
click at [400, 201] on div "C" at bounding box center [400, 200] width 16 height 16
drag, startPoint x: 384, startPoint y: 250, endPoint x: 384, endPoint y: 240, distance: 10.6
click at [384, 250] on button "Create poll" at bounding box center [410, 253] width 112 height 14
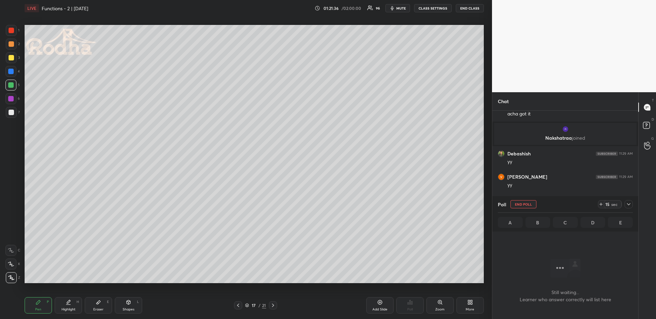
scroll to position [6720, 0]
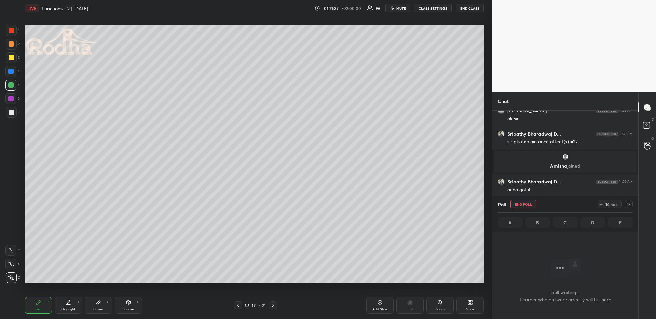
click at [13, 57] on div at bounding box center [11, 57] width 5 height 5
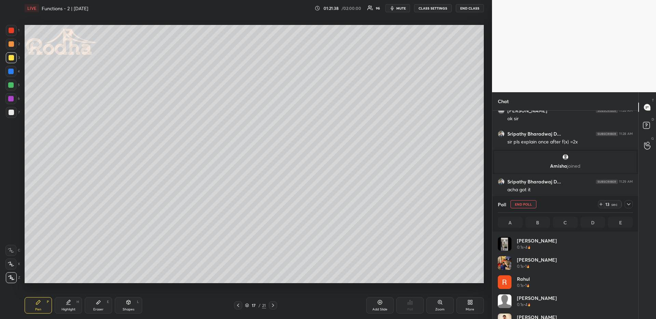
scroll to position [2, 2]
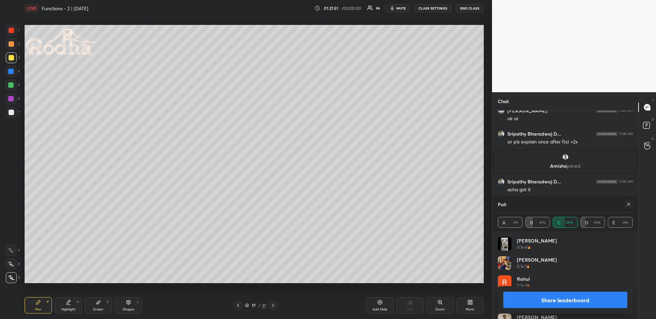
click at [629, 204] on icon at bounding box center [628, 204] width 3 height 3
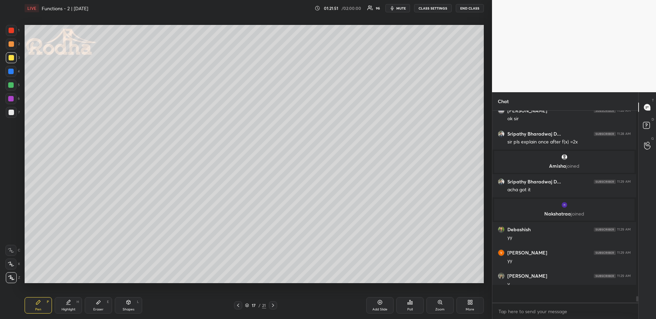
scroll to position [205, 142]
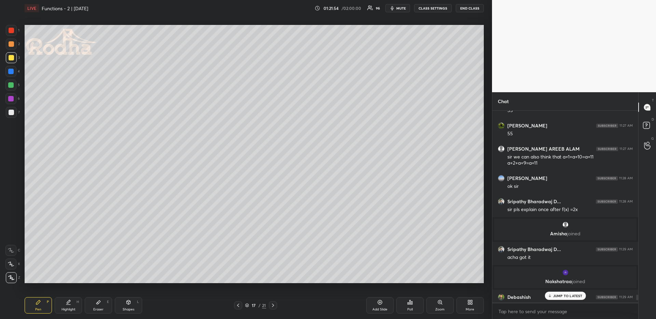
click at [412, 304] on icon at bounding box center [409, 302] width 5 height 5
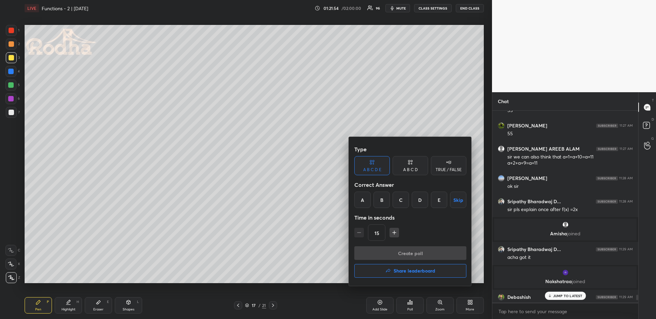
click at [365, 197] on div "A" at bounding box center [362, 200] width 16 height 16
click at [378, 255] on button "Create poll" at bounding box center [410, 253] width 112 height 14
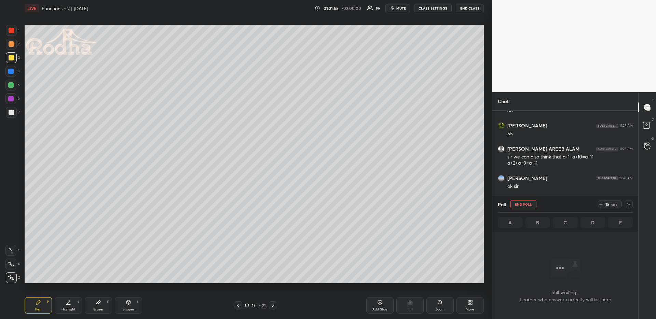
scroll to position [160, 142]
click at [628, 202] on icon at bounding box center [628, 203] width 5 height 5
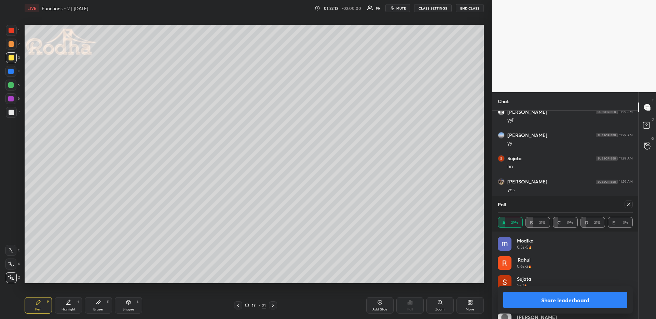
drag, startPoint x: 628, startPoint y: 204, endPoint x: 619, endPoint y: 203, distance: 8.6
click at [628, 204] on icon at bounding box center [628, 203] width 5 height 5
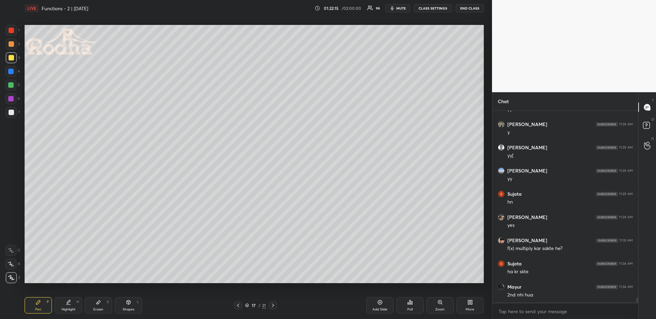
drag, startPoint x: 71, startPoint y: 298, endPoint x: 74, endPoint y: 295, distance: 4.3
click at [70, 299] on div "Highlight H" at bounding box center [68, 305] width 27 height 16
click at [273, 305] on icon at bounding box center [272, 305] width 5 height 5
click at [43, 312] on div "Pen P" at bounding box center [38, 305] width 27 height 16
drag, startPoint x: 236, startPoint y: 305, endPoint x: 266, endPoint y: 303, distance: 30.1
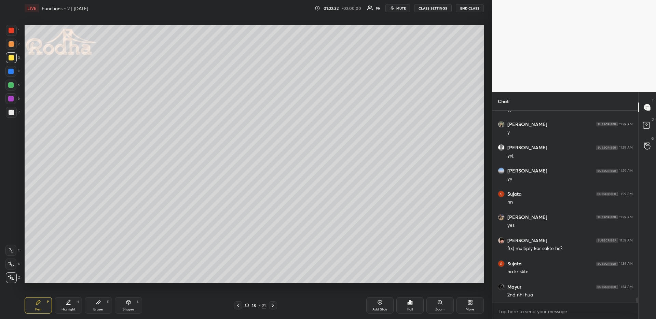
click at [236, 305] on icon at bounding box center [237, 305] width 5 height 5
click at [270, 306] on icon at bounding box center [272, 305] width 5 height 5
drag, startPoint x: 237, startPoint y: 305, endPoint x: 261, endPoint y: 302, distance: 24.1
click at [237, 306] on icon at bounding box center [237, 305] width 5 height 5
click at [273, 306] on icon at bounding box center [272, 305] width 5 height 5
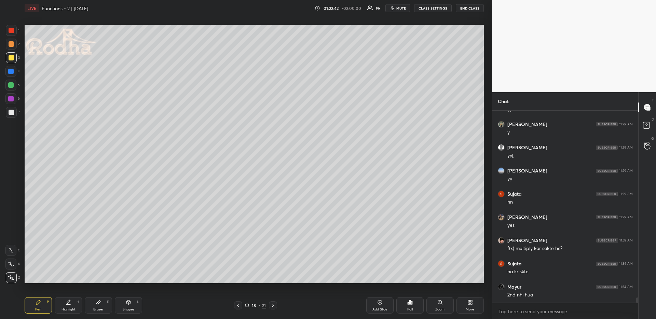
click at [238, 306] on icon at bounding box center [237, 305] width 5 height 5
drag, startPoint x: 275, startPoint y: 304, endPoint x: 268, endPoint y: 285, distance: 20.0
click at [276, 304] on div at bounding box center [273, 305] width 8 height 8
click at [237, 305] on icon at bounding box center [237, 305] width 5 height 5
click at [272, 304] on icon at bounding box center [272, 305] width 5 height 5
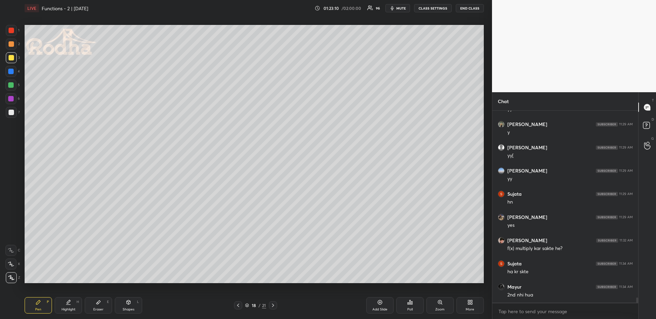
click at [12, 112] on div at bounding box center [11, 112] width 5 height 5
click at [96, 306] on div "Eraser E" at bounding box center [98, 305] width 27 height 16
click at [38, 306] on div "Pen P" at bounding box center [38, 305] width 27 height 16
click at [63, 307] on div "Highlight H" at bounding box center [68, 305] width 27 height 16
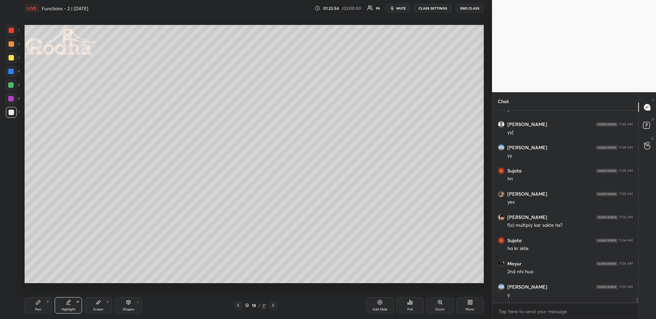
drag, startPoint x: 39, startPoint y: 308, endPoint x: 37, endPoint y: 297, distance: 11.2
click at [39, 309] on div "Pen" at bounding box center [38, 309] width 6 height 3
click at [12, 57] on div at bounding box center [11, 57] width 5 height 5
drag, startPoint x: 70, startPoint y: 302, endPoint x: 71, endPoint y: 298, distance: 4.3
click at [70, 303] on icon at bounding box center [68, 302] width 5 height 5
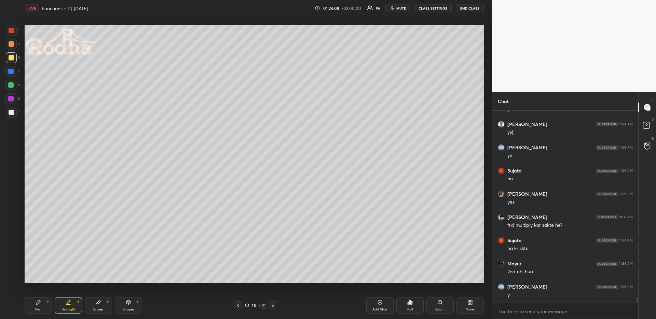
drag, startPoint x: 29, startPoint y: 306, endPoint x: 27, endPoint y: 292, distance: 14.2
click at [29, 306] on div "Pen P" at bounding box center [38, 305] width 27 height 16
click at [76, 309] on div "Highlight H" at bounding box center [68, 305] width 27 height 16
click at [33, 296] on div "Pen P Highlight H Eraser E Shapes L 18 / 21 Add Slide Poll Zoom More" at bounding box center [254, 305] width 459 height 27
click at [38, 303] on icon at bounding box center [38, 302] width 4 height 4
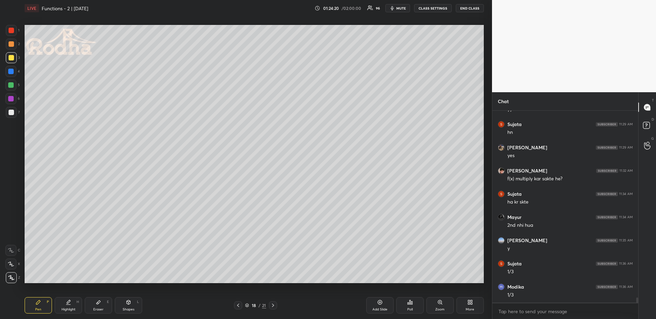
scroll to position [6972, 0]
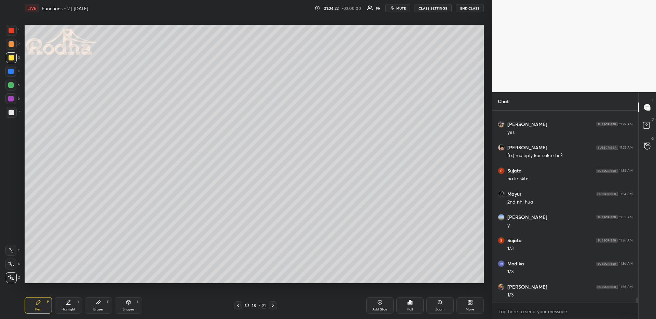
click at [72, 308] on div "Highlight" at bounding box center [68, 309] width 14 height 3
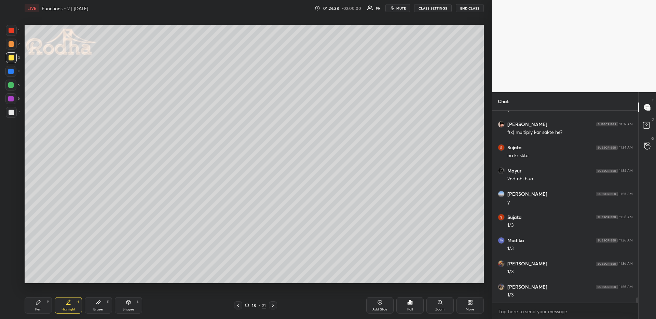
drag, startPoint x: 103, startPoint y: 305, endPoint x: 101, endPoint y: 298, distance: 6.7
click at [102, 305] on div "Eraser E" at bounding box center [98, 305] width 27 height 16
drag, startPoint x: 38, startPoint y: 307, endPoint x: 37, endPoint y: 284, distance: 22.3
click at [38, 307] on div "Pen P" at bounding box center [38, 305] width 27 height 16
drag, startPoint x: 10, startPoint y: 109, endPoint x: 7, endPoint y: 106, distance: 4.1
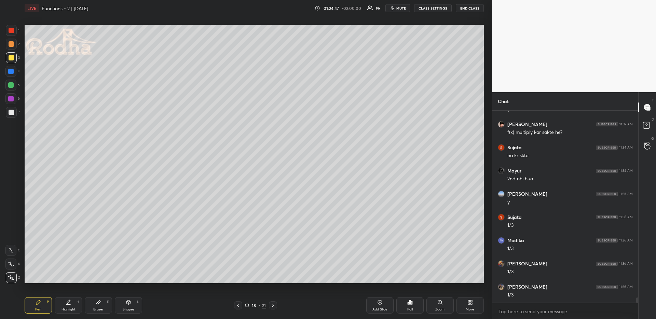
click at [10, 109] on div at bounding box center [11, 112] width 11 height 11
drag, startPoint x: 67, startPoint y: 302, endPoint x: 69, endPoint y: 295, distance: 7.3
click at [67, 303] on icon at bounding box center [68, 301] width 3 height 3
click at [132, 304] on div "Shapes L" at bounding box center [128, 305] width 27 height 16
click at [11, 279] on icon at bounding box center [11, 277] width 5 height 5
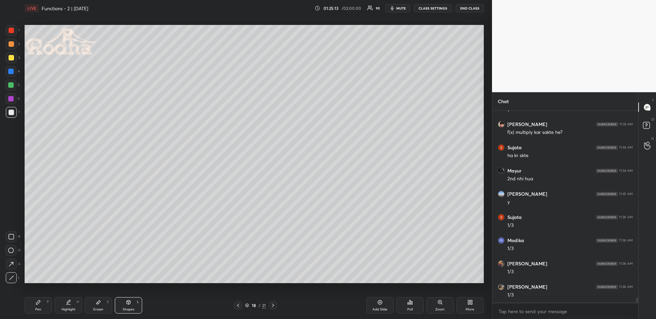
click at [31, 308] on div "Pen P" at bounding box center [38, 305] width 27 height 16
drag, startPoint x: 9, startPoint y: 86, endPoint x: 20, endPoint y: 100, distance: 17.8
click at [10, 85] on div at bounding box center [10, 84] width 5 height 5
click at [9, 264] on icon at bounding box center [11, 264] width 6 height 5
drag, startPoint x: 58, startPoint y: 306, endPoint x: 61, endPoint y: 289, distance: 17.3
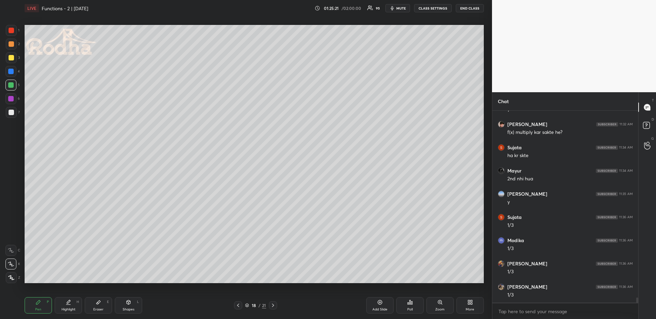
click at [59, 307] on div "Highlight H" at bounding box center [68, 305] width 27 height 16
drag, startPoint x: 46, startPoint y: 303, endPoint x: 49, endPoint y: 299, distance: 4.4
click at [46, 303] on div "Pen P" at bounding box center [38, 305] width 27 height 16
click at [10, 111] on div at bounding box center [11, 112] width 5 height 5
click at [14, 279] on div at bounding box center [11, 277] width 11 height 11
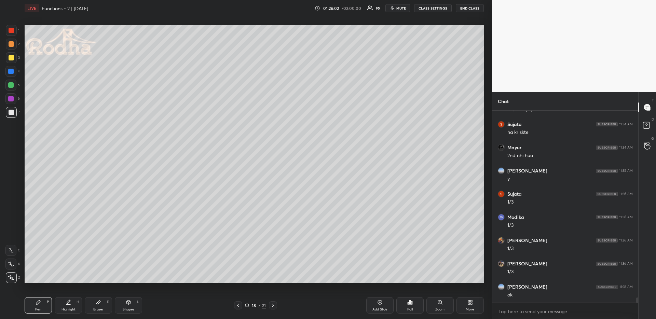
scroll to position [176, 144]
click at [239, 303] on icon at bounding box center [237, 305] width 5 height 5
click at [65, 312] on div "Highlight H" at bounding box center [68, 305] width 27 height 16
click at [395, 6] on icon "button" at bounding box center [391, 7] width 5 height 5
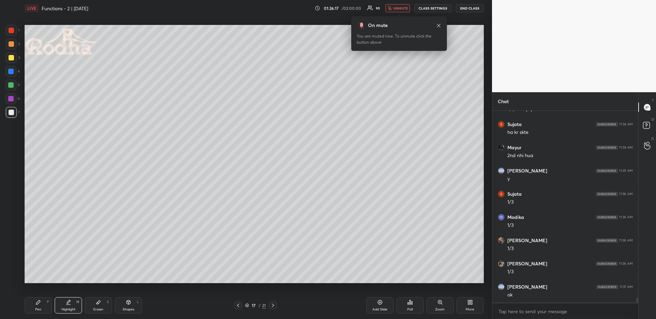
click at [396, 8] on span "unmute" at bounding box center [400, 8] width 15 height 5
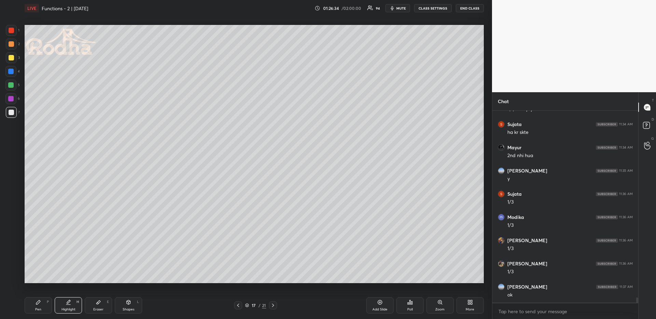
click at [271, 305] on icon at bounding box center [272, 305] width 5 height 5
click at [272, 304] on icon at bounding box center [272, 305] width 5 height 5
click at [41, 302] on div "Pen P" at bounding box center [38, 305] width 27 height 16
click at [12, 57] on div at bounding box center [11, 57] width 5 height 5
click at [238, 305] on icon at bounding box center [237, 305] width 5 height 5
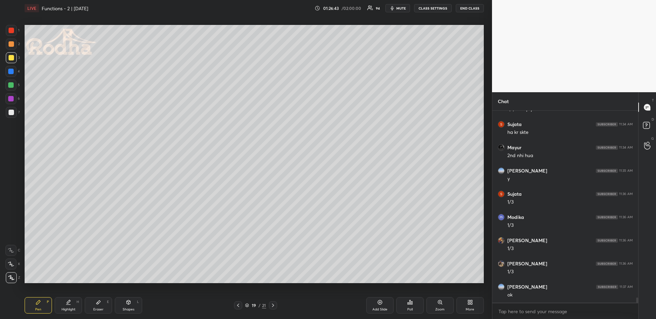
click at [239, 305] on icon at bounding box center [237, 305] width 5 height 5
click at [272, 305] on icon at bounding box center [272, 305] width 5 height 5
click at [239, 306] on icon at bounding box center [237, 305] width 5 height 5
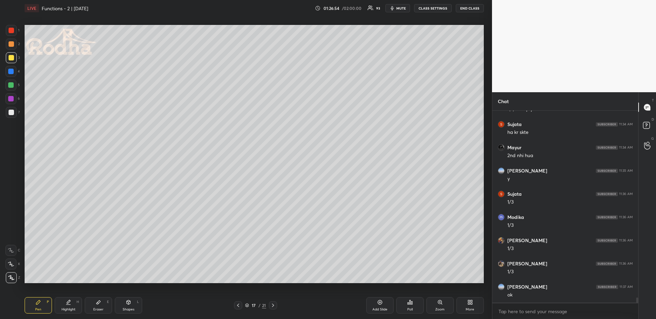
click at [274, 305] on icon at bounding box center [272, 305] width 5 height 5
drag, startPoint x: 275, startPoint y: 307, endPoint x: 265, endPoint y: 288, distance: 21.2
click at [274, 307] on icon at bounding box center [272, 305] width 5 height 5
drag, startPoint x: 70, startPoint y: 310, endPoint x: 68, endPoint y: 283, distance: 26.4
click at [69, 310] on div "Highlight" at bounding box center [68, 309] width 14 height 3
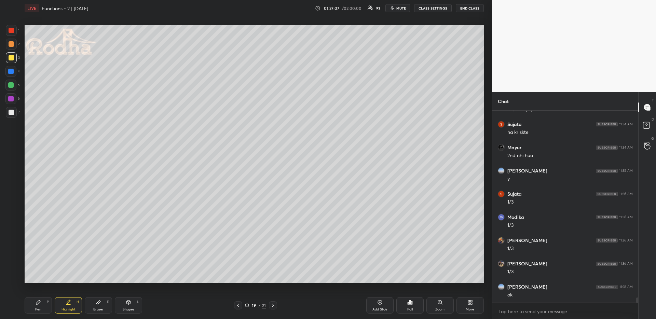
click at [37, 304] on icon at bounding box center [38, 302] width 5 height 5
click at [11, 113] on div at bounding box center [11, 112] width 5 height 5
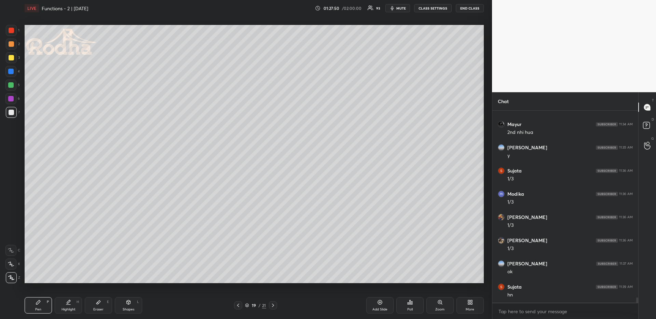
click at [69, 304] on icon at bounding box center [68, 302] width 5 height 5
click at [41, 306] on div "Pen P" at bounding box center [38, 305] width 27 height 16
click at [14, 57] on div at bounding box center [11, 57] width 11 height 11
drag, startPoint x: 68, startPoint y: 307, endPoint x: 62, endPoint y: 283, distance: 23.9
click at [67, 307] on div "Highlight H" at bounding box center [68, 305] width 27 height 16
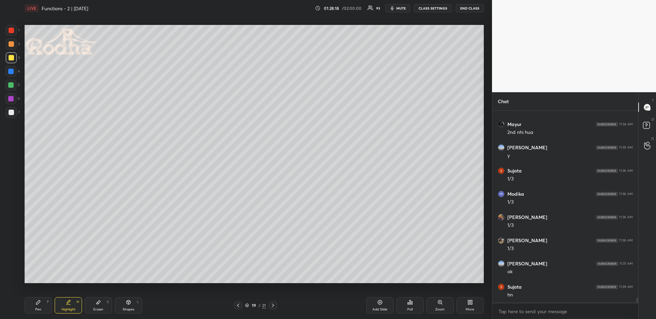
click at [37, 305] on div "Pen P" at bounding box center [38, 305] width 27 height 16
drag, startPoint x: 13, startPoint y: 112, endPoint x: 18, endPoint y: 115, distance: 6.7
click at [13, 113] on div at bounding box center [11, 112] width 5 height 5
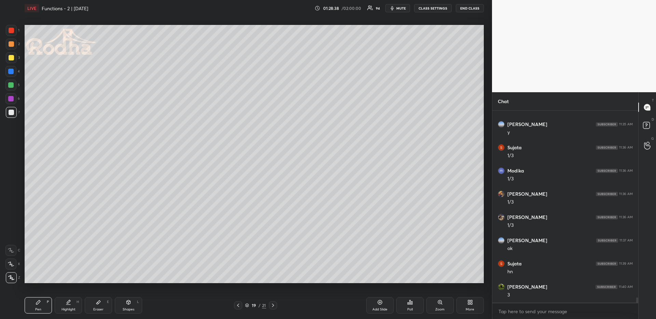
scroll to position [7089, 0]
click at [126, 304] on icon at bounding box center [128, 302] width 5 height 5
click at [8, 278] on div at bounding box center [11, 277] width 11 height 11
click at [48, 308] on div "Pen P" at bounding box center [38, 305] width 27 height 16
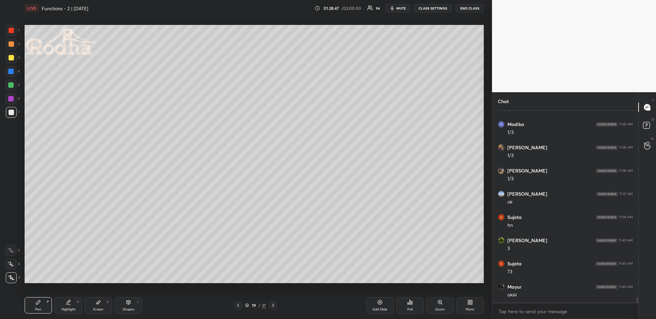
click at [13, 72] on div at bounding box center [10, 71] width 5 height 5
click at [11, 46] on div at bounding box center [11, 43] width 5 height 5
click at [11, 60] on div at bounding box center [11, 57] width 5 height 5
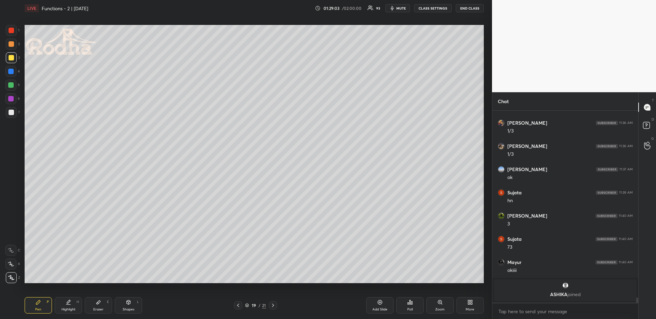
click at [14, 265] on div at bounding box center [10, 264] width 11 height 11
click at [65, 304] on div "Highlight H" at bounding box center [68, 305] width 27 height 16
click at [36, 303] on icon at bounding box center [38, 302] width 5 height 5
drag, startPoint x: 12, startPoint y: 279, endPoint x: 16, endPoint y: 261, distance: 19.0
click at [11, 280] on div at bounding box center [11, 277] width 11 height 11
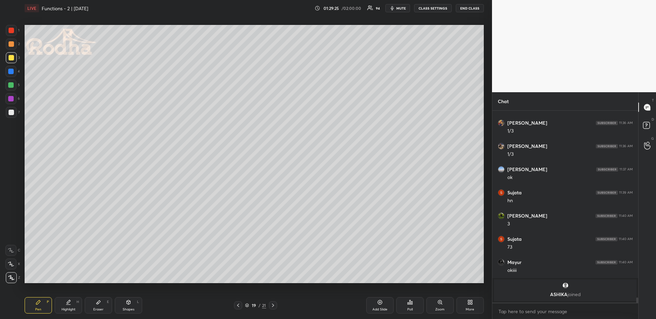
click at [68, 306] on div "Highlight H" at bounding box center [68, 305] width 27 height 16
click at [37, 309] on div "Pen" at bounding box center [38, 309] width 6 height 3
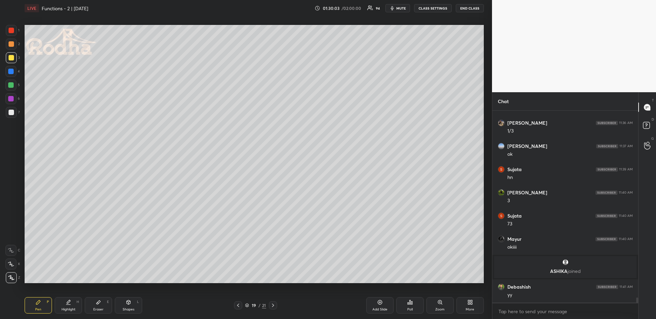
scroll to position [7065, 0]
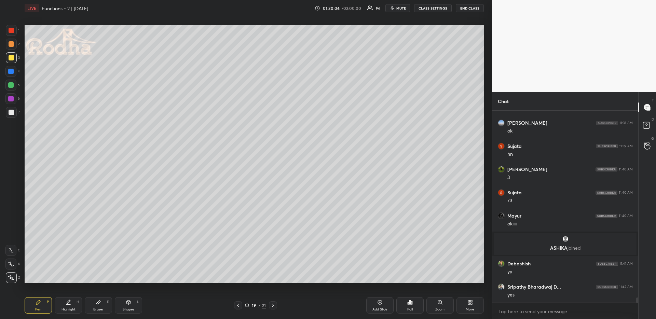
click at [239, 303] on icon at bounding box center [237, 305] width 5 height 5
click at [240, 302] on div at bounding box center [238, 305] width 8 height 8
click at [239, 303] on icon at bounding box center [237, 305] width 5 height 5
click at [274, 305] on icon at bounding box center [272, 305] width 5 height 5
click at [273, 303] on icon at bounding box center [272, 305] width 5 height 5
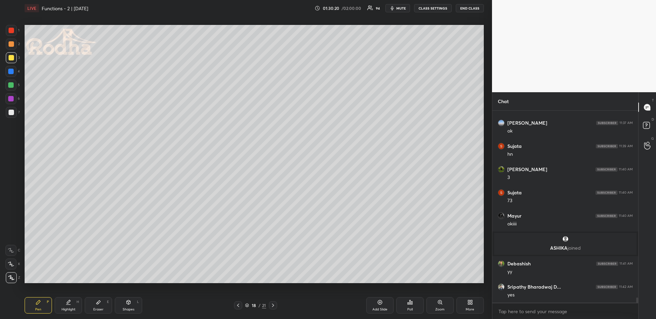
click at [274, 305] on icon at bounding box center [272, 305] width 5 height 5
click at [274, 306] on icon at bounding box center [272, 305] width 5 height 5
click at [41, 307] on div "Pen P" at bounding box center [38, 305] width 27 height 16
drag, startPoint x: 14, startPoint y: 70, endPoint x: 16, endPoint y: 91, distance: 21.0
click at [14, 69] on div at bounding box center [10, 71] width 11 height 11
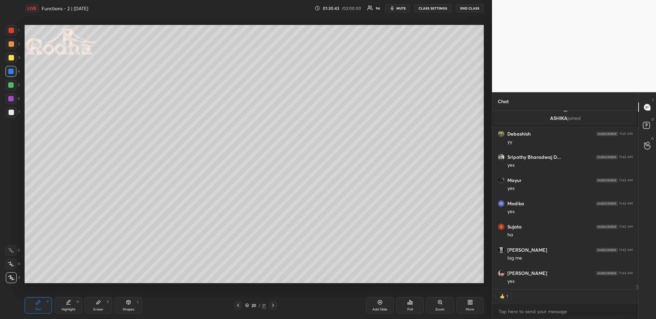
scroll to position [7181, 0]
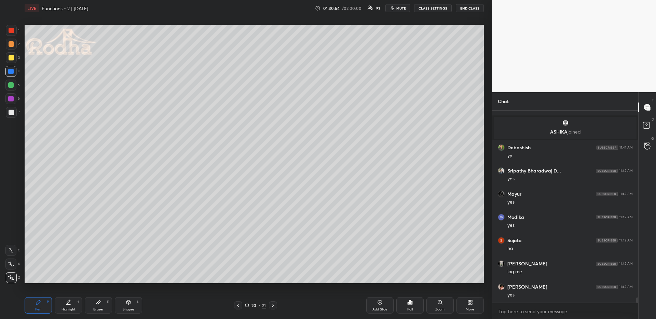
click at [13, 47] on div at bounding box center [11, 44] width 11 height 11
drag, startPoint x: 12, startPoint y: 68, endPoint x: 24, endPoint y: 68, distance: 12.0
click at [12, 69] on div at bounding box center [10, 71] width 11 height 11
click at [70, 306] on div "Highlight H" at bounding box center [68, 305] width 27 height 16
drag, startPoint x: 31, startPoint y: 307, endPoint x: 29, endPoint y: 295, distance: 12.2
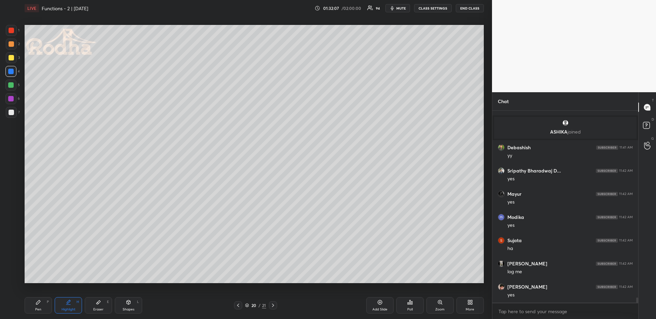
click at [31, 307] on div "Pen P" at bounding box center [38, 305] width 27 height 16
click at [14, 43] on div at bounding box center [11, 44] width 11 height 11
click at [120, 304] on div "Shapes L" at bounding box center [128, 305] width 27 height 16
click at [11, 238] on icon at bounding box center [11, 236] width 5 height 5
drag, startPoint x: 70, startPoint y: 305, endPoint x: 69, endPoint y: 301, distance: 4.0
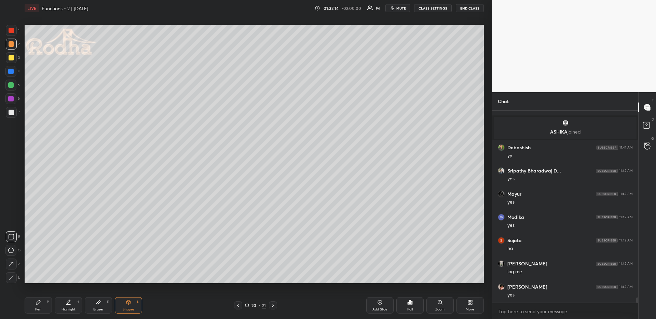
click at [70, 306] on div "Highlight H" at bounding box center [68, 305] width 27 height 16
click at [34, 306] on div "Pen P" at bounding box center [38, 305] width 27 height 16
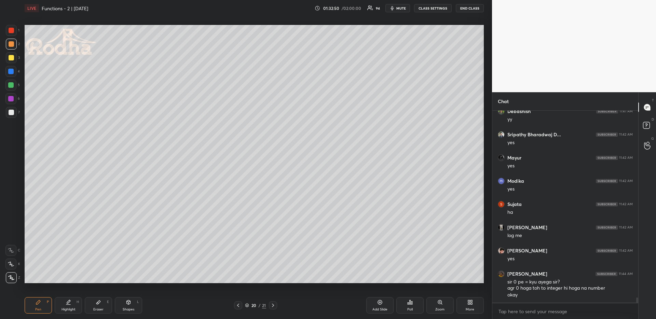
scroll to position [7241, 0]
click at [66, 302] on icon at bounding box center [68, 302] width 5 height 5
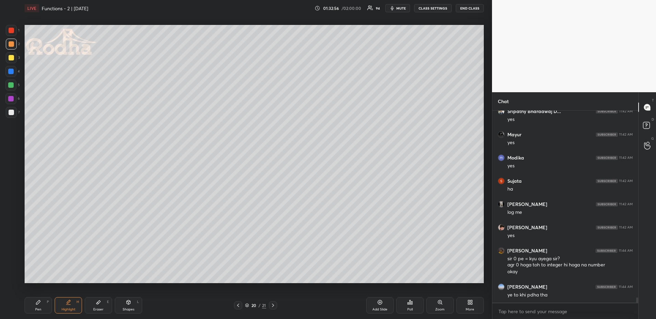
click at [38, 306] on div "Pen P" at bounding box center [38, 305] width 27 height 16
click at [129, 306] on div "Shapes L" at bounding box center [128, 305] width 27 height 16
click at [13, 265] on icon at bounding box center [11, 264] width 7 height 7
drag, startPoint x: 11, startPoint y: 83, endPoint x: 14, endPoint y: 86, distance: 4.1
click at [11, 84] on div at bounding box center [10, 84] width 5 height 5
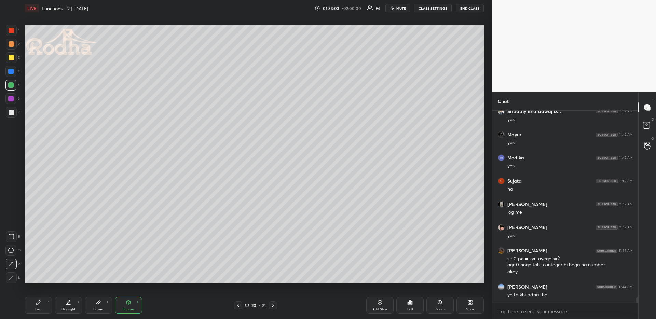
drag, startPoint x: 46, startPoint y: 303, endPoint x: 46, endPoint y: 297, distance: 5.8
click at [45, 303] on div "Pen P" at bounding box center [38, 305] width 27 height 16
click at [11, 58] on div at bounding box center [11, 57] width 5 height 5
click at [13, 84] on div at bounding box center [10, 84] width 5 height 5
click at [9, 59] on div at bounding box center [11, 57] width 5 height 5
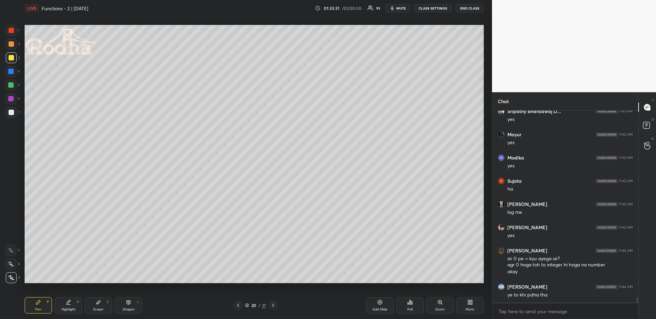
drag, startPoint x: 13, startPoint y: 84, endPoint x: 16, endPoint y: 86, distance: 3.7
click at [13, 84] on div at bounding box center [10, 84] width 5 height 5
click at [13, 58] on div at bounding box center [11, 57] width 5 height 5
click at [13, 84] on div at bounding box center [10, 84] width 5 height 5
drag, startPoint x: 73, startPoint y: 304, endPoint x: 76, endPoint y: 300, distance: 5.4
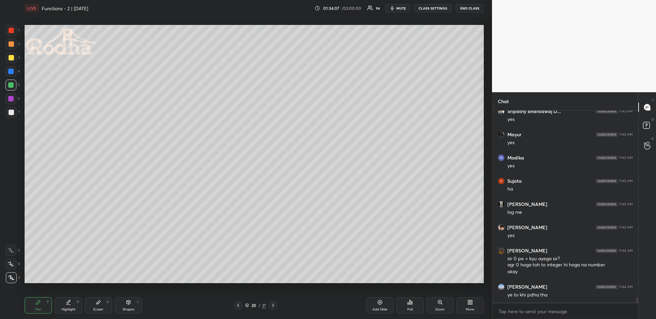
click at [73, 304] on div "Highlight H" at bounding box center [68, 305] width 27 height 16
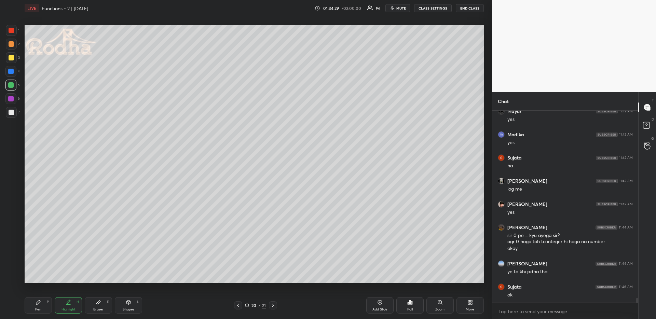
click at [41, 309] on div "Pen P" at bounding box center [38, 305] width 27 height 16
click at [71, 306] on div "Highlight H" at bounding box center [68, 305] width 27 height 16
drag, startPoint x: 33, startPoint y: 305, endPoint x: 47, endPoint y: 287, distance: 22.6
click at [33, 305] on div "Pen P" at bounding box center [38, 305] width 27 height 16
click at [71, 306] on div "Highlight H" at bounding box center [68, 305] width 27 height 16
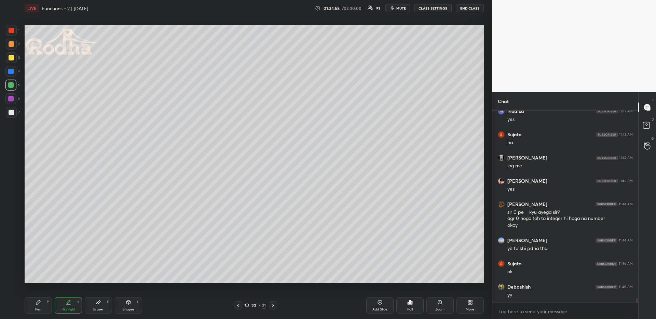
scroll to position [7312, 0]
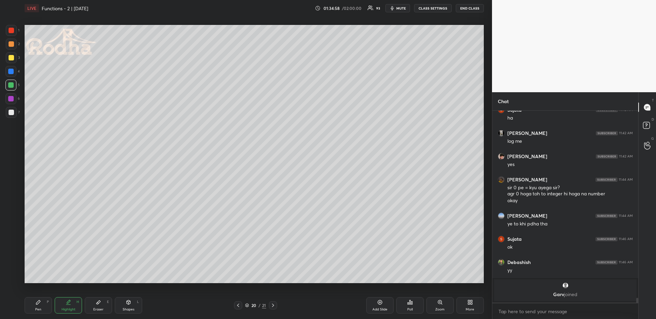
drag, startPoint x: 30, startPoint y: 296, endPoint x: 38, endPoint y: 295, distance: 7.4
click at [31, 297] on div "Pen P Highlight H Eraser E Shapes L 20 / 21 Add Slide Poll Zoom More" at bounding box center [254, 305] width 459 height 27
drag, startPoint x: 41, startPoint y: 303, endPoint x: 37, endPoint y: 285, distance: 18.6
click at [40, 303] on div "Pen P" at bounding box center [38, 305] width 27 height 16
click at [10, 85] on div at bounding box center [10, 84] width 5 height 5
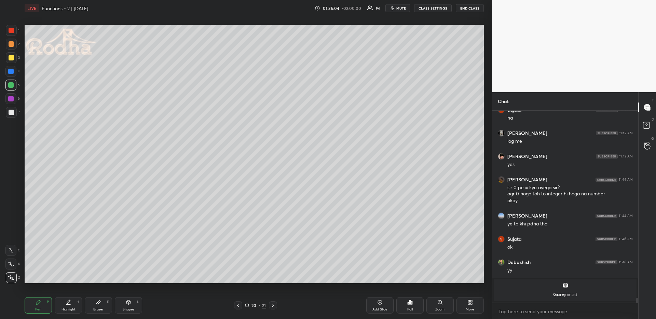
click at [12, 55] on div at bounding box center [11, 57] width 5 height 5
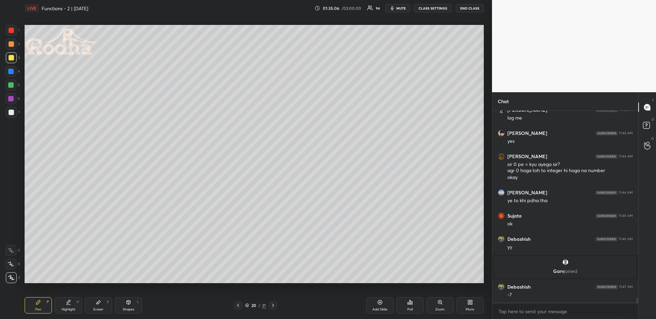
click at [105, 304] on div "Eraser E" at bounding box center [98, 305] width 27 height 16
click at [44, 305] on div "Pen P" at bounding box center [38, 305] width 27 height 16
click at [9, 84] on div at bounding box center [10, 84] width 5 height 5
click at [12, 57] on div at bounding box center [11, 57] width 5 height 5
click at [16, 83] on div "5" at bounding box center [12, 85] width 14 height 11
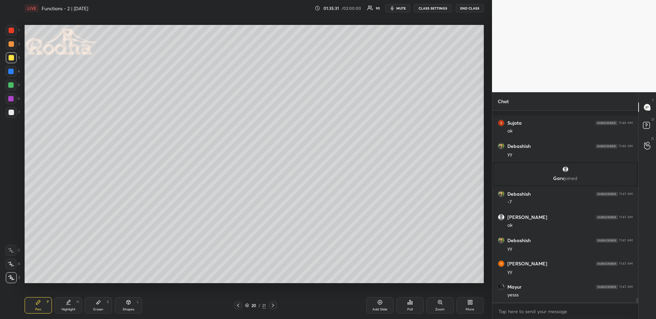
scroll to position [7401, 0]
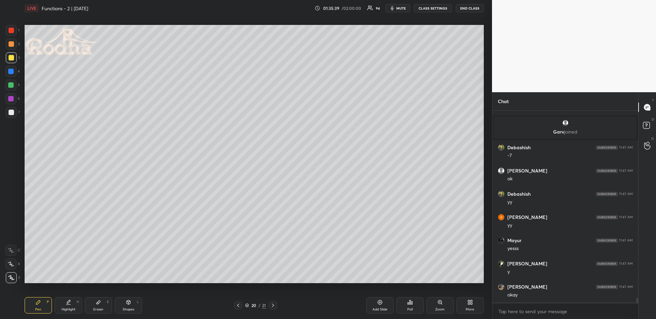
click at [273, 305] on icon at bounding box center [272, 305] width 5 height 5
drag, startPoint x: 36, startPoint y: 307, endPoint x: 37, endPoint y: 303, distance: 3.6
click at [36, 307] on div "Pen P" at bounding box center [38, 305] width 27 height 16
click at [5, 110] on div "1 2 3 4 5 6 7 R O A L C X Z Erase all C X Z" at bounding box center [11, 154] width 22 height 258
click at [9, 110] on div at bounding box center [11, 112] width 5 height 5
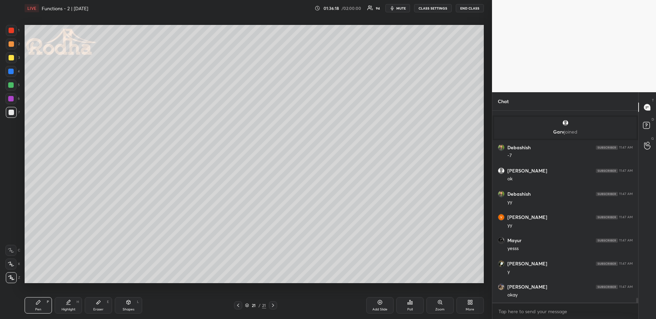
scroll to position [7425, 0]
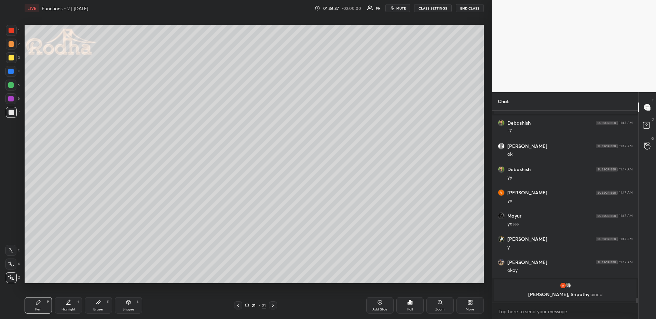
drag, startPoint x: 64, startPoint y: 309, endPoint x: 64, endPoint y: 296, distance: 12.3
click at [64, 310] on div "Highlight" at bounding box center [68, 309] width 14 height 3
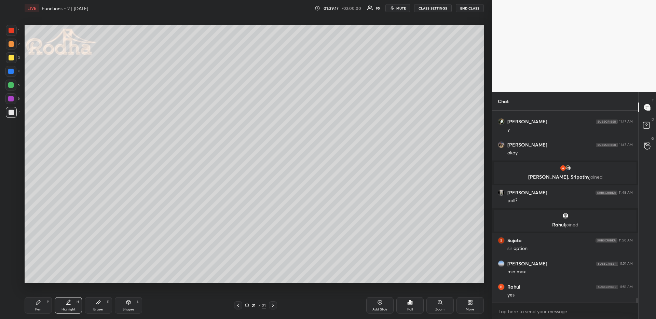
scroll to position [7509, 0]
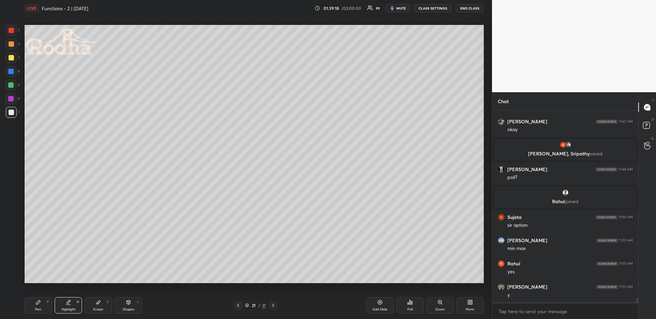
click at [12, 59] on div at bounding box center [11, 57] width 5 height 5
click at [42, 301] on div "Pen P" at bounding box center [38, 305] width 27 height 16
click at [413, 300] on div "Poll" at bounding box center [409, 305] width 27 height 16
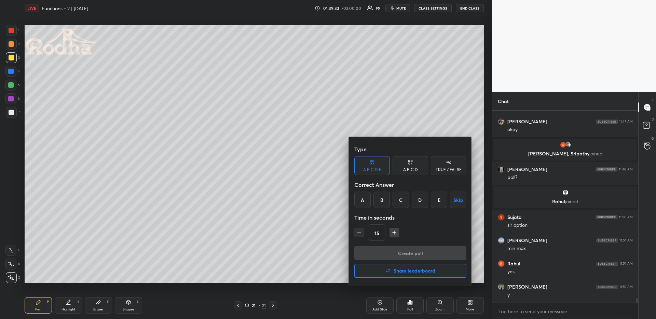
scroll to position [7532, 0]
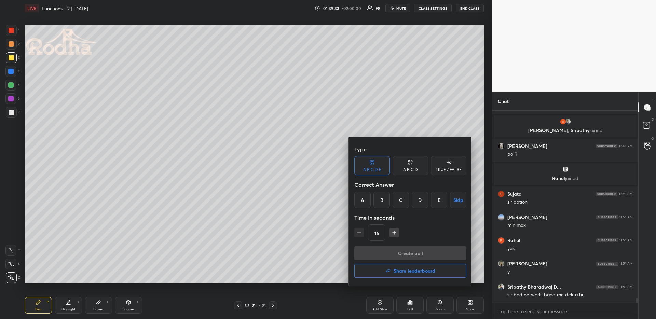
click at [336, 180] on div at bounding box center [328, 159] width 656 height 319
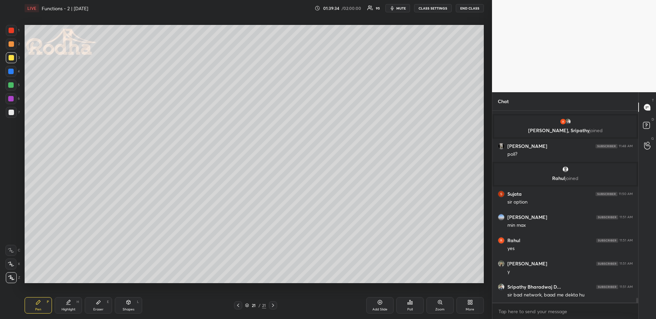
click at [410, 305] on div "Poll" at bounding box center [409, 305] width 27 height 16
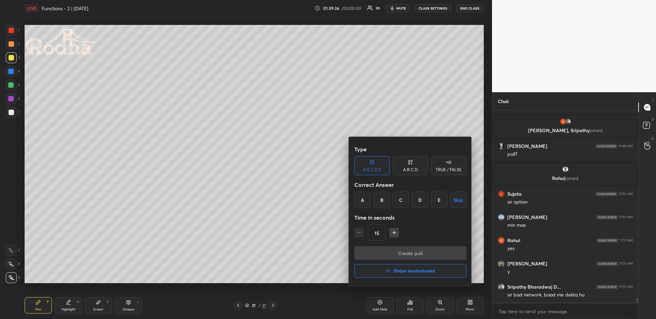
click at [420, 200] on div "D" at bounding box center [420, 200] width 16 height 16
click at [405, 253] on button "Create poll" at bounding box center [410, 253] width 112 height 14
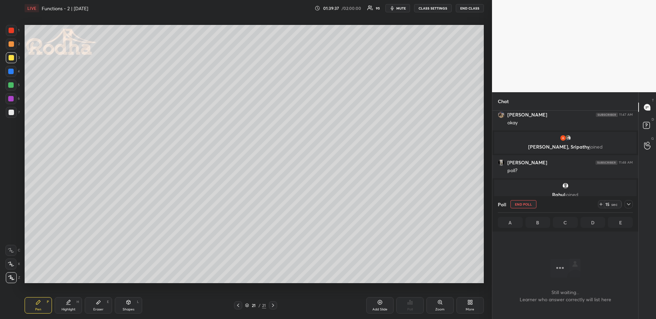
scroll to position [7410, 0]
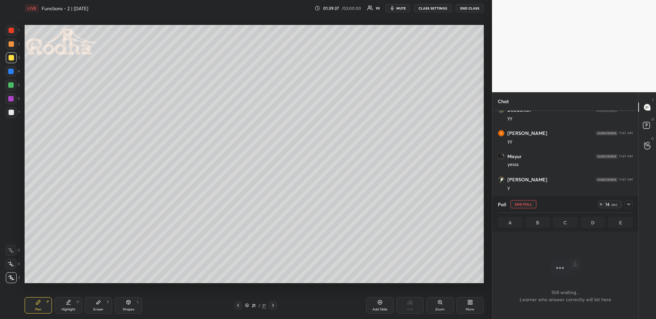
drag, startPoint x: 401, startPoint y: 8, endPoint x: 393, endPoint y: 21, distance: 15.2
click at [401, 9] on span "mute" at bounding box center [401, 8] width 10 height 5
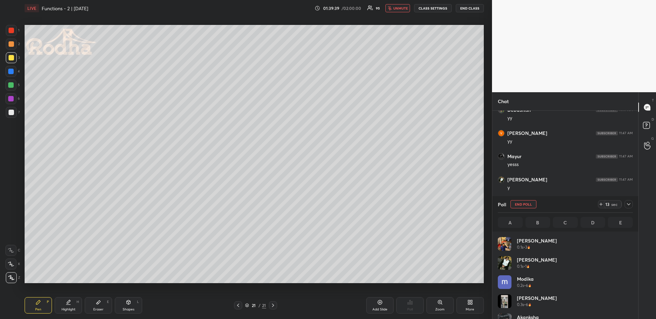
scroll to position [80, 133]
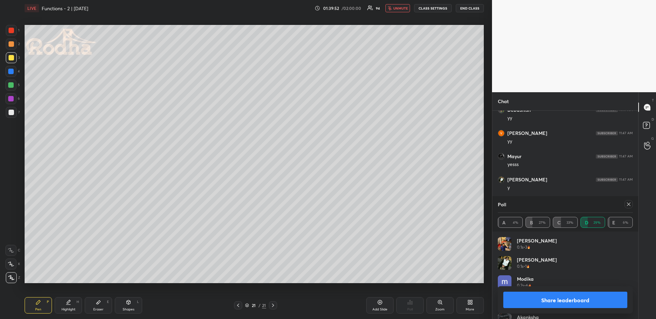
click at [627, 202] on icon at bounding box center [628, 203] width 5 height 5
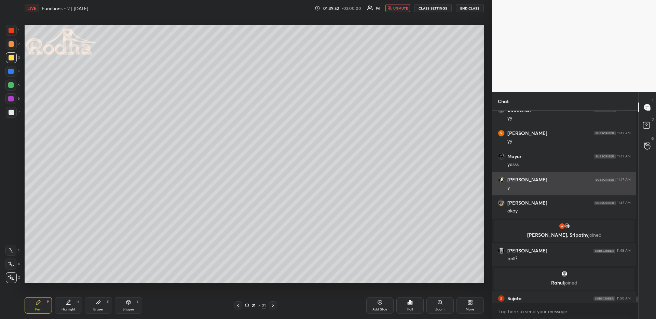
scroll to position [2, 2]
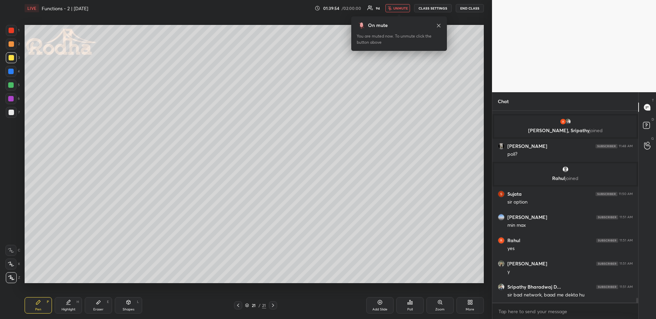
click at [396, 9] on span "unmute" at bounding box center [400, 8] width 15 height 5
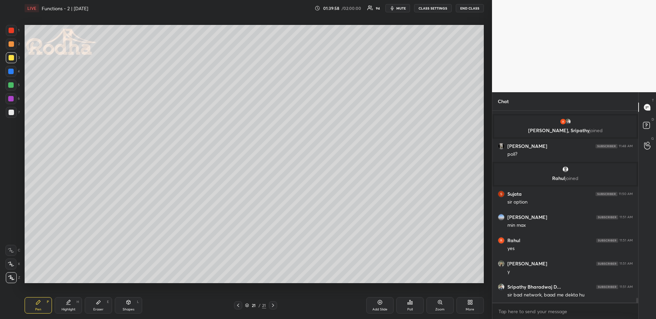
click at [12, 86] on div at bounding box center [10, 84] width 5 height 5
click at [97, 305] on div "Eraser E" at bounding box center [98, 305] width 27 height 16
click at [34, 306] on div "Pen P" at bounding box center [38, 305] width 27 height 16
click at [13, 83] on div at bounding box center [10, 84] width 5 height 5
click at [13, 45] on div at bounding box center [11, 43] width 5 height 5
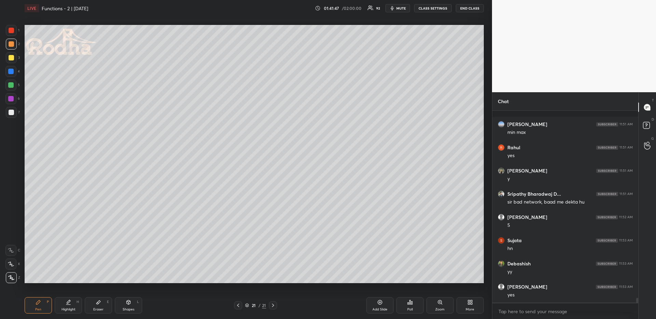
scroll to position [7672, 0]
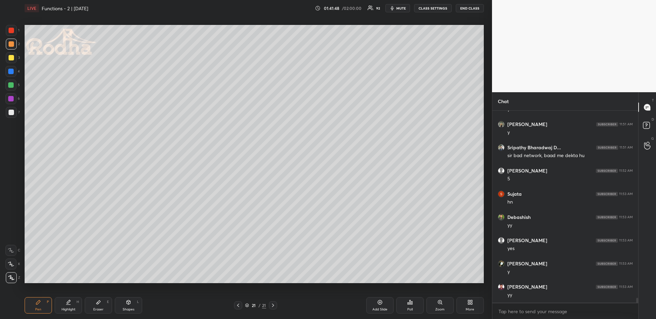
click at [64, 301] on div "Highlight H" at bounding box center [68, 305] width 27 height 16
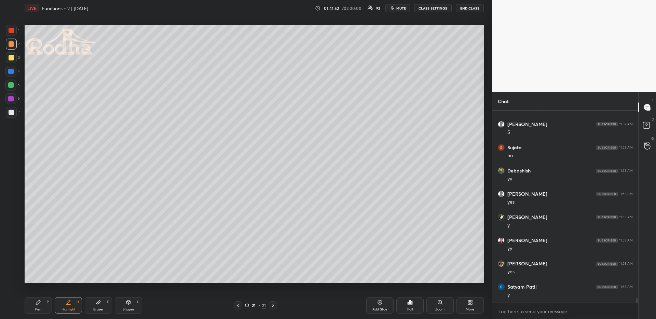
scroll to position [7742, 0]
drag, startPoint x: 47, startPoint y: 304, endPoint x: 47, endPoint y: 296, distance: 8.2
click at [46, 304] on div "Pen P" at bounding box center [38, 305] width 27 height 16
click at [12, 73] on div at bounding box center [10, 71] width 5 height 5
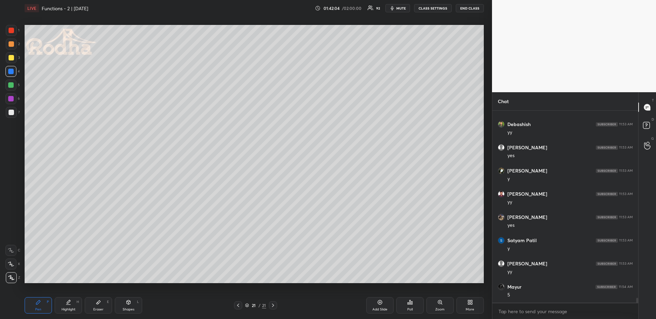
click at [10, 46] on div at bounding box center [11, 43] width 5 height 5
click at [10, 84] on div at bounding box center [10, 84] width 5 height 5
click at [67, 305] on div "Highlight H" at bounding box center [68, 305] width 27 height 16
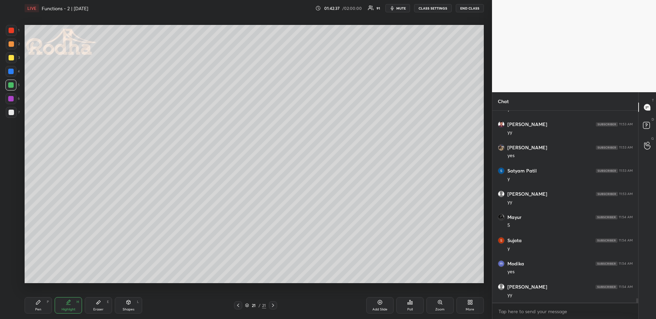
click at [34, 304] on div "Pen P" at bounding box center [38, 305] width 27 height 16
click at [91, 305] on div "Eraser E" at bounding box center [98, 305] width 27 height 16
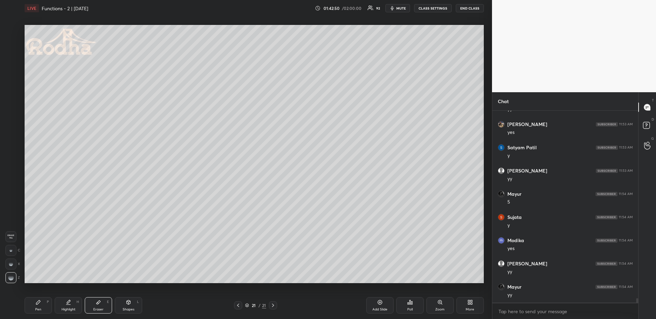
click at [38, 304] on icon at bounding box center [38, 302] width 5 height 5
click at [11, 34] on div at bounding box center [11, 30] width 11 height 11
click at [462, 309] on div "More" at bounding box center [469, 305] width 27 height 16
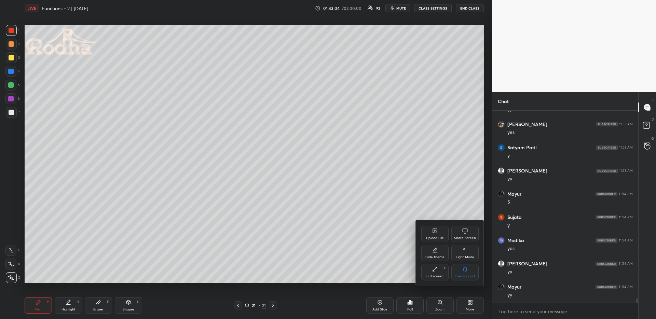
click at [431, 234] on div "Upload File" at bounding box center [434, 234] width 27 height 16
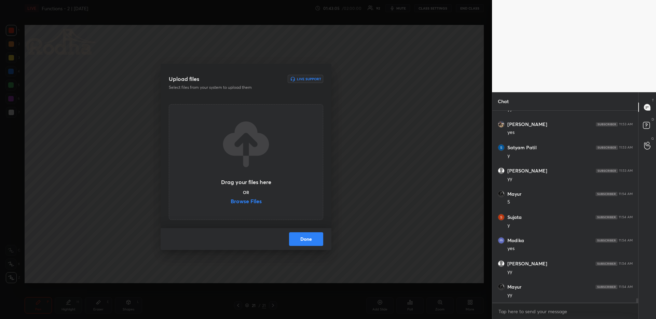
click at [253, 201] on label "Browse Files" at bounding box center [246, 201] width 31 height 7
click at [231, 201] on input "Browse Files" at bounding box center [231, 201] width 0 height 7
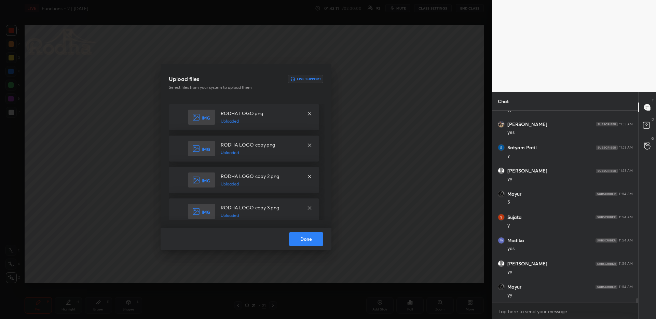
click at [302, 240] on button "Done" at bounding box center [306, 239] width 34 height 14
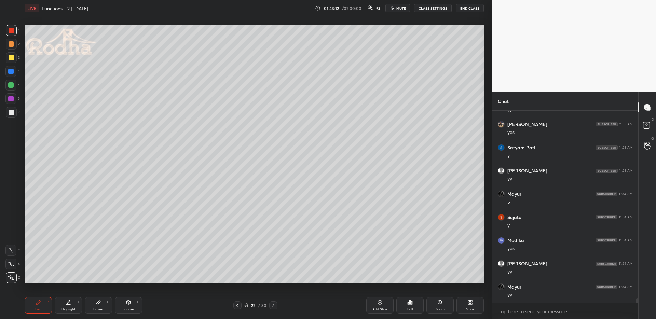
drag, startPoint x: 40, startPoint y: 302, endPoint x: 41, endPoint y: 296, distance: 5.6
click at [40, 302] on icon at bounding box center [38, 302] width 5 height 5
click at [12, 58] on div at bounding box center [11, 57] width 5 height 5
click at [13, 83] on div at bounding box center [10, 84] width 5 height 5
click at [238, 306] on icon at bounding box center [237, 305] width 2 height 3
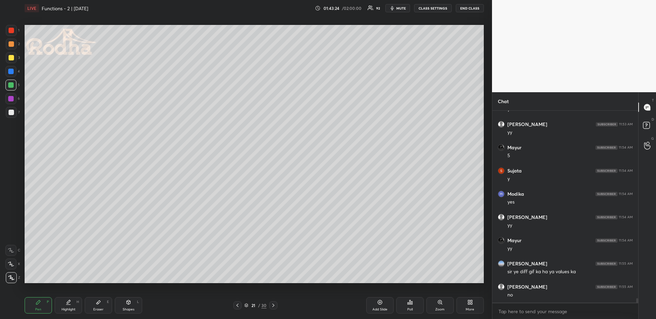
scroll to position [7927, 0]
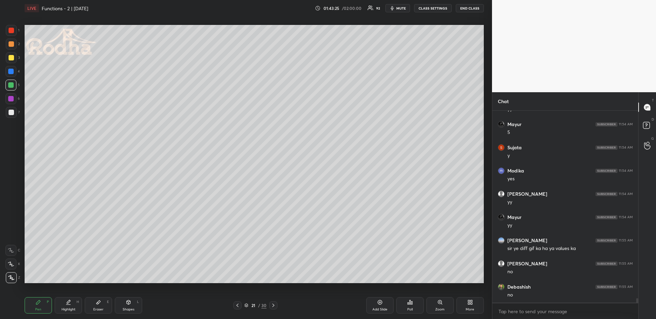
click at [60, 299] on div "Highlight H" at bounding box center [68, 305] width 27 height 16
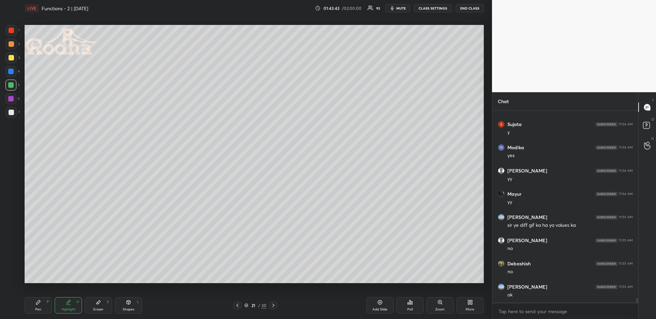
drag, startPoint x: 273, startPoint y: 304, endPoint x: 271, endPoint y: 295, distance: 9.7
click at [273, 305] on icon at bounding box center [272, 305] width 5 height 5
click at [36, 310] on div "Pen" at bounding box center [38, 309] width 6 height 3
click at [11, 109] on div at bounding box center [11, 112] width 11 height 11
click at [92, 304] on div "Eraser E" at bounding box center [98, 305] width 27 height 16
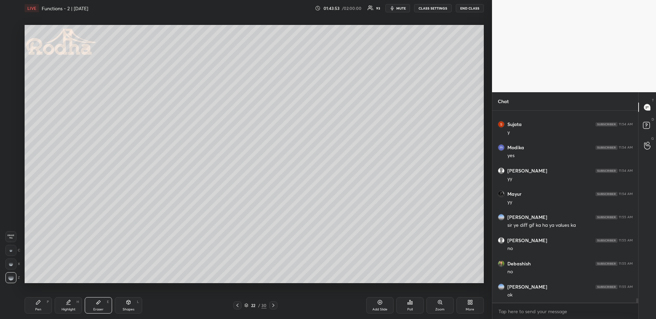
drag, startPoint x: 41, startPoint y: 307, endPoint x: 43, endPoint y: 287, distance: 20.2
click at [40, 308] on div "Pen P" at bounding box center [38, 305] width 27 height 16
click at [237, 305] on icon at bounding box center [237, 305] width 2 height 3
click at [274, 307] on icon at bounding box center [272, 305] width 5 height 5
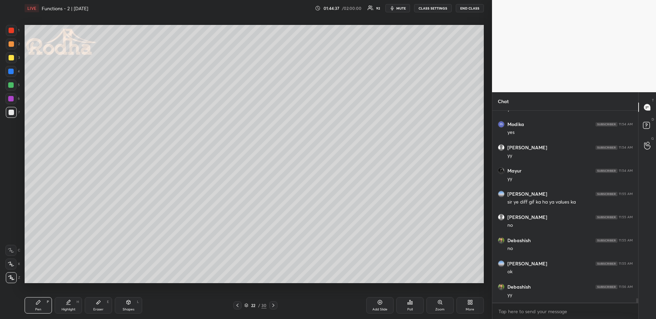
click at [118, 305] on div "Shapes L" at bounding box center [128, 305] width 27 height 16
click at [12, 275] on icon at bounding box center [11, 277] width 5 height 5
drag, startPoint x: 98, startPoint y: 305, endPoint x: 95, endPoint y: 289, distance: 16.3
click at [99, 306] on div "Eraser E" at bounding box center [98, 305] width 27 height 16
click at [238, 307] on icon at bounding box center [237, 305] width 5 height 5
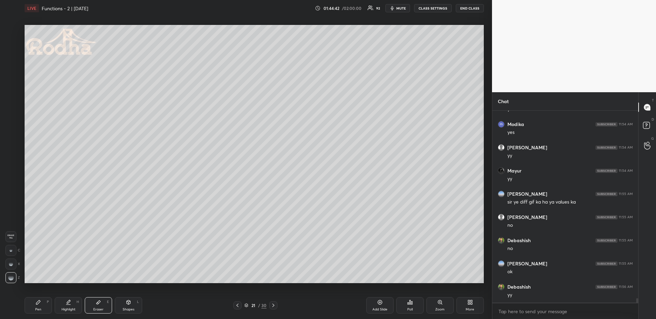
scroll to position [7997, 0]
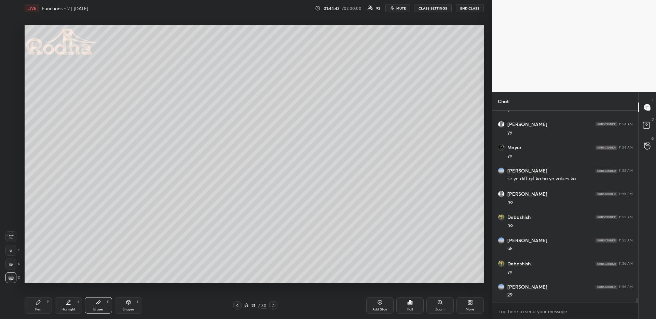
click at [459, 301] on div "More" at bounding box center [469, 305] width 27 height 16
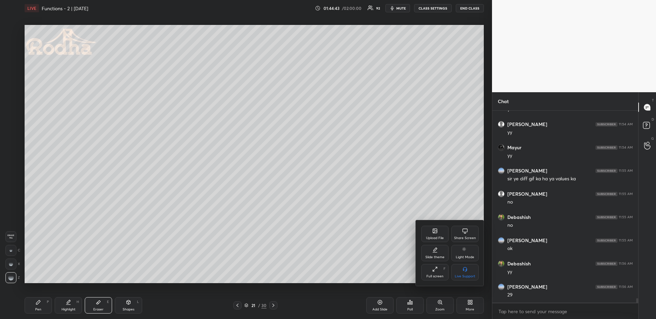
click at [434, 234] on div "Upload File" at bounding box center [434, 234] width 27 height 16
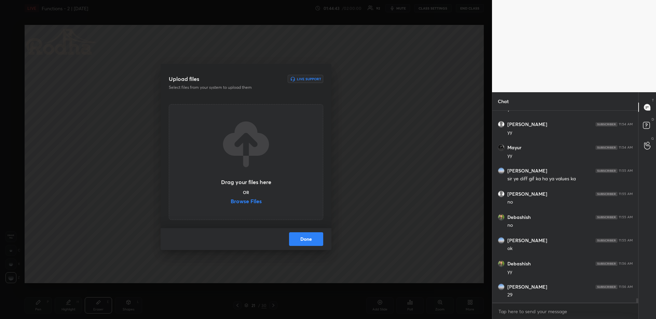
scroll to position [8020, 0]
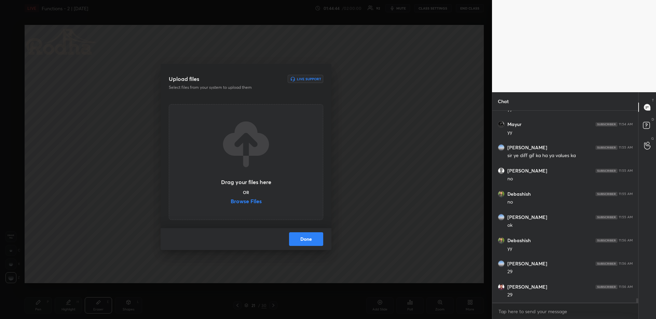
click at [245, 200] on label "Browse Files" at bounding box center [246, 201] width 31 height 7
click at [231, 200] on input "Browse Files" at bounding box center [231, 201] width 0 height 7
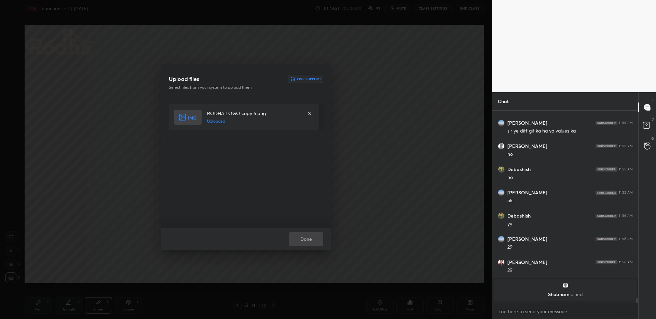
scroll to position [7879, 0]
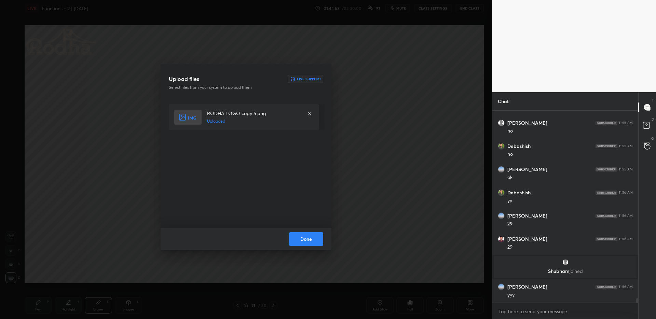
click at [309, 238] on button "Done" at bounding box center [306, 239] width 34 height 14
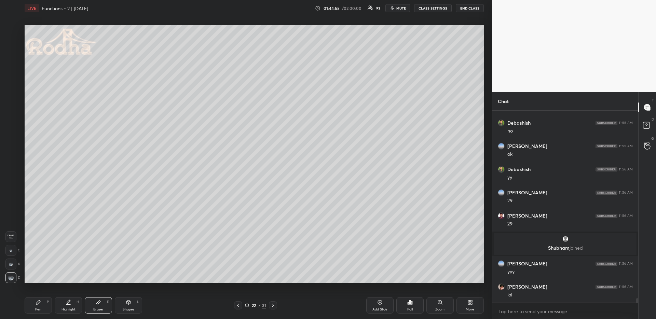
scroll to position [7948, 0]
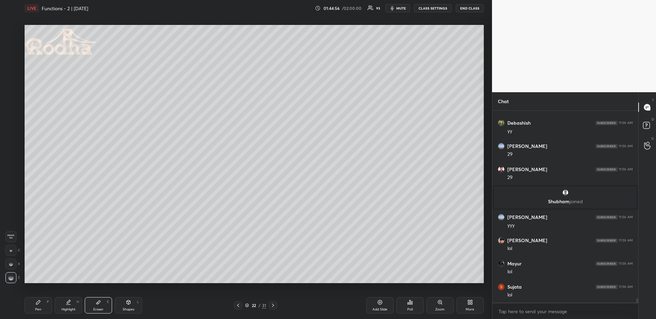
click at [238, 305] on icon at bounding box center [237, 305] width 5 height 5
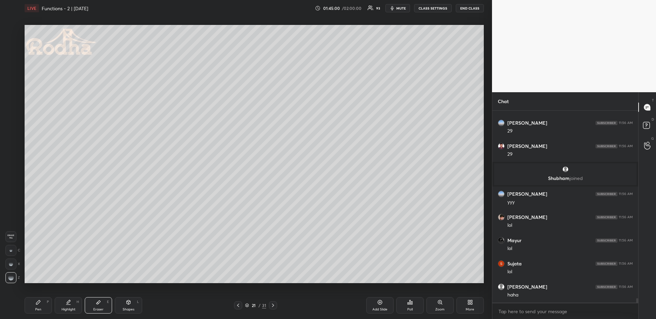
click at [70, 303] on icon at bounding box center [68, 302] width 5 height 5
click at [274, 304] on icon at bounding box center [272, 305] width 5 height 5
click at [43, 304] on div "Pen P" at bounding box center [38, 305] width 27 height 16
click at [11, 82] on div at bounding box center [10, 85] width 11 height 11
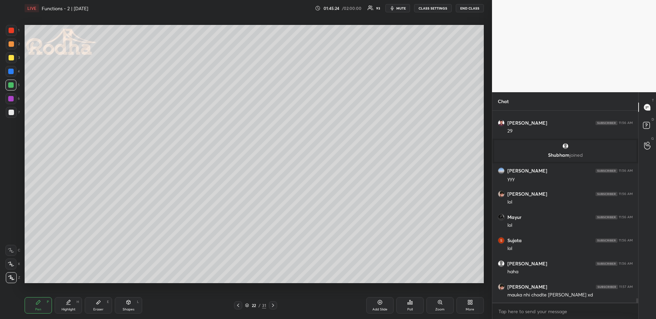
scroll to position [8018, 0]
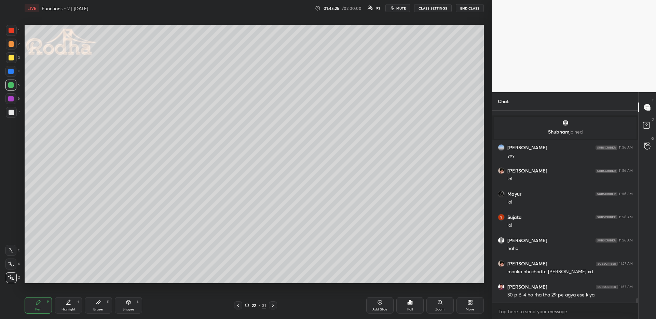
click at [238, 304] on icon at bounding box center [237, 305] width 5 height 5
drag, startPoint x: 63, startPoint y: 304, endPoint x: 62, endPoint y: 292, distance: 12.7
click at [64, 305] on div "Highlight H" at bounding box center [68, 305] width 27 height 16
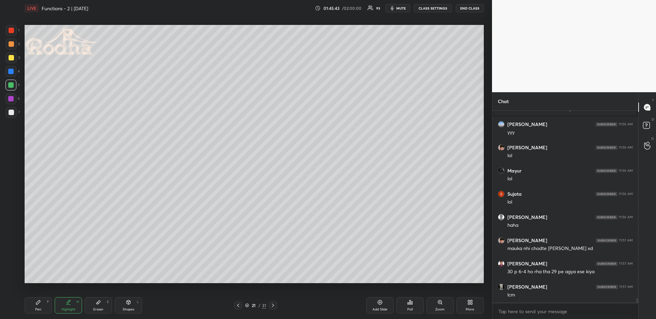
click at [274, 305] on icon at bounding box center [272, 305] width 5 height 5
click at [43, 307] on div "Pen P" at bounding box center [38, 305] width 27 height 16
click at [10, 51] on div "1 2 3 4 5 6 7" at bounding box center [12, 73] width 14 height 96
drag, startPoint x: 11, startPoint y: 45, endPoint x: 10, endPoint y: 49, distance: 4.3
click at [11, 44] on div at bounding box center [11, 43] width 5 height 5
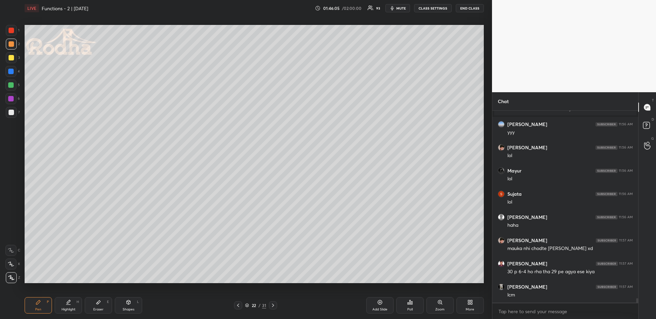
drag, startPoint x: 241, startPoint y: 305, endPoint x: 238, endPoint y: 295, distance: 10.4
click at [240, 304] on icon at bounding box center [237, 305] width 5 height 5
drag, startPoint x: 271, startPoint y: 307, endPoint x: 265, endPoint y: 299, distance: 10.2
click at [272, 307] on icon at bounding box center [272, 305] width 5 height 5
drag, startPoint x: 400, startPoint y: 6, endPoint x: 397, endPoint y: 8, distance: 3.7
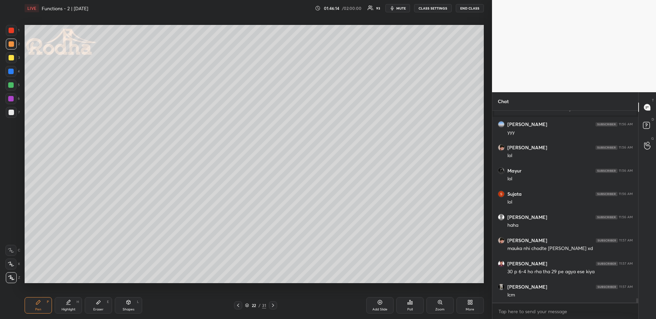
click at [401, 7] on span "mute" at bounding box center [401, 8] width 10 height 5
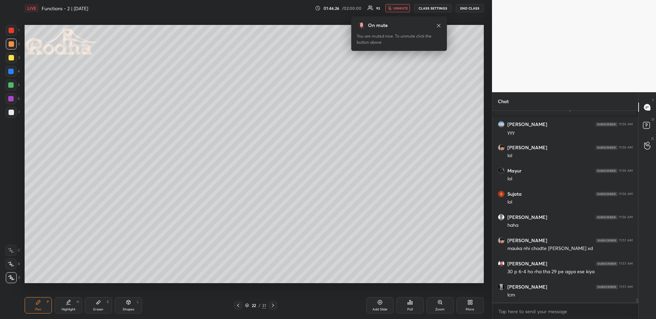
scroll to position [8065, 0]
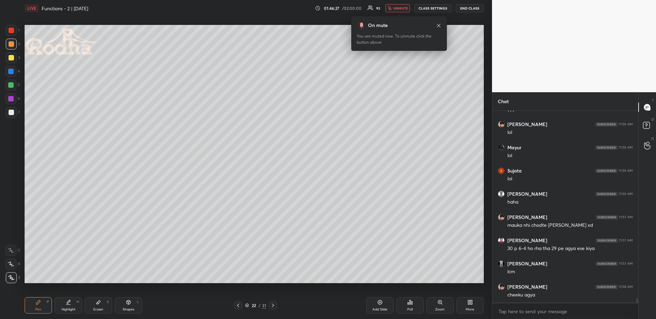
drag, startPoint x: 395, startPoint y: 7, endPoint x: 376, endPoint y: 18, distance: 21.3
click at [395, 8] on span "unmute" at bounding box center [400, 8] width 15 height 5
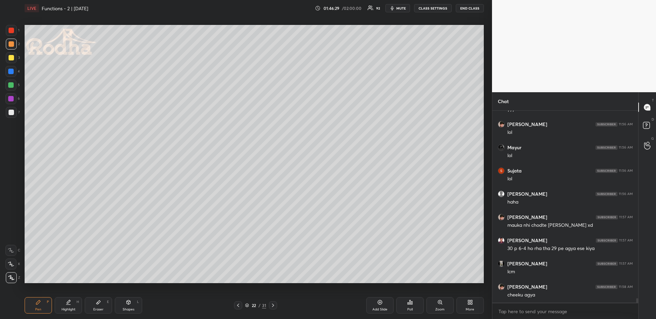
click at [58, 303] on div "Highlight H" at bounding box center [68, 305] width 27 height 16
click at [31, 304] on div "Pen P" at bounding box center [38, 305] width 27 height 16
drag, startPoint x: 12, startPoint y: 112, endPoint x: 12, endPoint y: 120, distance: 7.5
click at [12, 112] on div at bounding box center [11, 112] width 5 height 5
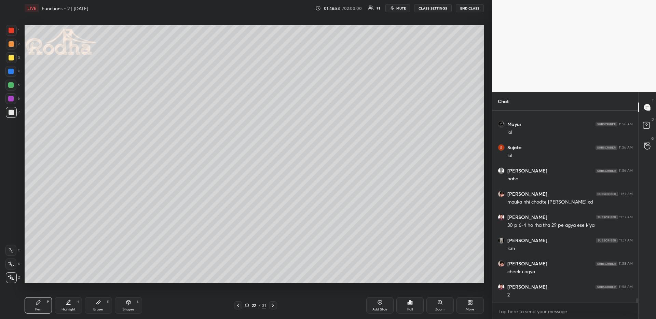
scroll to position [8111, 0]
click at [13, 44] on div at bounding box center [11, 43] width 5 height 5
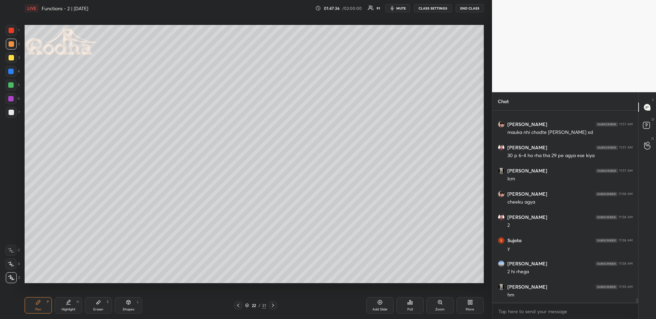
scroll to position [8181, 0]
click at [236, 304] on icon at bounding box center [237, 305] width 5 height 5
click at [239, 305] on icon at bounding box center [237, 305] width 5 height 5
click at [274, 305] on icon at bounding box center [272, 305] width 5 height 5
click at [274, 307] on icon at bounding box center [272, 305] width 5 height 5
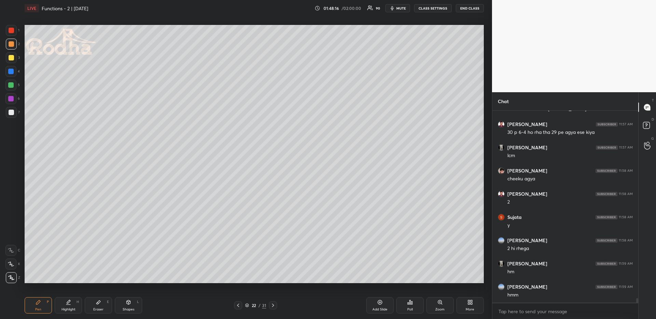
click at [137, 306] on div "Shapes L" at bounding box center [128, 305] width 27 height 16
click at [17, 276] on div "L" at bounding box center [13, 277] width 14 height 11
click at [11, 278] on icon at bounding box center [12, 278] width 4 height 4
click at [49, 306] on div "Pen P" at bounding box center [38, 305] width 27 height 16
click at [12, 83] on div at bounding box center [10, 84] width 5 height 5
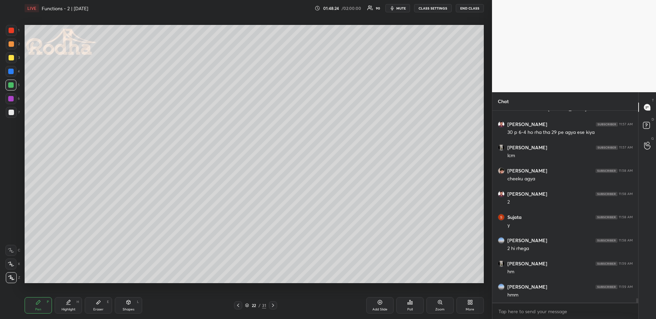
click at [98, 303] on icon at bounding box center [98, 302] width 5 height 5
drag, startPoint x: 47, startPoint y: 295, endPoint x: 44, endPoint y: 296, distance: 3.5
click at [47, 295] on div "Pen P Highlight H Eraser E Shapes L 22 / 31 Add Slide Poll Zoom More" at bounding box center [254, 305] width 459 height 27
click at [36, 302] on icon at bounding box center [38, 302] width 5 height 5
click at [13, 112] on div at bounding box center [11, 112] width 11 height 11
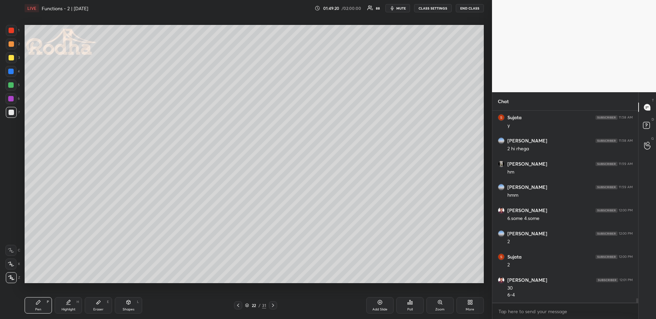
scroll to position [8305, 0]
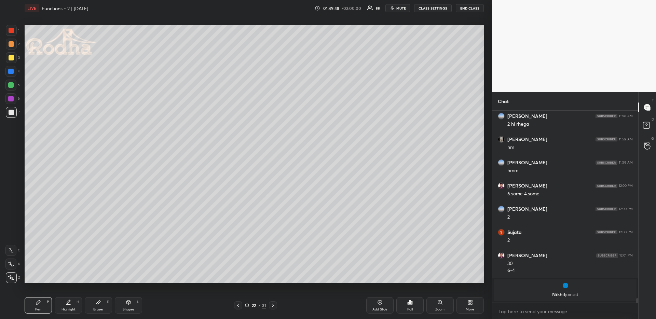
click at [12, 87] on div at bounding box center [10, 84] width 5 height 5
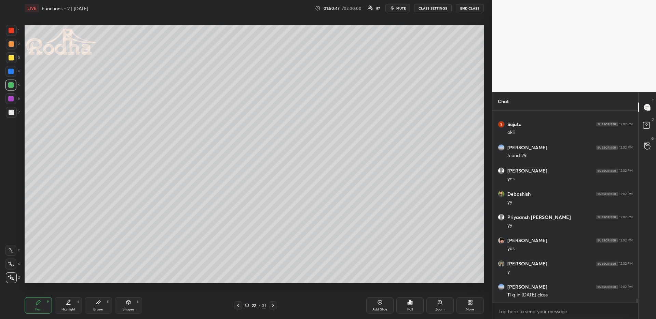
scroll to position [8490, 0]
click at [274, 306] on icon at bounding box center [272, 305] width 5 height 5
click at [274, 307] on icon at bounding box center [272, 305] width 5 height 5
click at [36, 304] on icon at bounding box center [38, 302] width 4 height 4
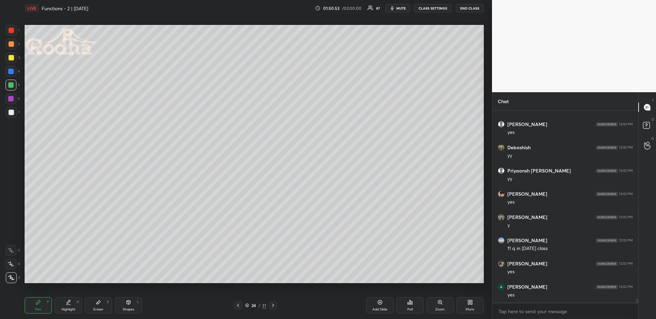
click at [15, 113] on div at bounding box center [11, 112] width 11 height 11
click at [13, 53] on div at bounding box center [11, 57] width 11 height 11
click at [11, 114] on div at bounding box center [11, 112] width 5 height 5
click at [10, 46] on div at bounding box center [11, 43] width 5 height 5
click at [92, 310] on div "Eraser E" at bounding box center [98, 305] width 27 height 16
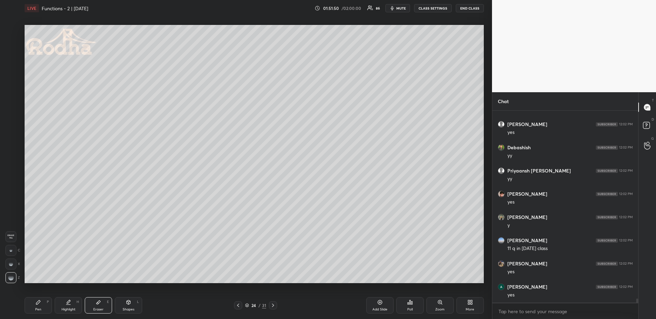
drag, startPoint x: 58, startPoint y: 295, endPoint x: 67, endPoint y: 298, distance: 10.0
click at [60, 298] on div "Pen P Highlight H Eraser E Shapes L 24 / 31 Add Slide Poll Zoom More" at bounding box center [254, 305] width 459 height 27
click at [69, 304] on icon at bounding box center [68, 302] width 5 height 5
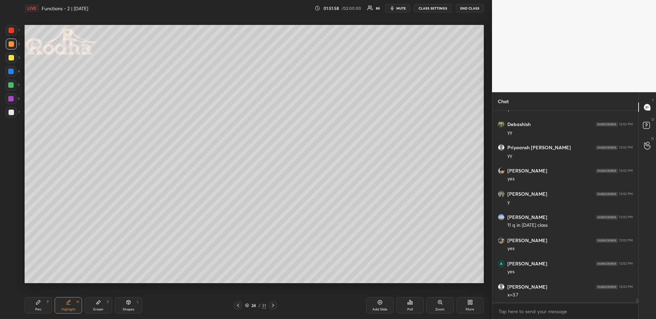
click at [39, 310] on div "Pen" at bounding box center [38, 309] width 6 height 3
click at [78, 303] on div "H" at bounding box center [77, 301] width 2 height 3
click at [238, 307] on icon at bounding box center [237, 305] width 5 height 5
click at [236, 306] on icon at bounding box center [237, 305] width 5 height 5
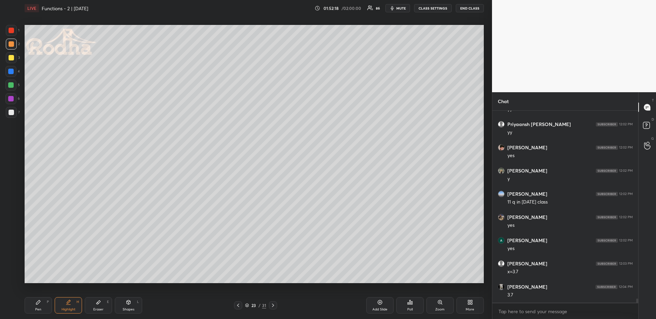
click at [237, 306] on icon at bounding box center [237, 305] width 5 height 5
click at [238, 307] on icon at bounding box center [237, 305] width 5 height 5
click at [274, 307] on icon at bounding box center [272, 305] width 5 height 5
click at [274, 305] on icon at bounding box center [272, 305] width 5 height 5
click at [276, 306] on div at bounding box center [273, 305] width 8 height 8
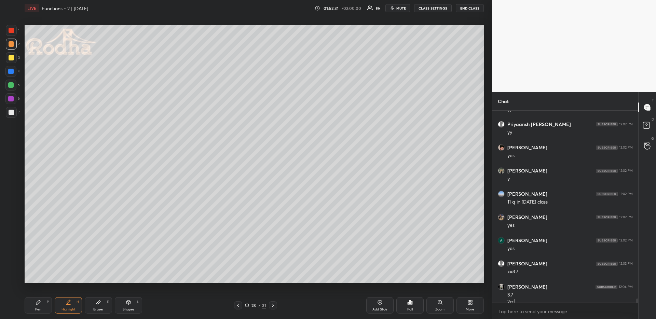
scroll to position [8567, 0]
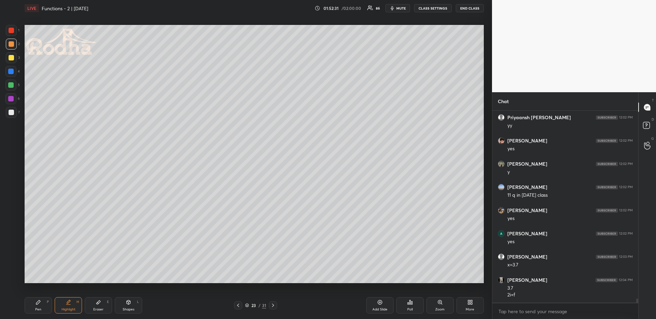
click at [273, 307] on icon at bounding box center [272, 305] width 5 height 5
drag, startPoint x: 38, startPoint y: 308, endPoint x: 38, endPoint y: 290, distance: 17.4
click at [38, 308] on div "Pen" at bounding box center [38, 309] width 6 height 3
click at [9, 56] on div at bounding box center [11, 57] width 5 height 5
click at [11, 67] on div at bounding box center [10, 71] width 11 height 11
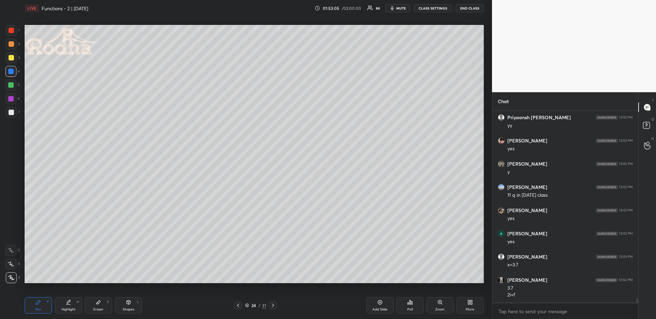
scroll to position [8590, 0]
drag, startPoint x: 73, startPoint y: 300, endPoint x: 72, endPoint y: 295, distance: 4.9
click at [73, 300] on div "Highlight H" at bounding box center [68, 305] width 27 height 16
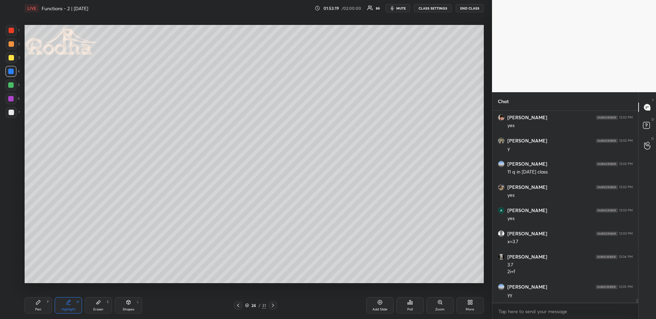
click at [43, 302] on div "Pen P" at bounding box center [38, 305] width 27 height 16
drag, startPoint x: 13, startPoint y: 85, endPoint x: 13, endPoint y: 89, distance: 4.1
click at [13, 84] on div at bounding box center [10, 84] width 5 height 5
click at [78, 303] on div "Highlight H" at bounding box center [68, 305] width 27 height 16
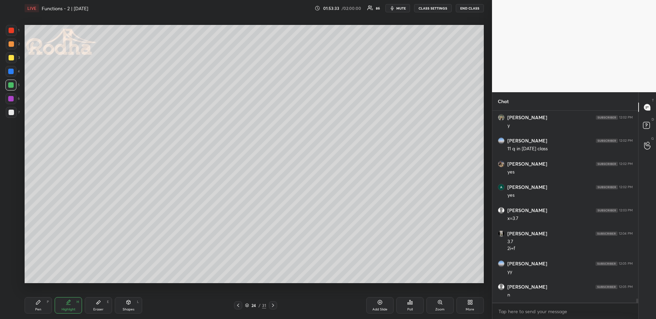
drag, startPoint x: 37, startPoint y: 302, endPoint x: 38, endPoint y: 296, distance: 5.9
click at [37, 303] on icon at bounding box center [38, 302] width 5 height 5
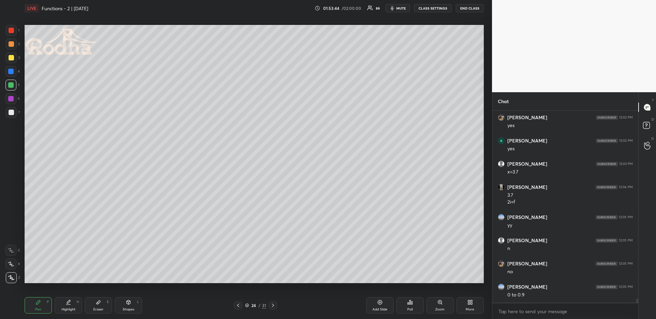
click at [93, 297] on div "Pen P Highlight H Eraser E Shapes L 24 / 31 Add Slide Poll Zoom More" at bounding box center [254, 305] width 459 height 27
click at [98, 303] on icon at bounding box center [98, 302] width 5 height 5
click at [40, 315] on div "Pen P Highlight H Eraser E Shapes L 24 / 31 Add Slide Poll Zoom More" at bounding box center [254, 305] width 459 height 27
click at [42, 305] on div "Pen P" at bounding box center [38, 305] width 27 height 16
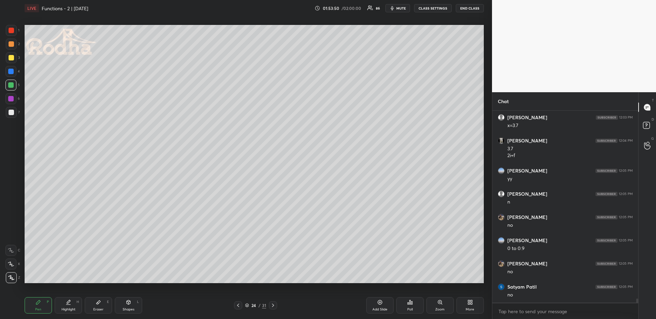
drag, startPoint x: 74, startPoint y: 307, endPoint x: 78, endPoint y: 300, distance: 8.9
click at [73, 308] on div "Highlight" at bounding box center [68, 309] width 14 height 3
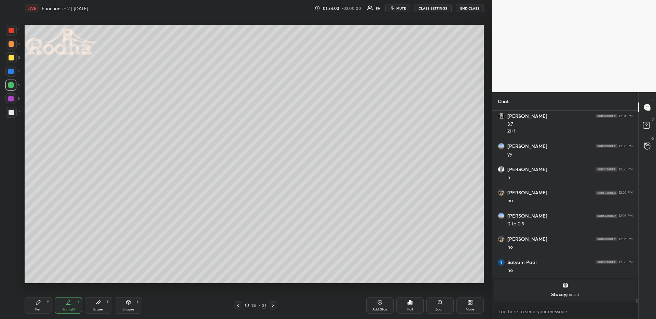
click at [40, 303] on icon at bounding box center [38, 302] width 5 height 5
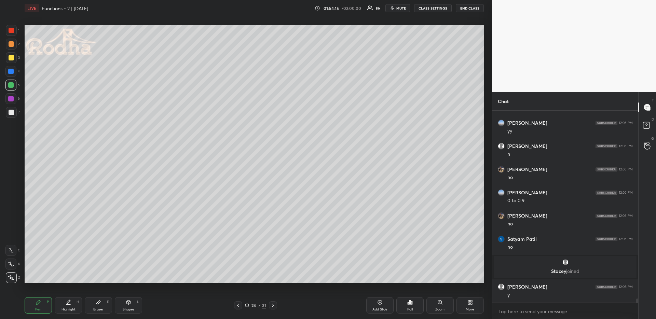
click at [13, 45] on div at bounding box center [11, 43] width 5 height 5
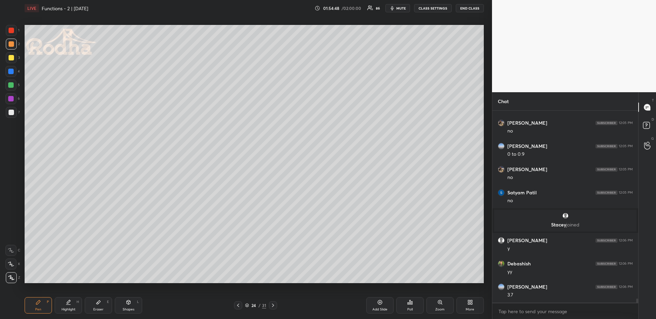
scroll to position [8672, 0]
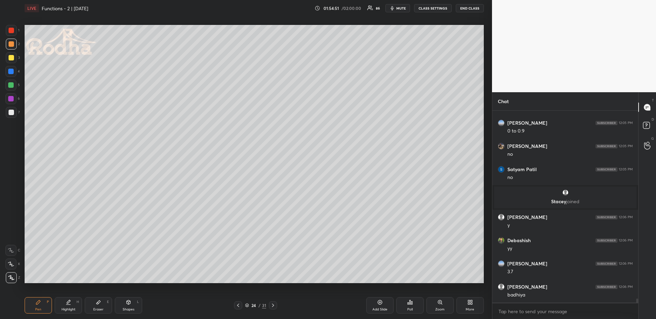
click at [275, 305] on icon at bounding box center [272, 305] width 5 height 5
click at [10, 112] on div at bounding box center [11, 112] width 5 height 5
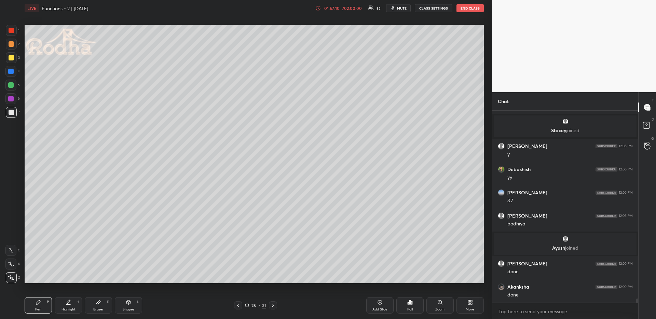
scroll to position [8730, 0]
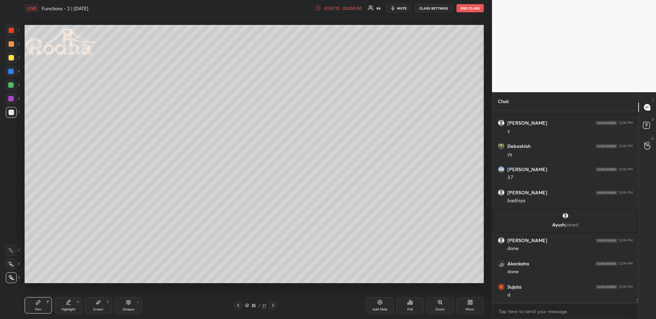
click at [12, 71] on div at bounding box center [10, 71] width 5 height 5
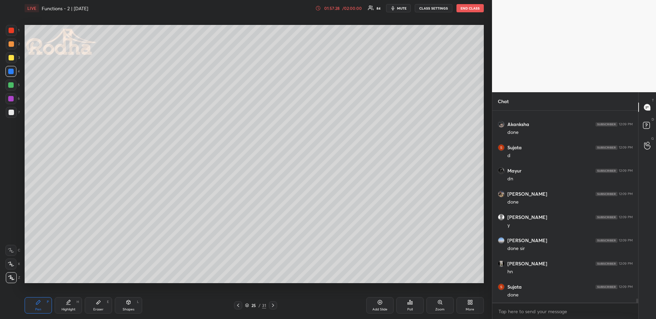
scroll to position [8876, 0]
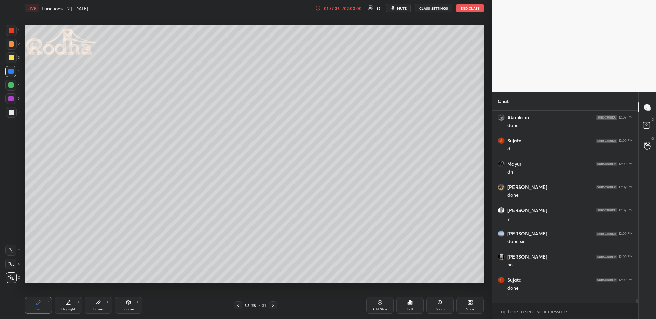
click at [405, 304] on div "Poll" at bounding box center [409, 305] width 27 height 16
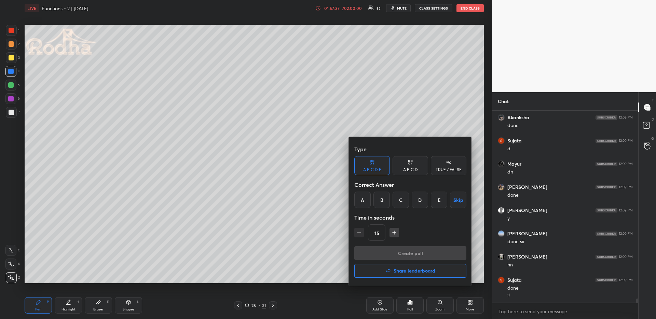
click at [384, 198] on div "B" at bounding box center [381, 200] width 16 height 16
click at [385, 251] on button "Create poll" at bounding box center [410, 253] width 112 height 14
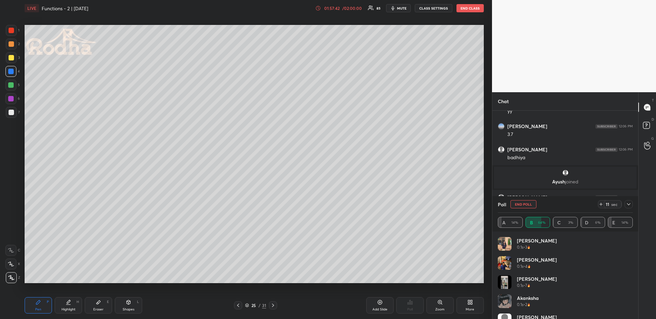
scroll to position [8905, 0]
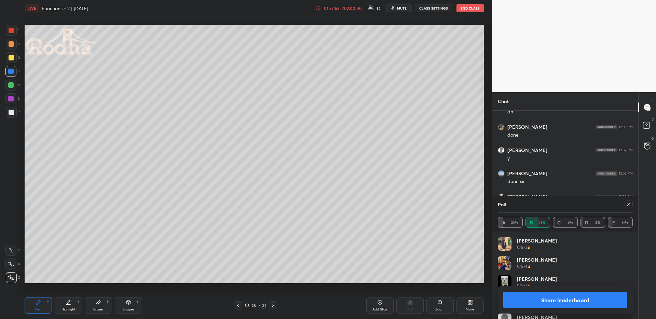
click at [629, 202] on icon at bounding box center [628, 203] width 5 height 5
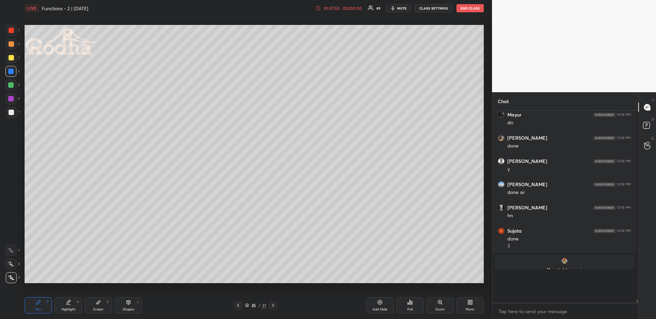
scroll to position [8876, 0]
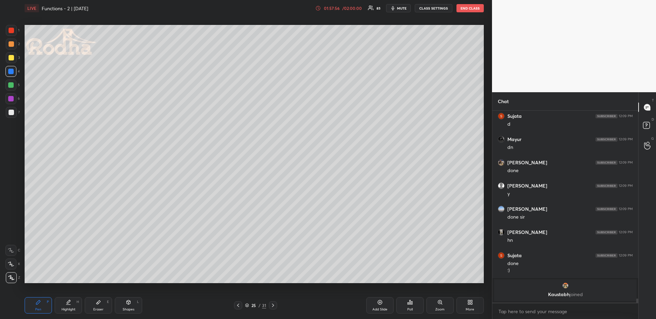
drag, startPoint x: 14, startPoint y: 45, endPoint x: 13, endPoint y: 52, distance: 6.9
click at [14, 46] on div at bounding box center [11, 44] width 11 height 11
click at [13, 86] on div at bounding box center [10, 84] width 5 height 5
click at [72, 308] on div "Highlight" at bounding box center [68, 309] width 14 height 3
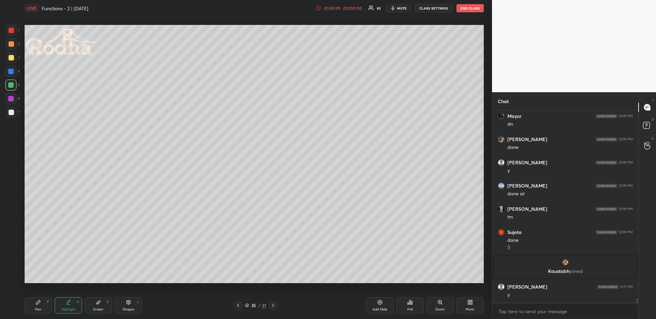
scroll to position [8929, 0]
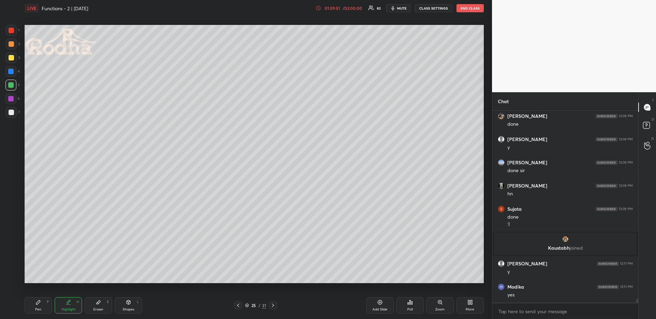
click at [34, 303] on div "Pen P" at bounding box center [38, 305] width 27 height 16
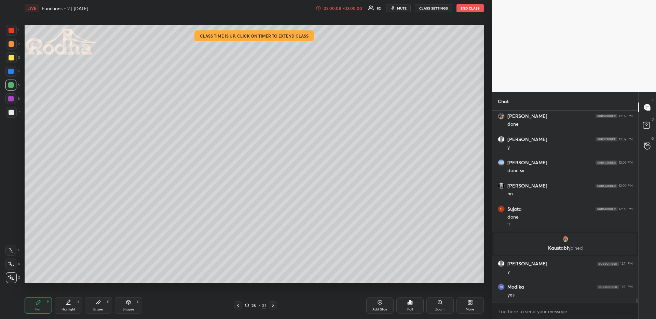
drag, startPoint x: 66, startPoint y: 304, endPoint x: 68, endPoint y: 298, distance: 5.3
click at [67, 304] on icon at bounding box center [68, 302] width 5 height 5
click at [37, 304] on icon at bounding box center [38, 302] width 4 height 4
click at [7, 55] on div at bounding box center [11, 57] width 11 height 11
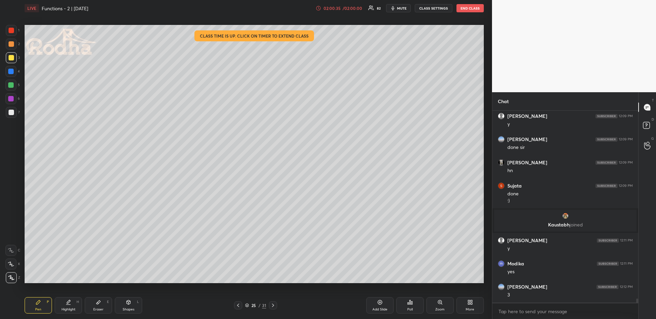
click at [70, 308] on div "Highlight" at bounding box center [68, 309] width 14 height 3
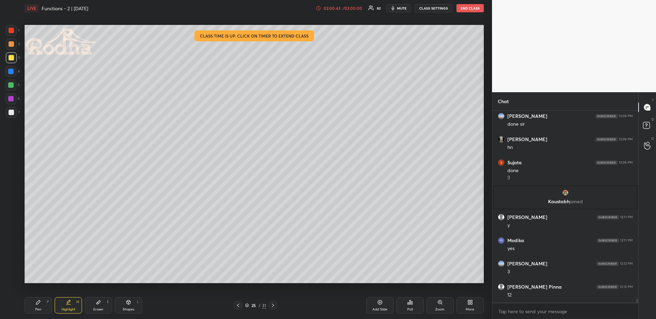
drag, startPoint x: 41, startPoint y: 302, endPoint x: 43, endPoint y: 299, distance: 4.2
click at [40, 302] on div "Pen P" at bounding box center [38, 305] width 27 height 16
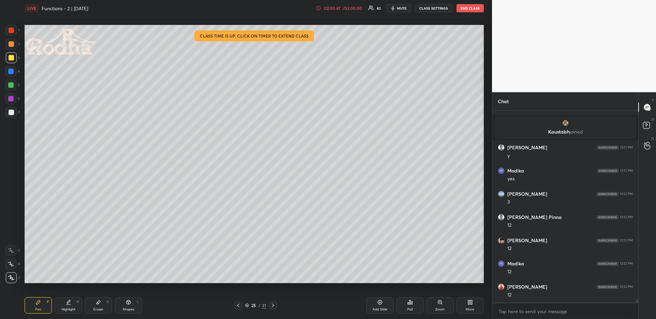
scroll to position [9068, 0]
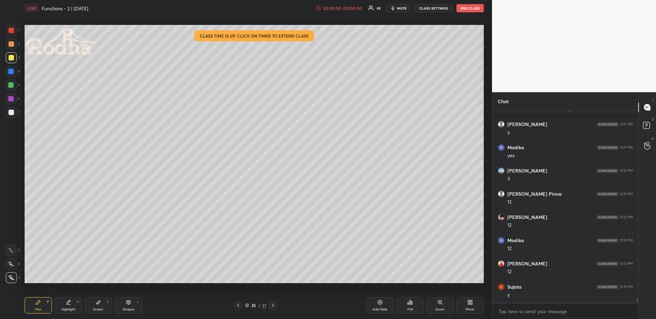
drag, startPoint x: 64, startPoint y: 305, endPoint x: 64, endPoint y: 298, distance: 6.8
click at [64, 306] on div "Highlight H" at bounding box center [68, 305] width 27 height 16
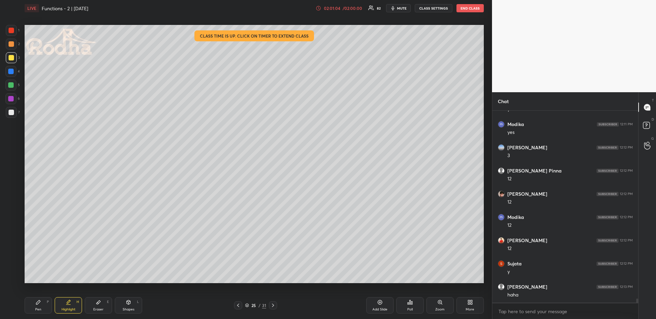
scroll to position [9114, 0]
click at [42, 309] on div "Pen P" at bounding box center [38, 305] width 27 height 16
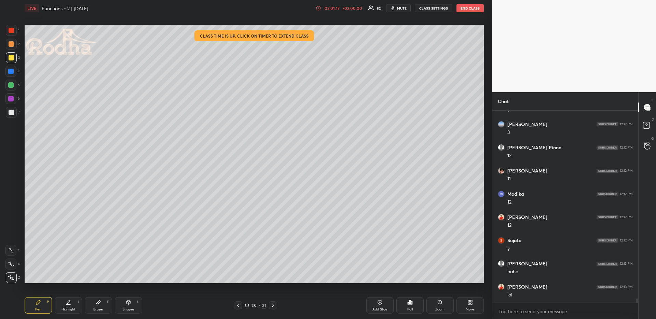
scroll to position [9138, 0]
drag, startPoint x: 101, startPoint y: 307, endPoint x: 114, endPoint y: 288, distance: 23.3
click at [102, 307] on div "Eraser E" at bounding box center [98, 305] width 27 height 16
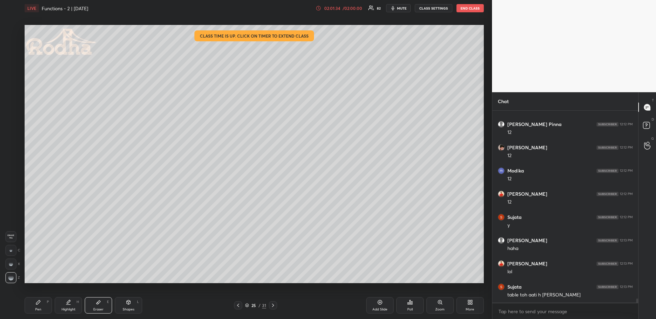
click at [36, 308] on div "Pen" at bounding box center [38, 309] width 6 height 3
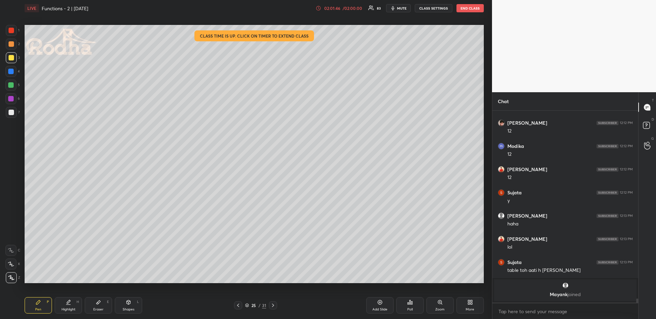
drag, startPoint x: 12, startPoint y: 84, endPoint x: 15, endPoint y: 98, distance: 14.7
click at [12, 84] on div at bounding box center [10, 84] width 5 height 5
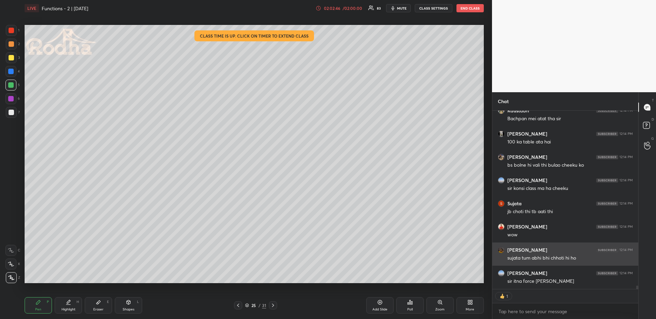
scroll to position [9358, 0]
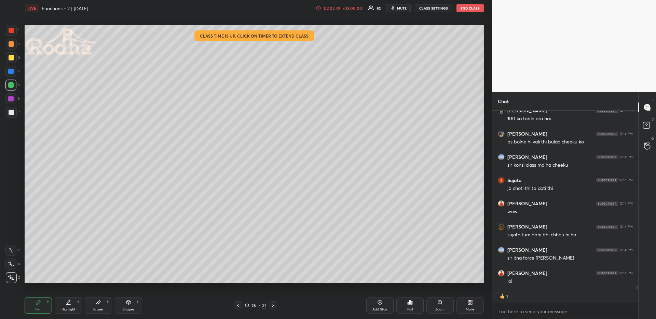
click at [275, 305] on icon at bounding box center [272, 305] width 5 height 5
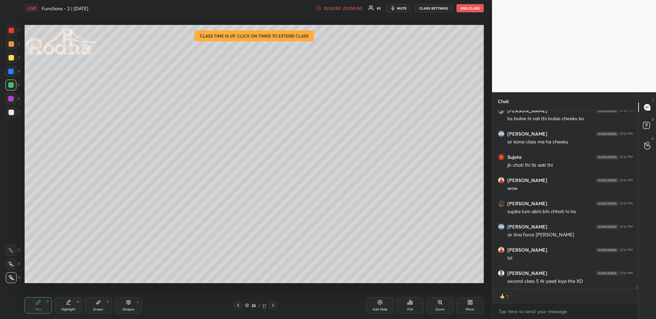
click at [51, 305] on div "Pen P" at bounding box center [38, 305] width 27 height 16
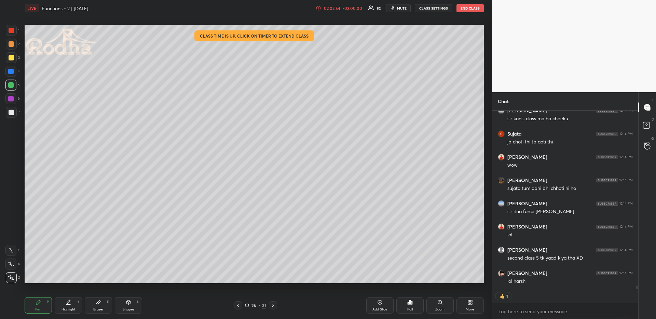
click at [11, 112] on div at bounding box center [11, 112] width 5 height 5
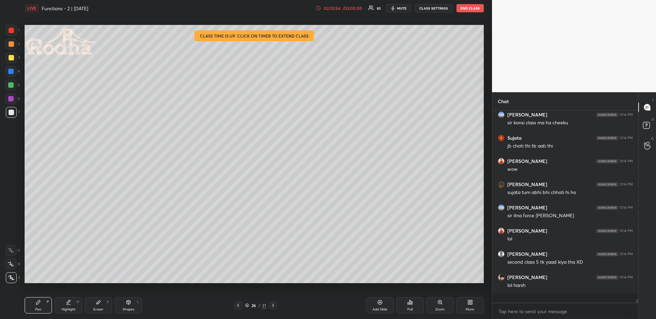
scroll to position [9390, 0]
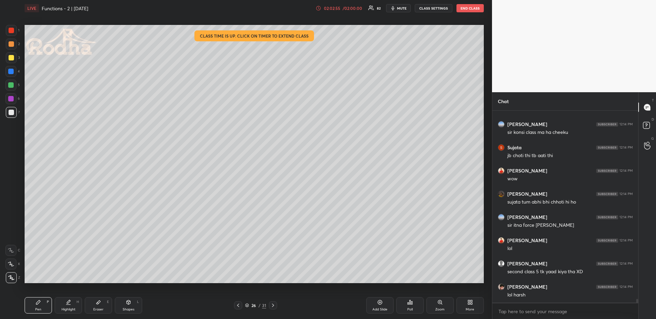
click at [14, 71] on div at bounding box center [10, 71] width 11 height 11
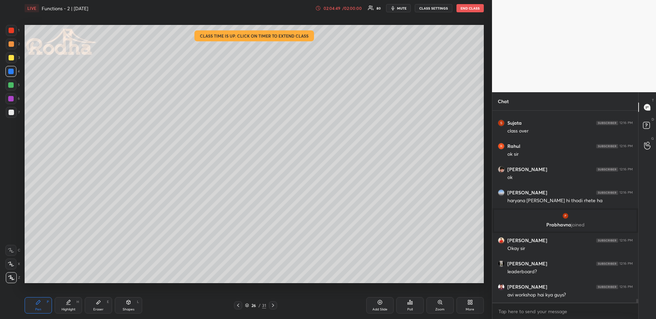
scroll to position [9726, 0]
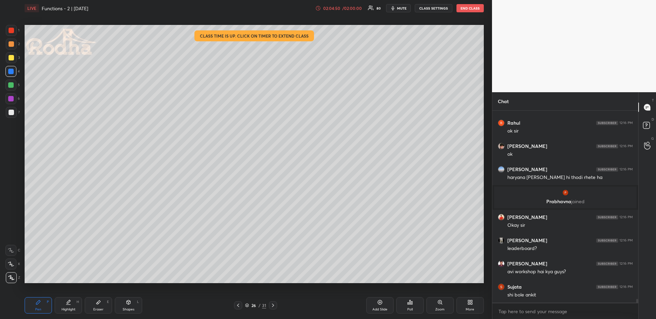
click at [404, 304] on div "Poll" at bounding box center [409, 305] width 27 height 16
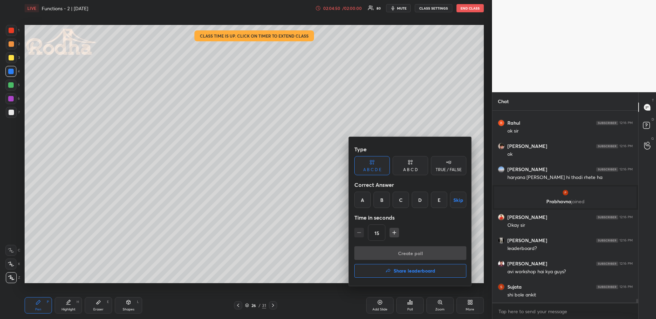
click at [403, 272] on h4 "Share leaderboard" at bounding box center [414, 270] width 42 height 5
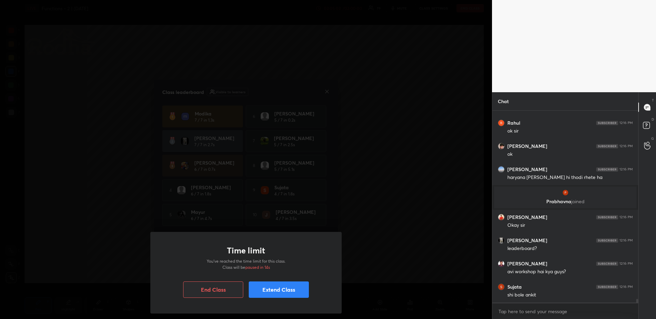
scroll to position [9749, 0]
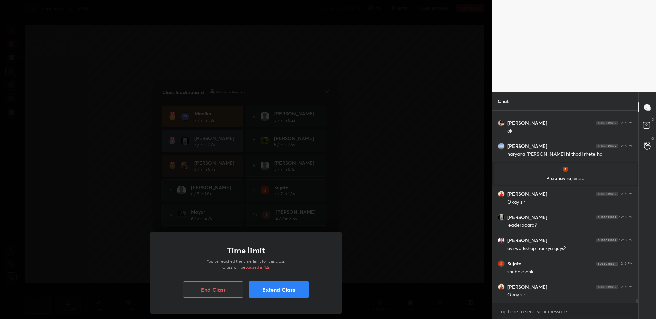
click at [301, 296] on button "Extend Class" at bounding box center [279, 289] width 60 height 16
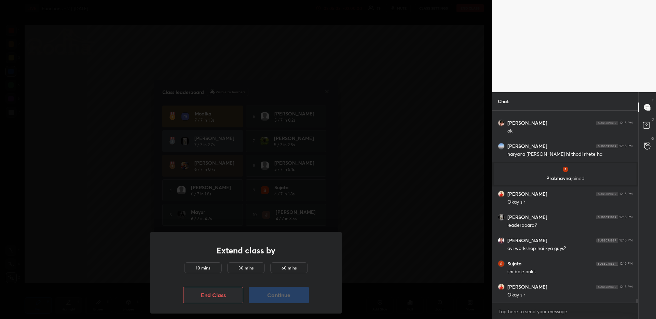
click at [189, 270] on div "10 mins" at bounding box center [203, 267] width 38 height 11
click at [287, 291] on button "Continue" at bounding box center [279, 295] width 60 height 16
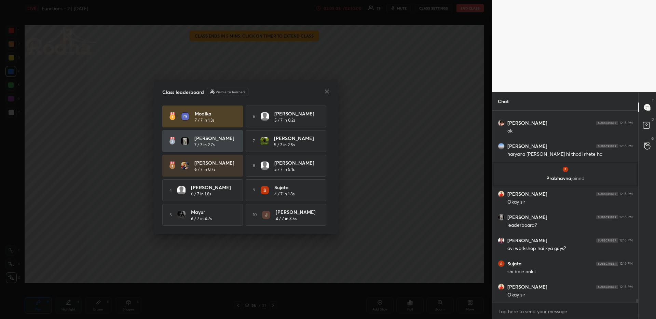
scroll to position [176, 144]
click at [327, 90] on icon at bounding box center [326, 90] width 3 height 3
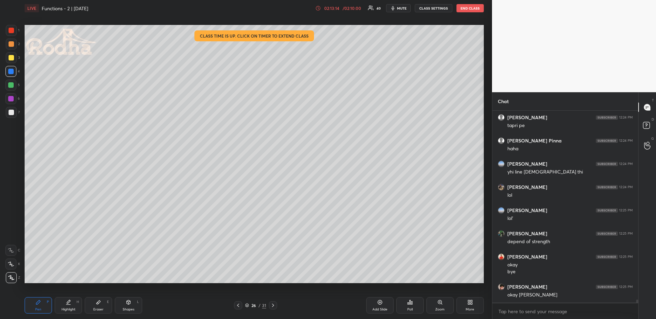
scroll to position [11916, 0]
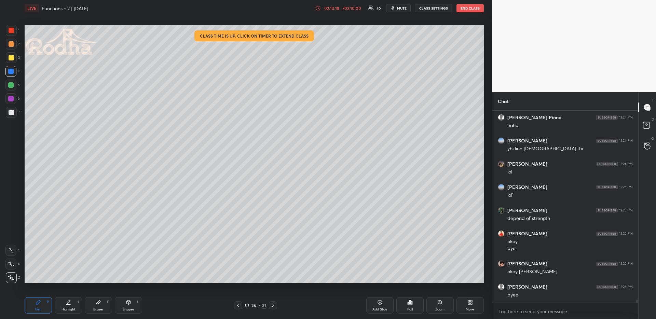
click at [470, 10] on button "END CLASS" at bounding box center [469, 8] width 27 height 8
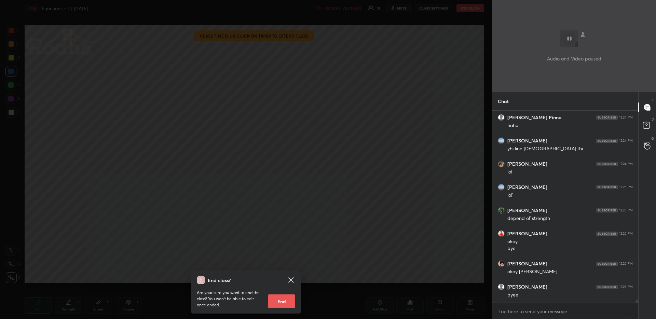
click at [291, 302] on button "End" at bounding box center [281, 301] width 27 height 14
type textarea "x"
